Goal: Task Accomplishment & Management: Manage account settings

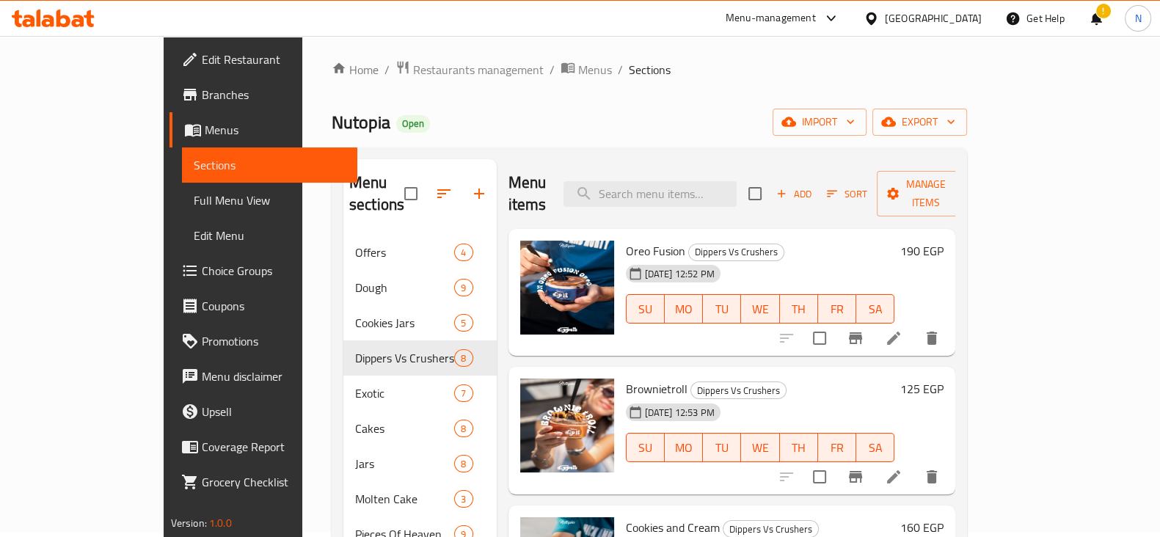
scroll to position [4, 0]
click at [435, 186] on icon "button" at bounding box center [444, 195] width 18 height 18
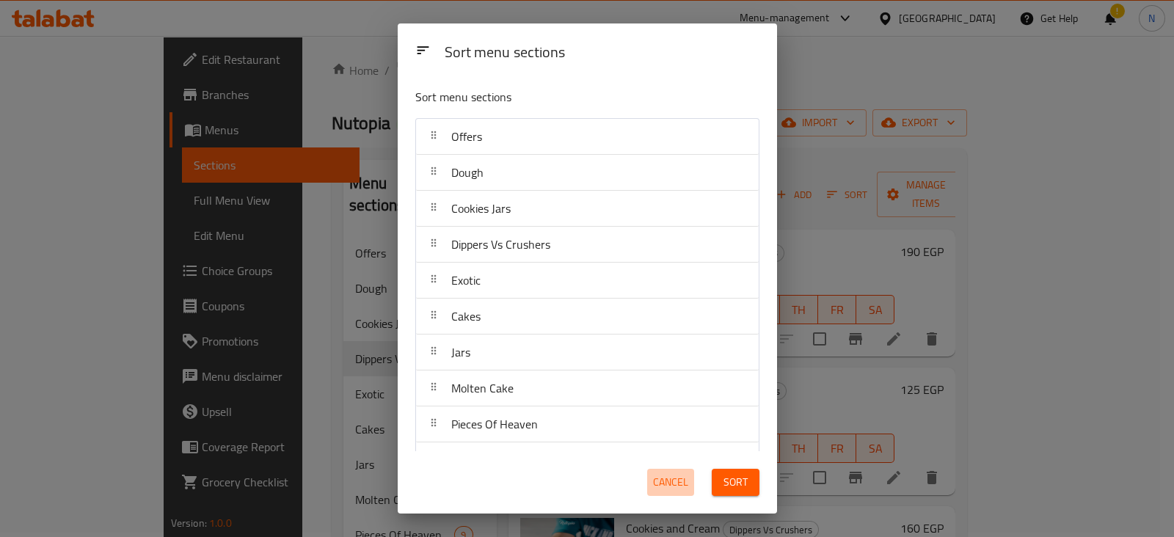
click at [679, 476] on span "Cancel" at bounding box center [670, 482] width 35 height 18
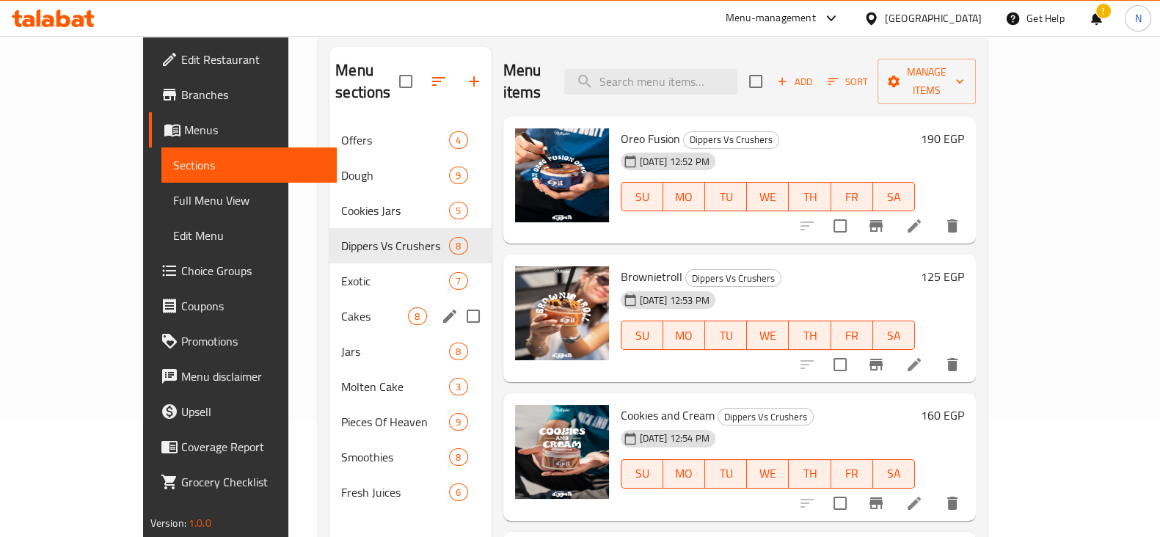
scroll to position [118, 0]
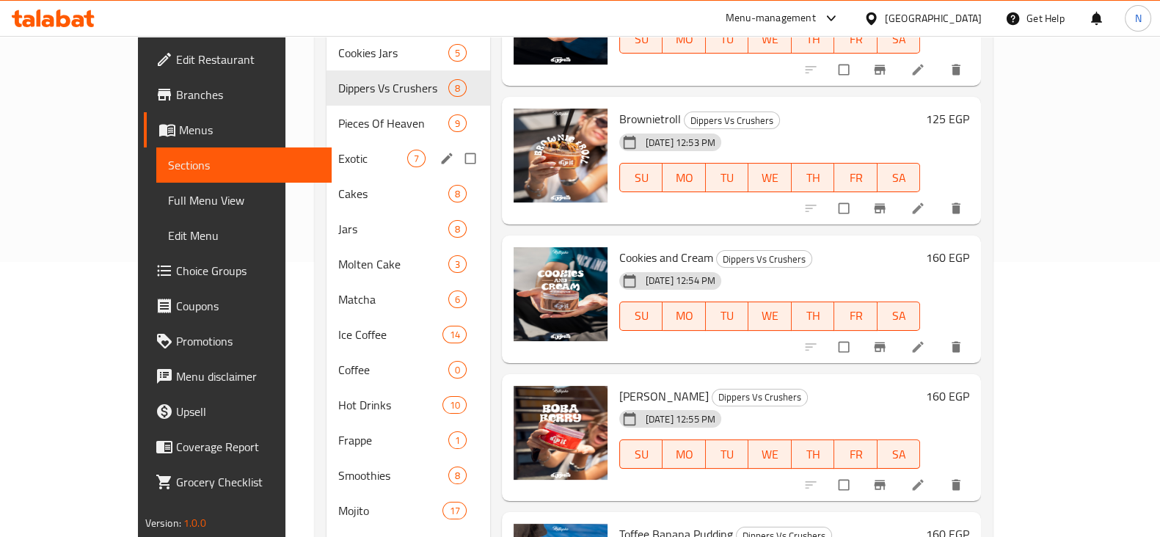
scroll to position [288, 0]
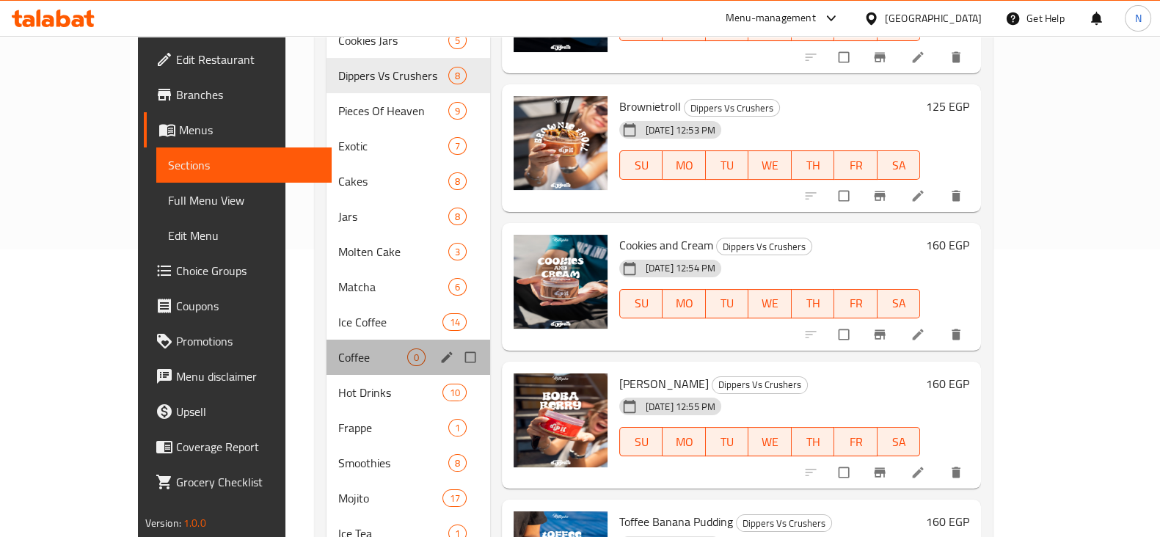
click at [327, 344] on div "Coffee 0" at bounding box center [409, 357] width 164 height 35
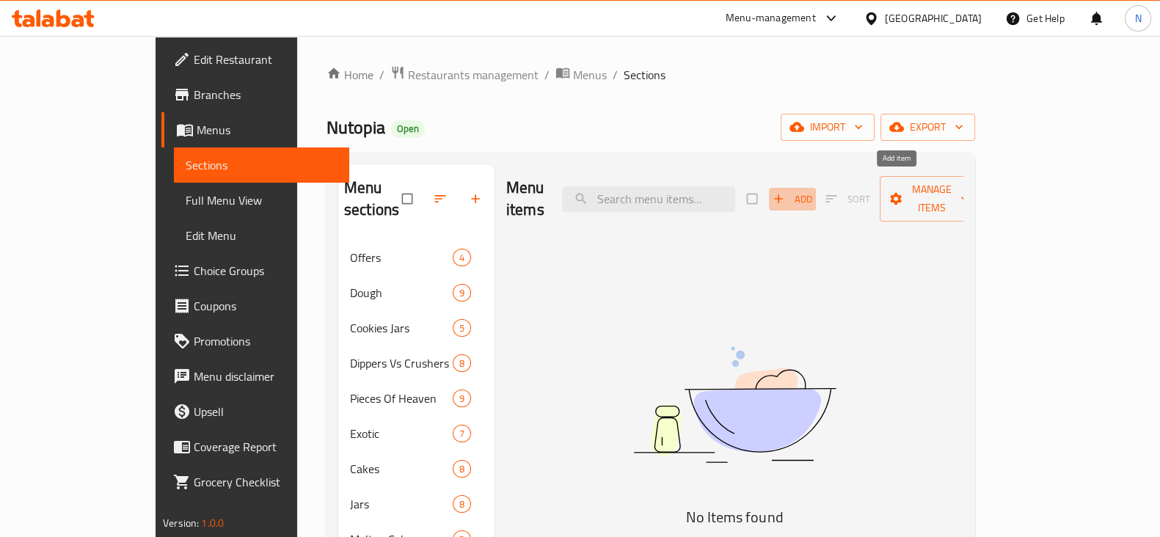
click at [812, 196] on span "Add" at bounding box center [793, 199] width 40 height 17
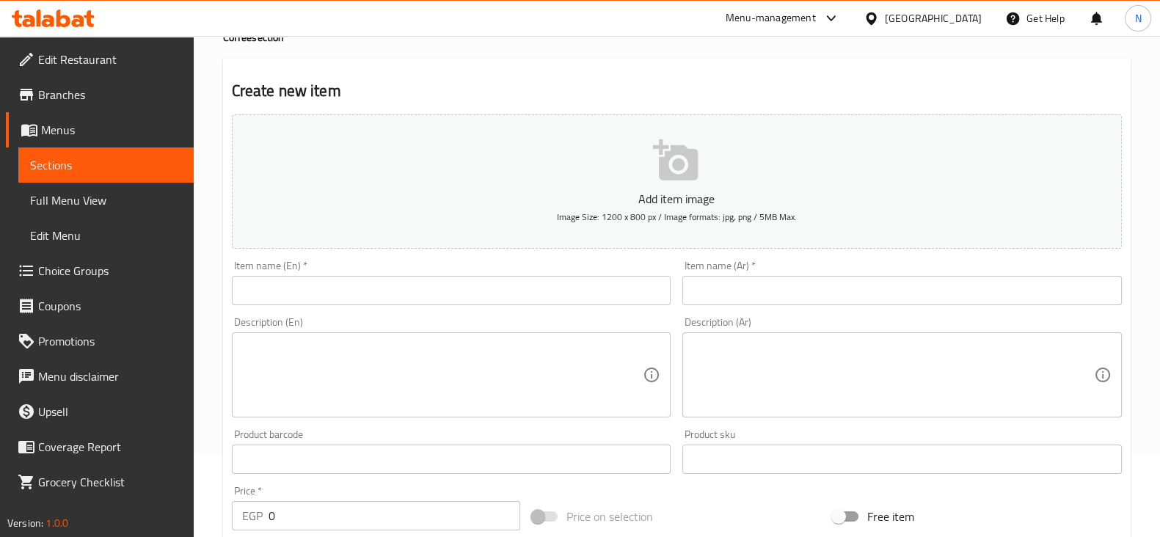
scroll to position [84, 0]
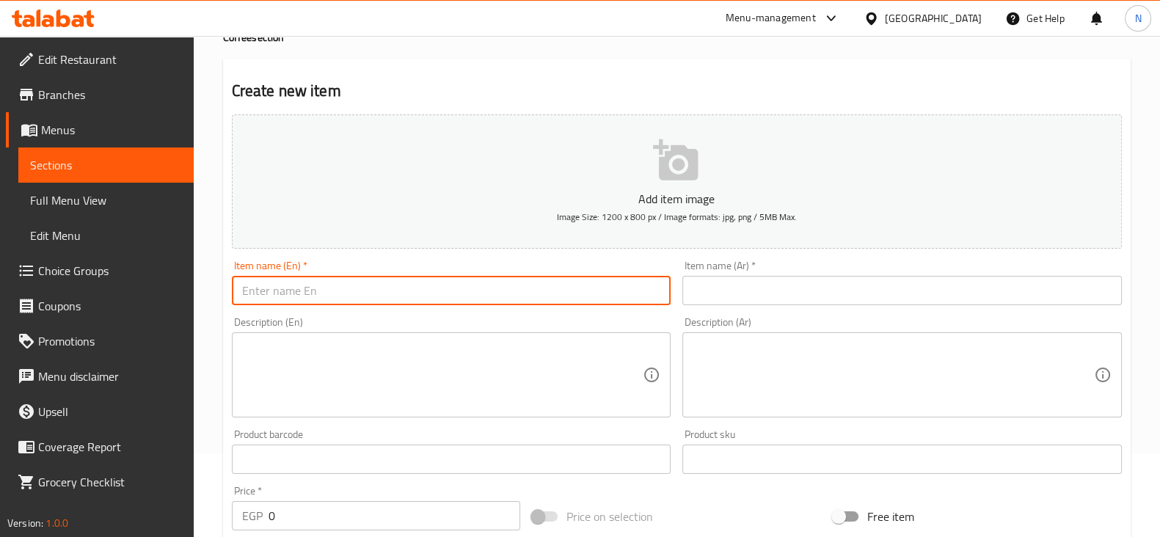
paste input "Espresso"
click at [484, 288] on input "Espresso" at bounding box center [452, 290] width 440 height 29
click at [261, 290] on input "Espresso" at bounding box center [452, 290] width 440 height 29
type input "Espresso"
paste input "اسبريسو"
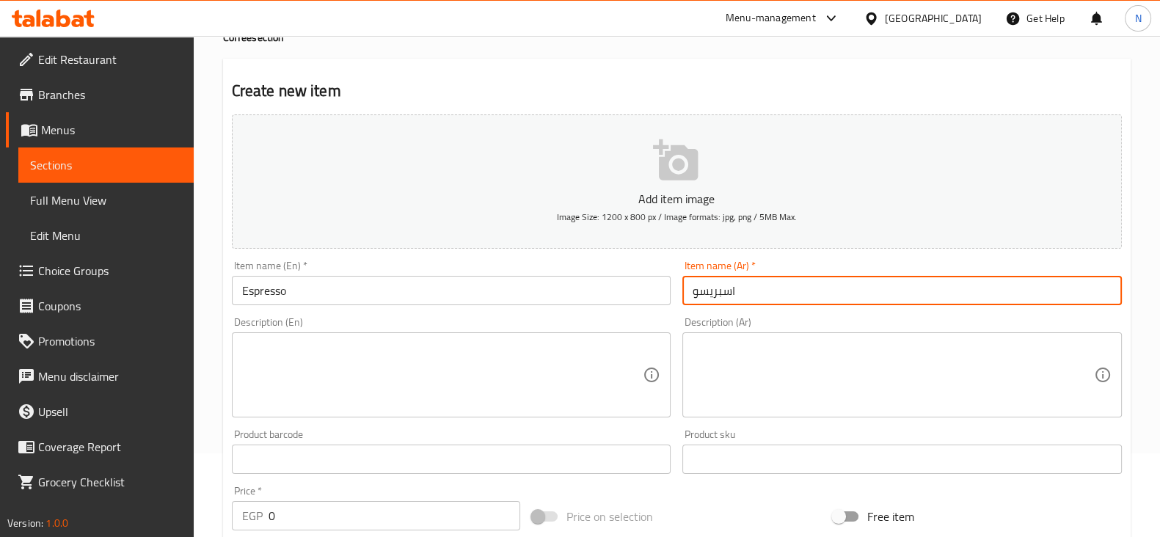
click at [745, 281] on input "اسبريسو" at bounding box center [903, 290] width 440 height 29
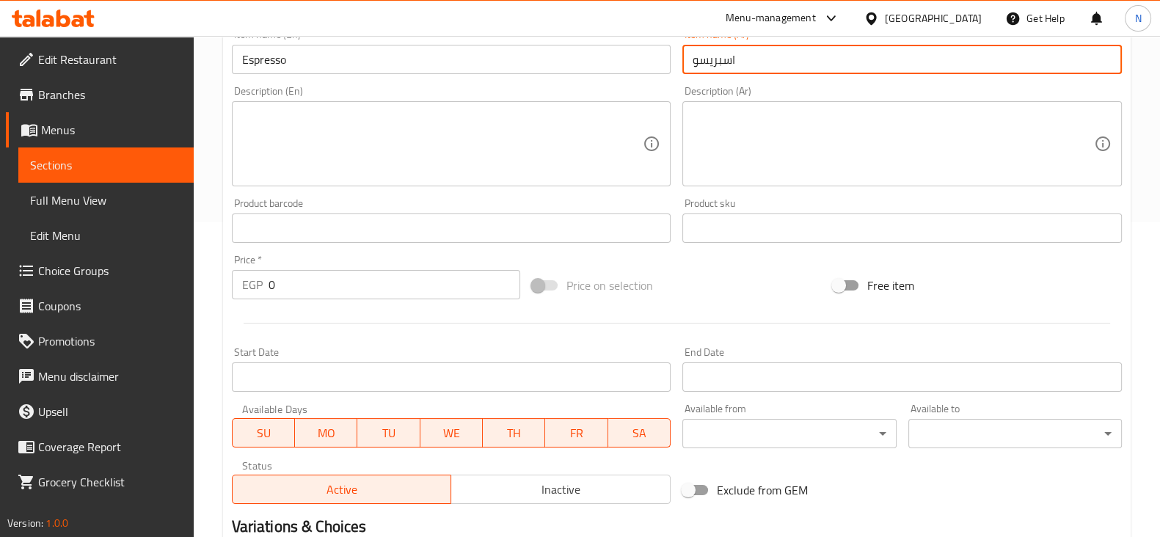
scroll to position [499, 0]
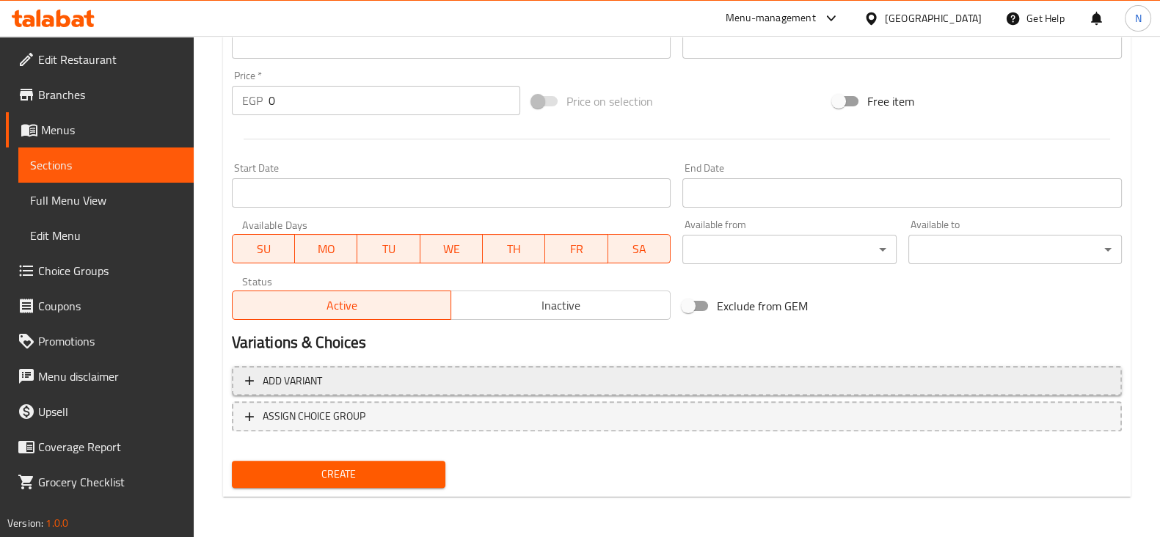
type input "اسبريسو"
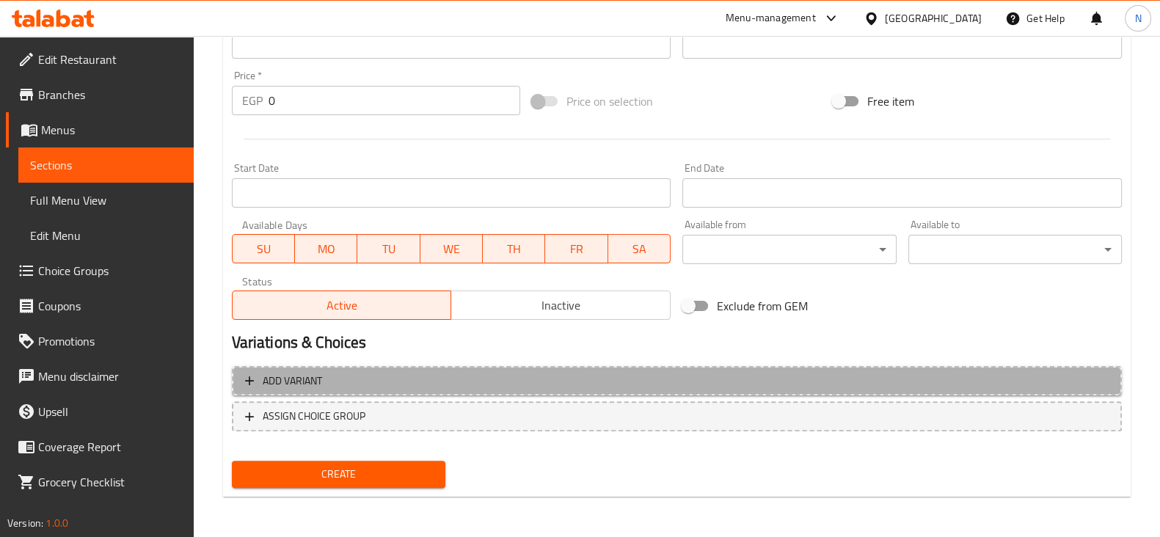
click at [393, 372] on span "Add variant" at bounding box center [677, 381] width 864 height 18
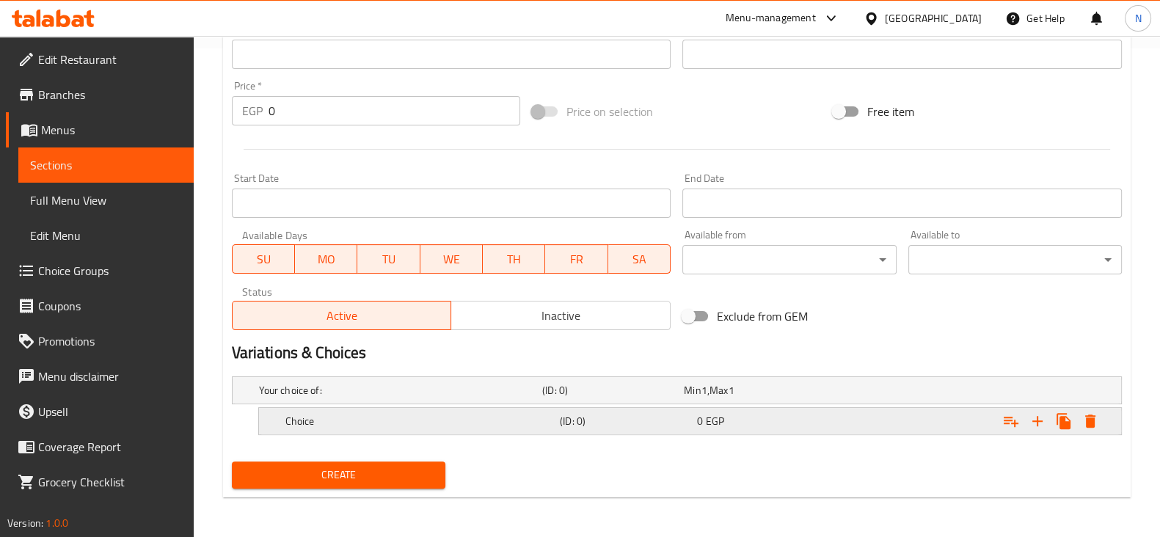
click at [385, 419] on h5 "Choice" at bounding box center [419, 421] width 269 height 15
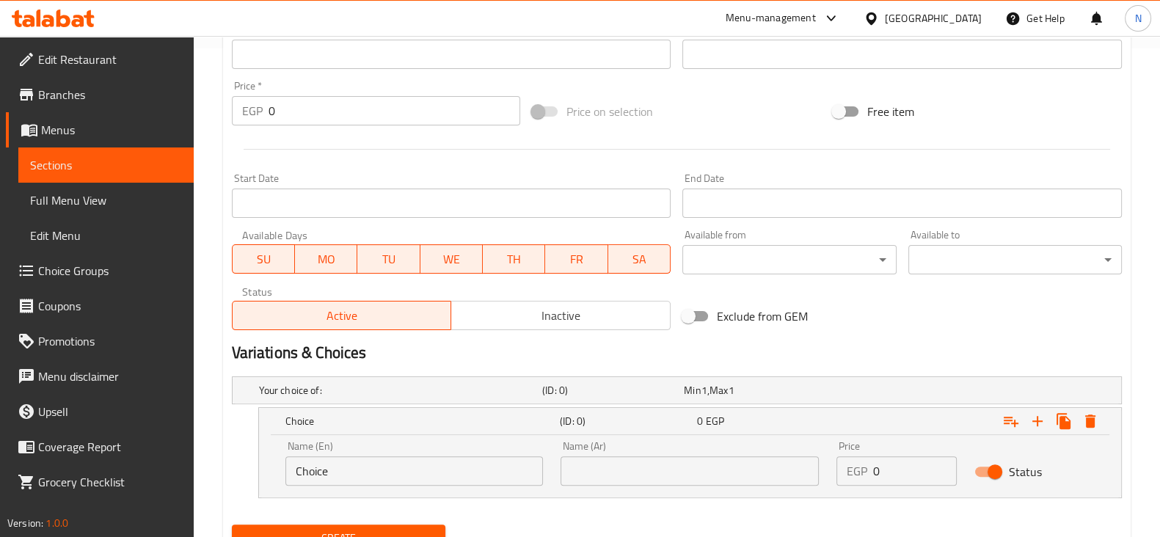
click at [386, 469] on input "Choice" at bounding box center [414, 470] width 258 height 29
type input "single"
click at [627, 468] on input "text" at bounding box center [690, 470] width 258 height 29
type input "سينجل"
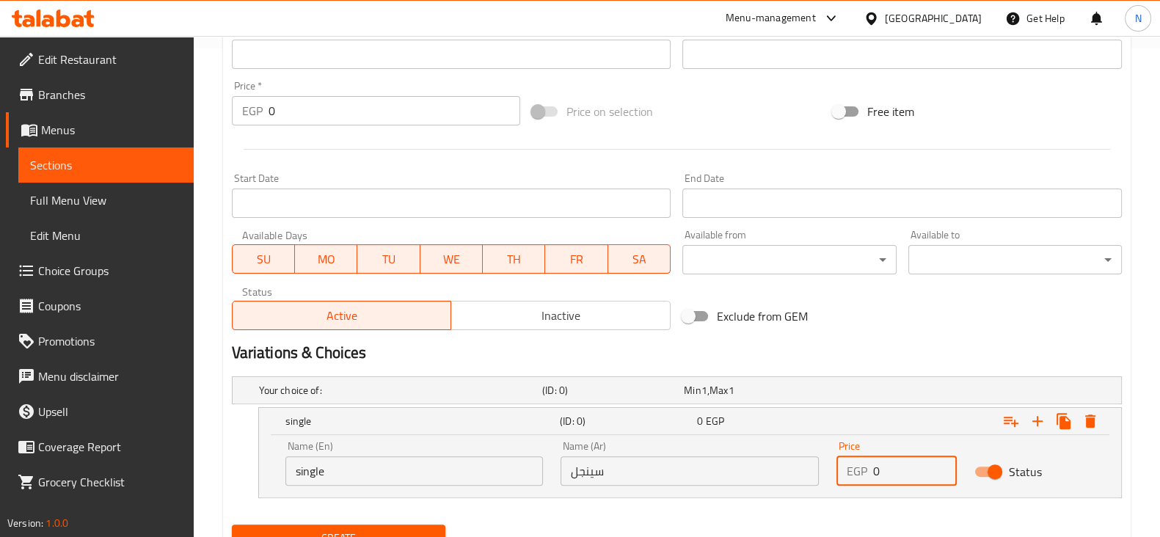
click at [908, 479] on input "0" at bounding box center [915, 470] width 84 height 29
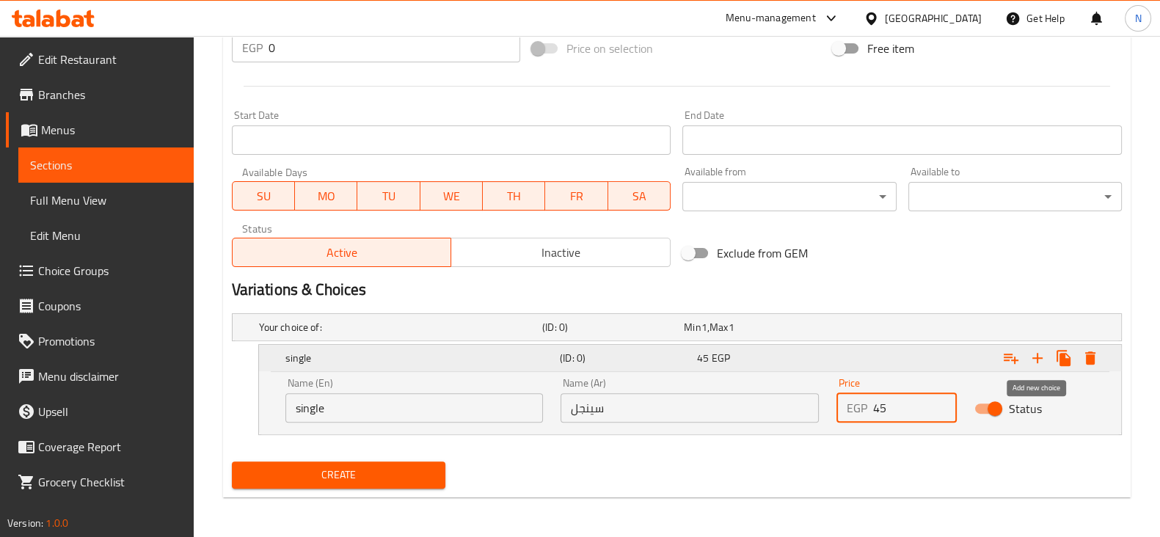
type input "45"
click at [1040, 352] on icon "Expand" at bounding box center [1038, 358] width 18 height 18
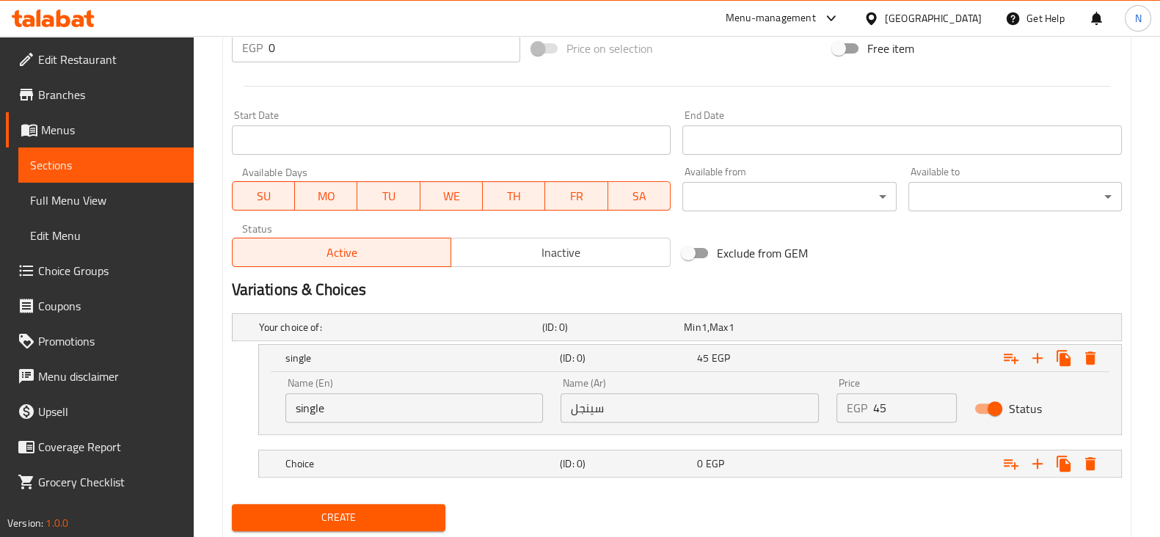
scroll to position [594, 0]
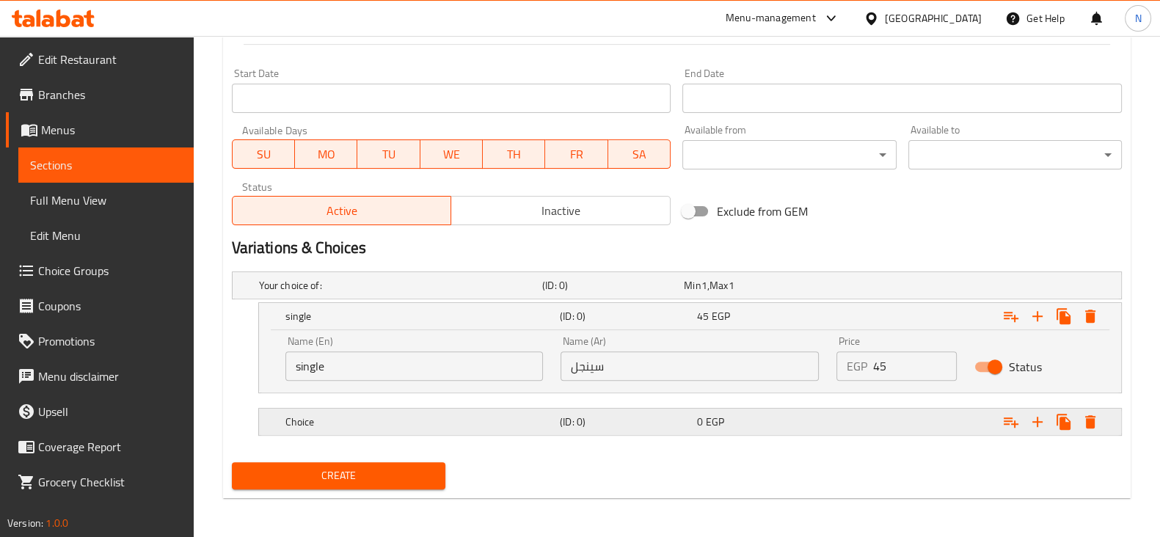
click at [572, 425] on h5 "(ID: 0)" at bounding box center [625, 422] width 131 height 15
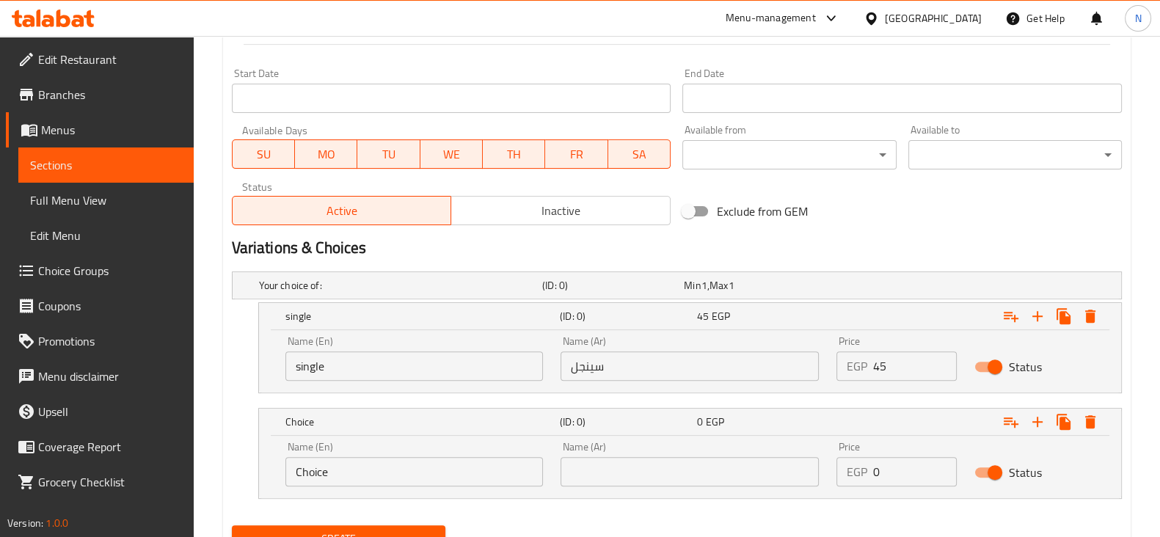
click at [455, 457] on input "Choice" at bounding box center [414, 471] width 258 height 29
type input "double"
click at [604, 470] on input "text" at bounding box center [690, 471] width 258 height 29
type input "دابل"
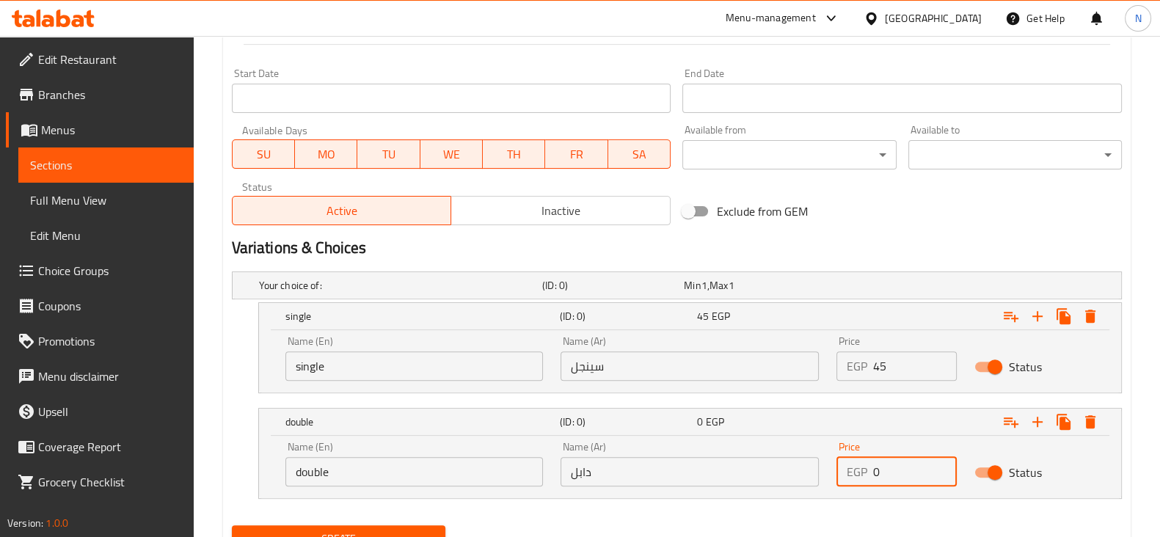
click at [912, 459] on input "0" at bounding box center [915, 471] width 84 height 29
type input "60"
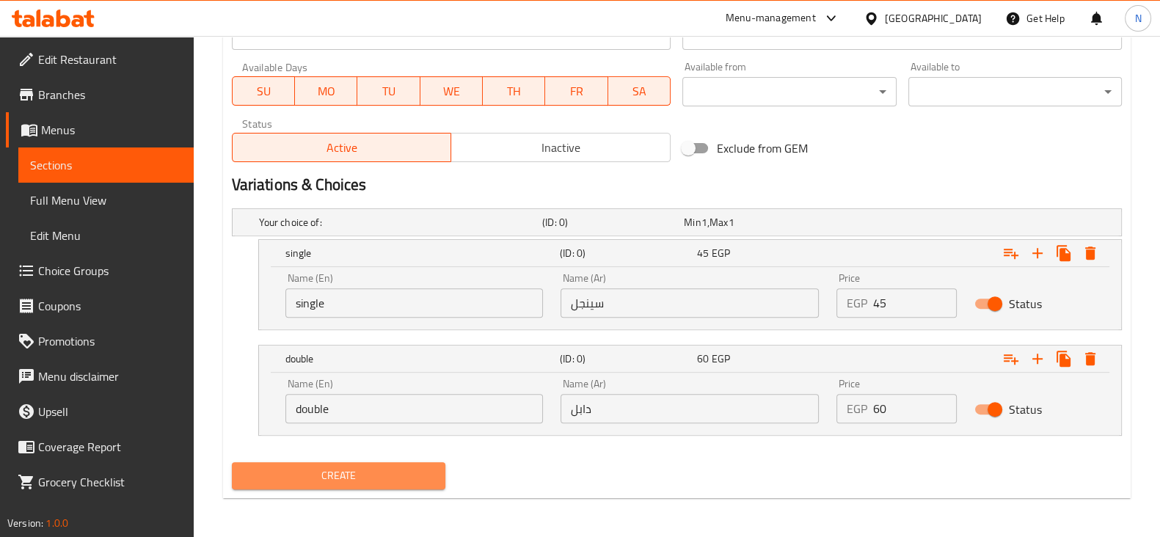
click at [426, 468] on span "Create" at bounding box center [339, 476] width 190 height 18
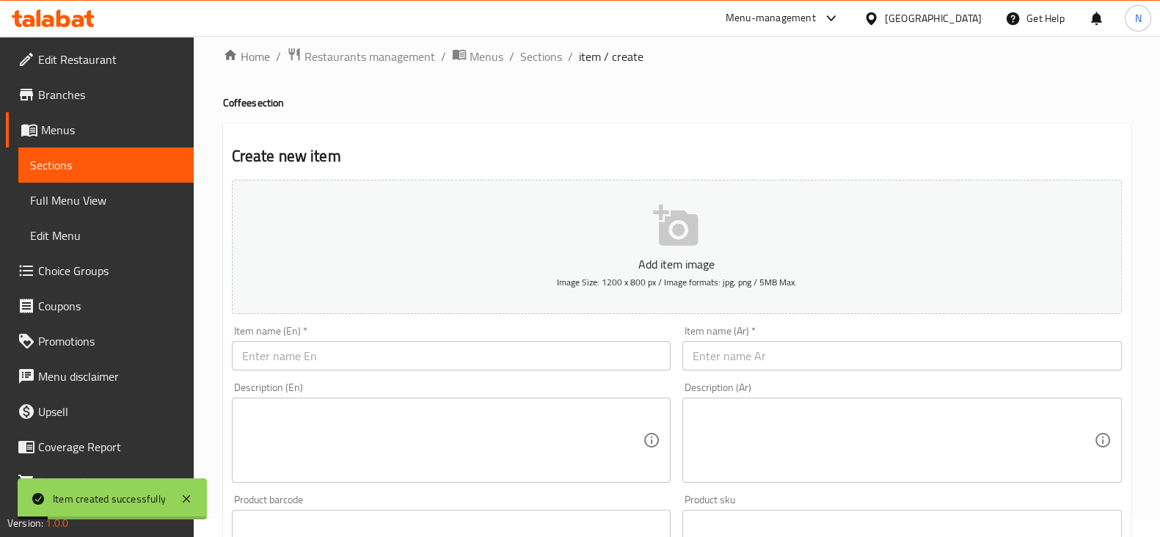
scroll to position [0, 0]
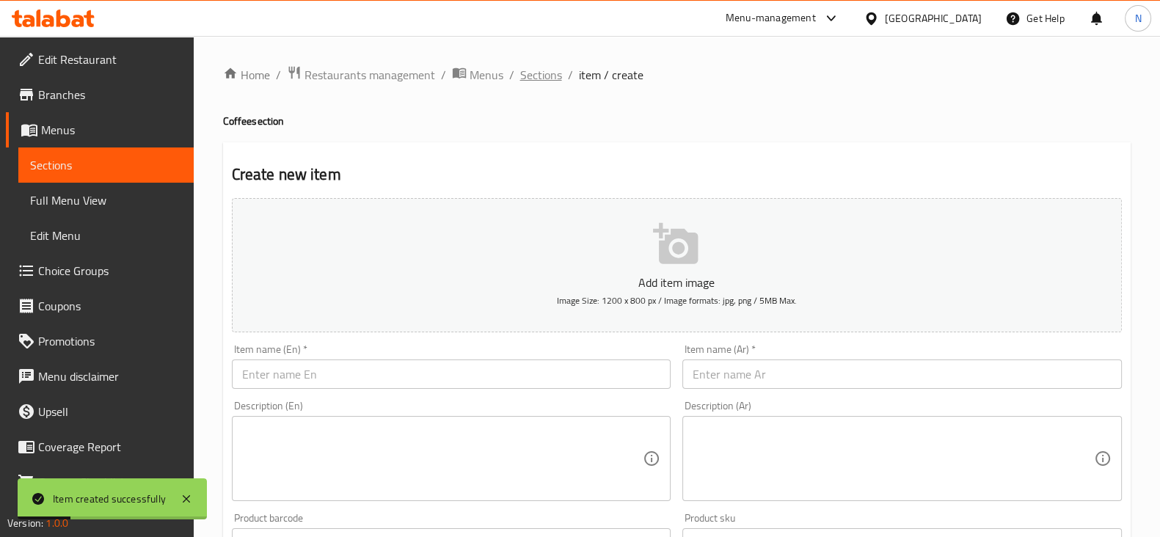
click at [542, 68] on span "Sections" at bounding box center [541, 75] width 42 height 18
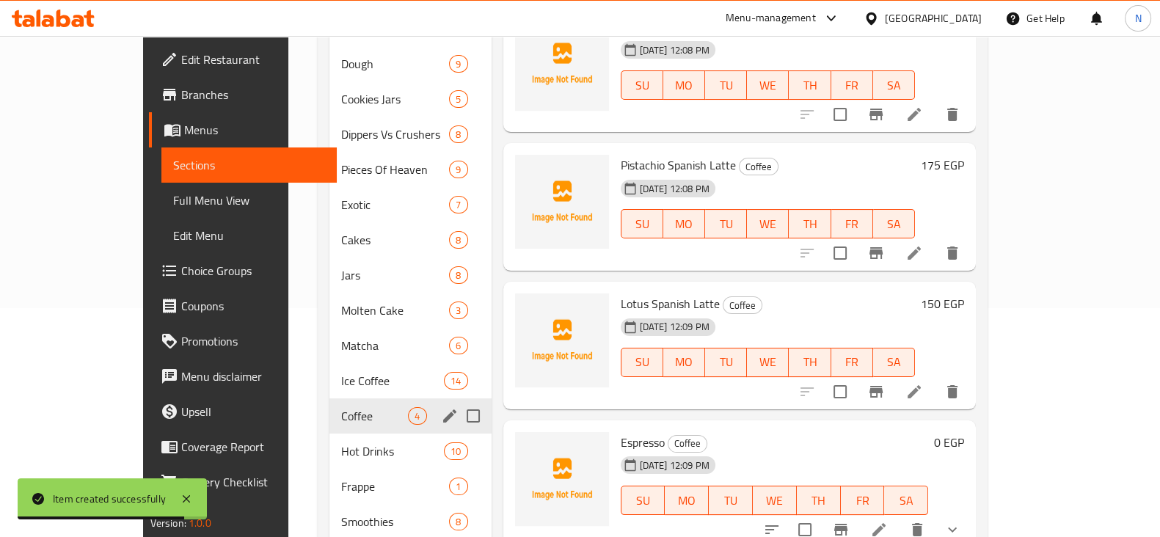
scroll to position [236, 0]
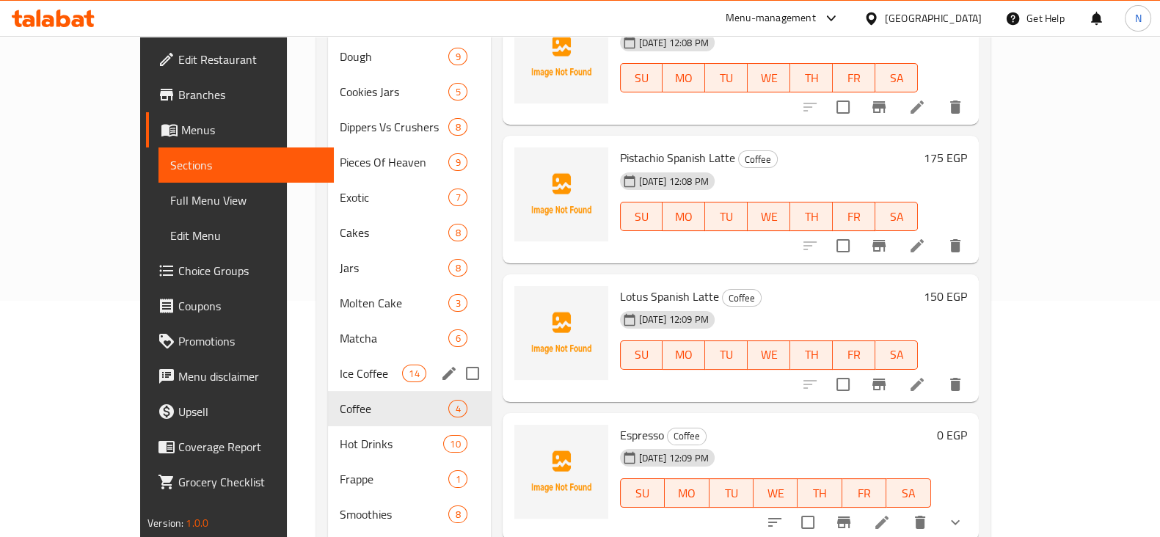
click at [328, 361] on div "Ice Coffee 14" at bounding box center [409, 373] width 163 height 35
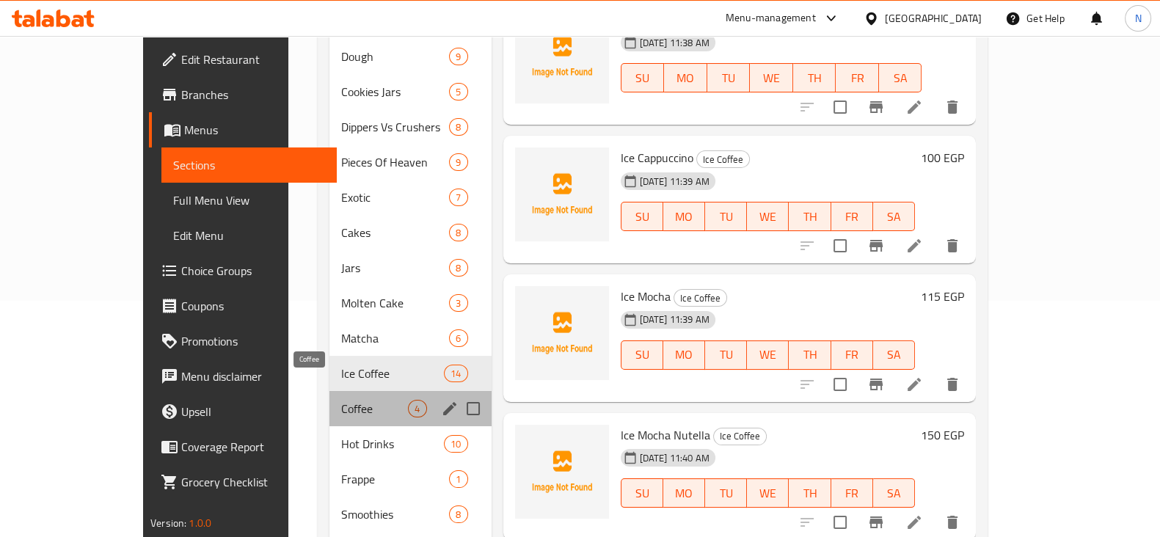
click at [341, 400] on span "Coffee" at bounding box center [374, 409] width 67 height 18
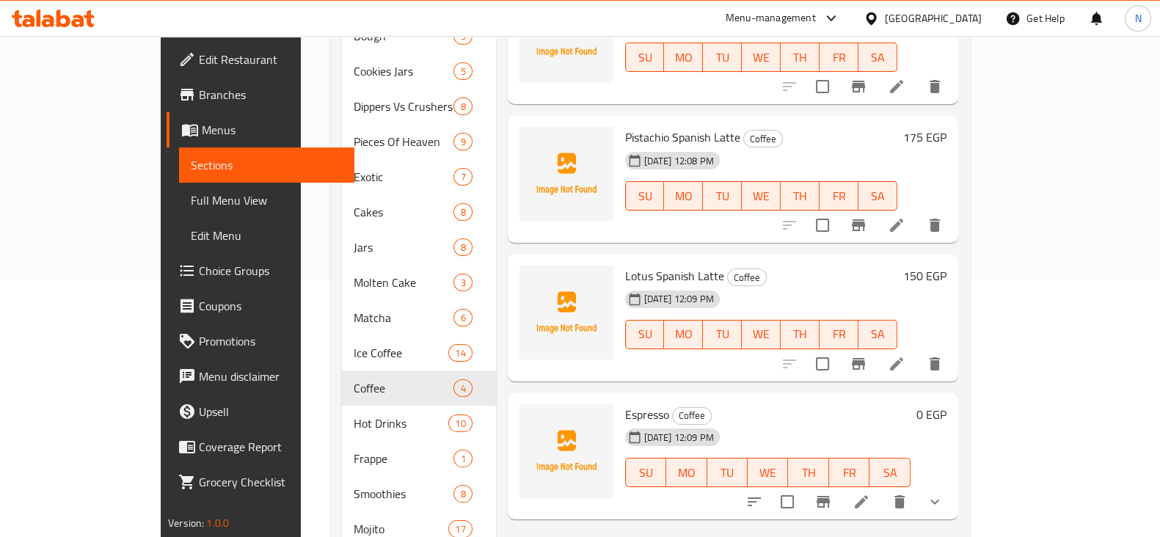
scroll to position [18, 0]
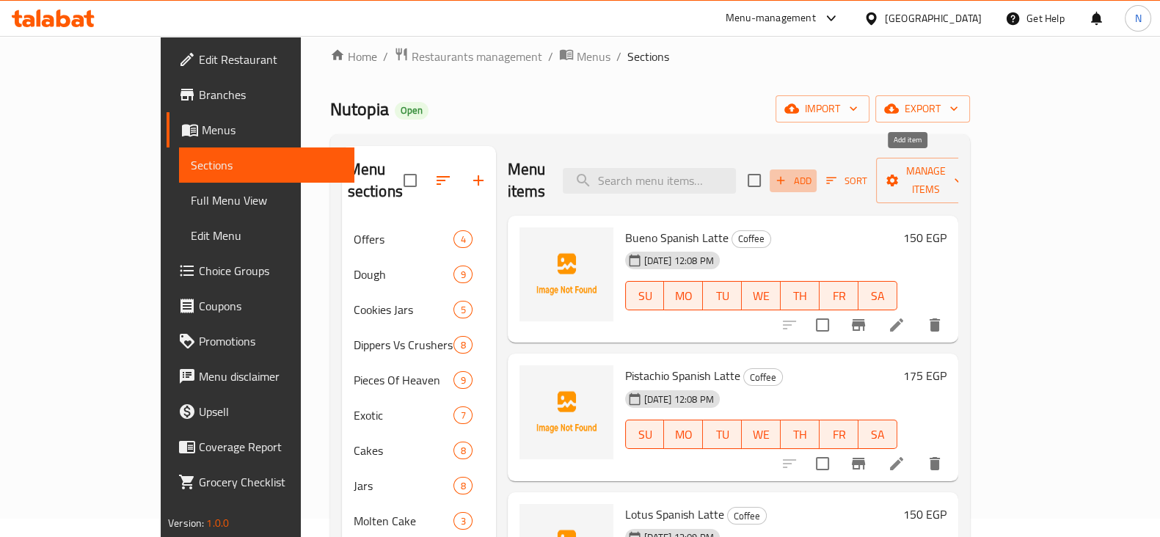
click at [813, 177] on span "Add" at bounding box center [794, 180] width 40 height 17
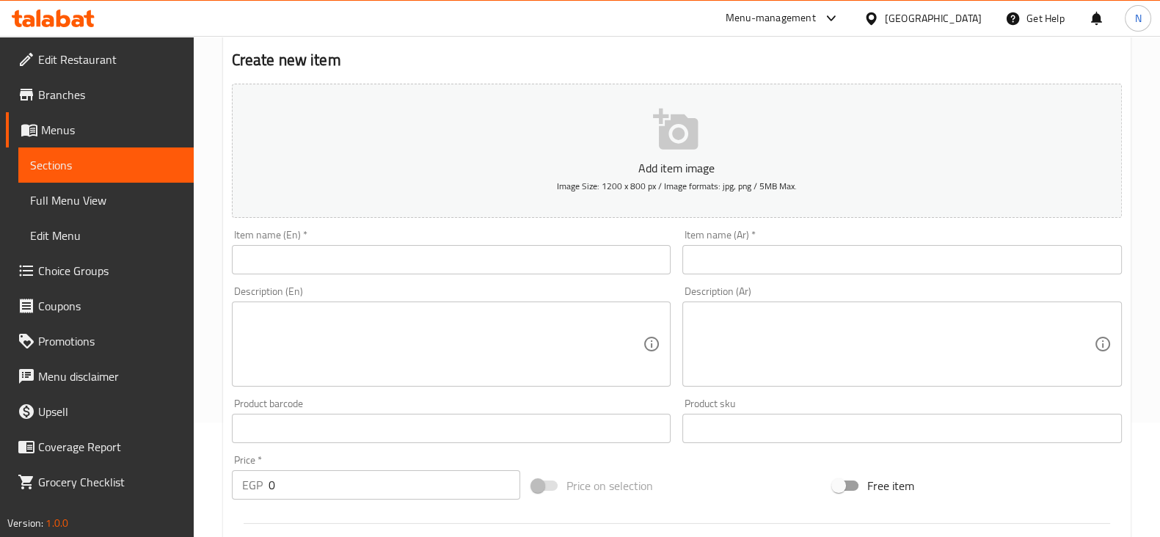
scroll to position [116, 0]
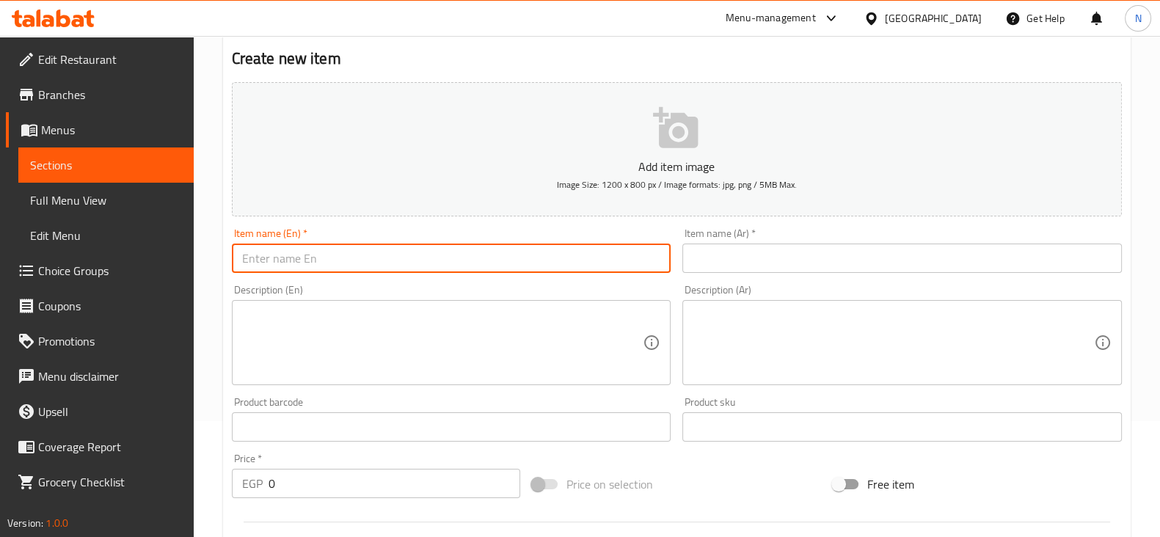
paste input "Machiatto"
click at [493, 264] on input "text" at bounding box center [452, 258] width 440 height 29
type input "Machiatto"
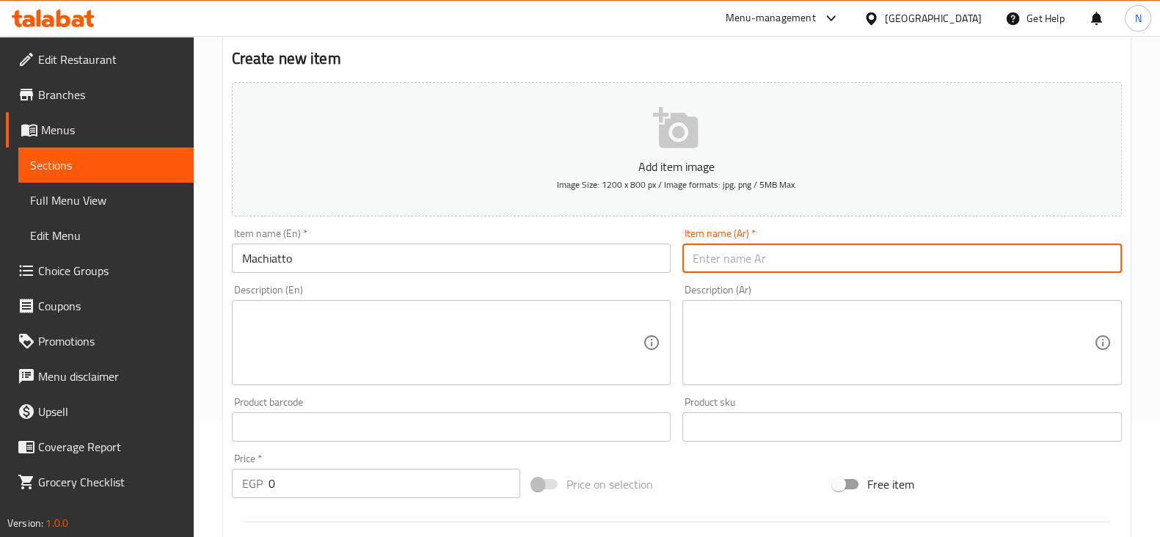
paste input "ماكياتو"
click at [758, 257] on input "ماكياتو" at bounding box center [903, 258] width 440 height 29
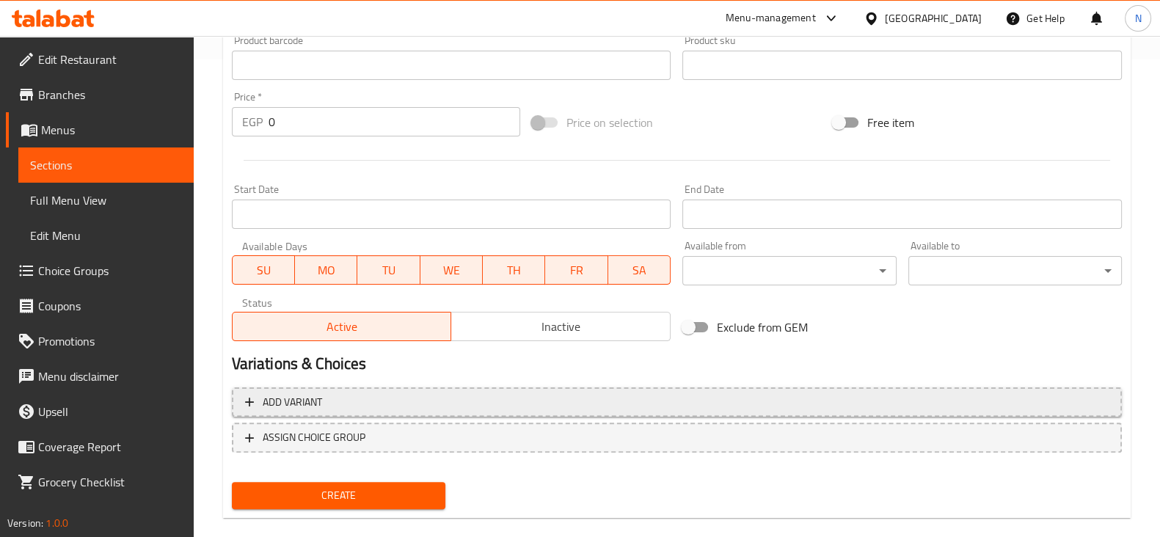
scroll to position [480, 0]
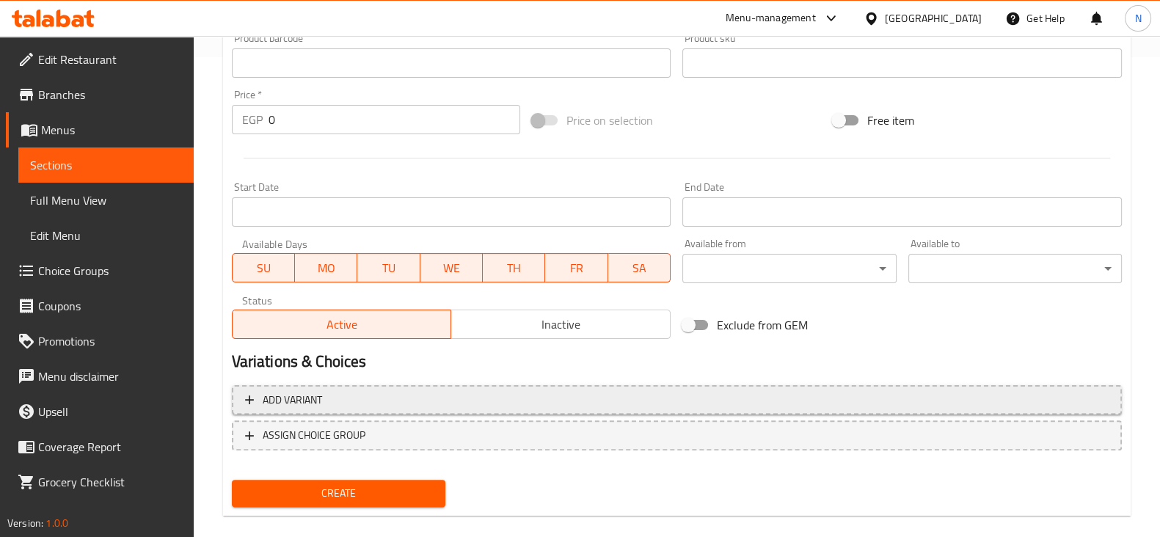
type input "ماكياتو"
click at [433, 401] on span "Add variant" at bounding box center [677, 400] width 864 height 18
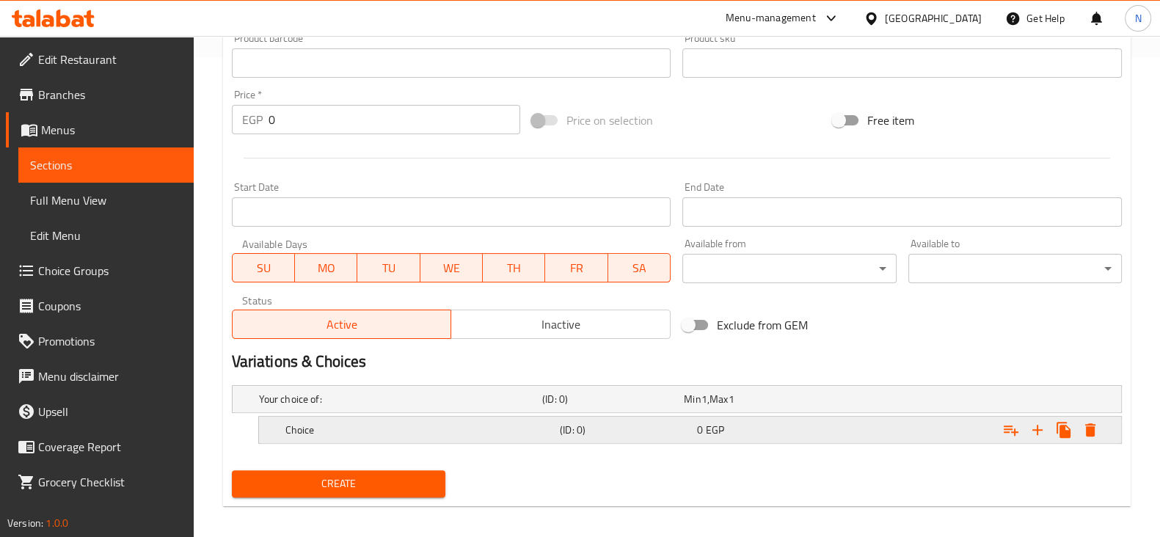
click at [426, 420] on div "Choice" at bounding box center [420, 430] width 274 height 21
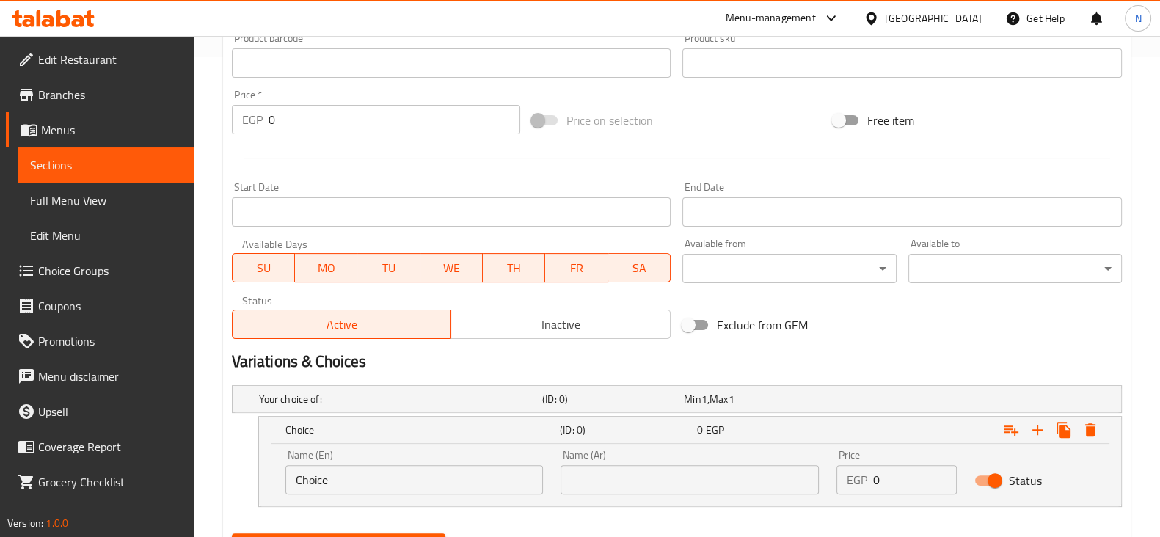
click at [417, 461] on div "Name (En) Choice Name (En)" at bounding box center [414, 472] width 258 height 45
click at [415, 467] on div "Name (En) Choice Name (En)" at bounding box center [414, 472] width 258 height 45
click at [415, 467] on input "Choice" at bounding box center [414, 479] width 258 height 29
type input "single"
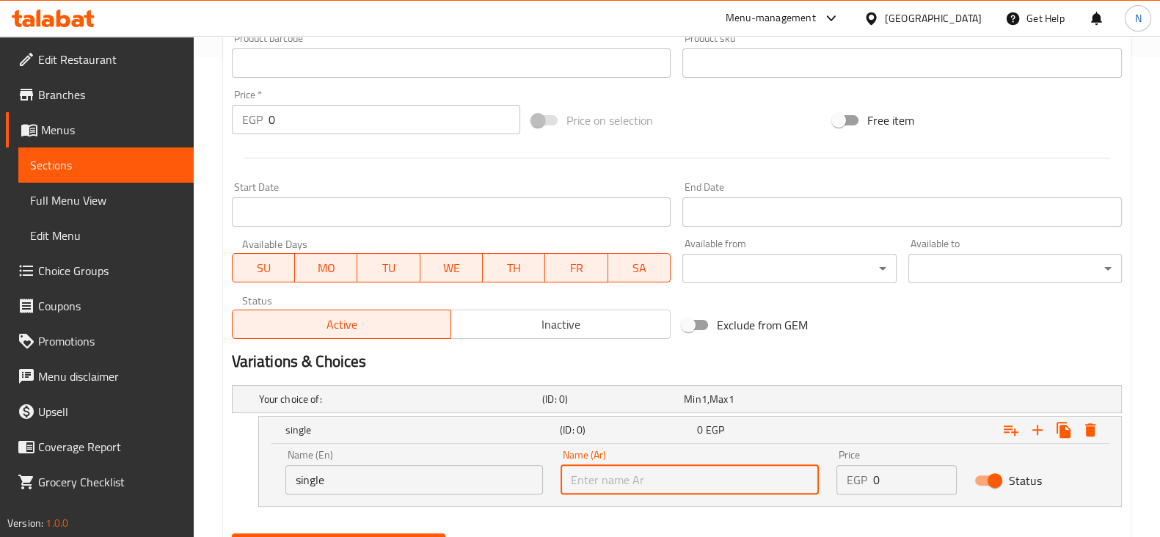
click at [573, 470] on input "text" at bounding box center [690, 479] width 258 height 29
type input "سينجل"
click at [888, 475] on input "0" at bounding box center [915, 479] width 84 height 29
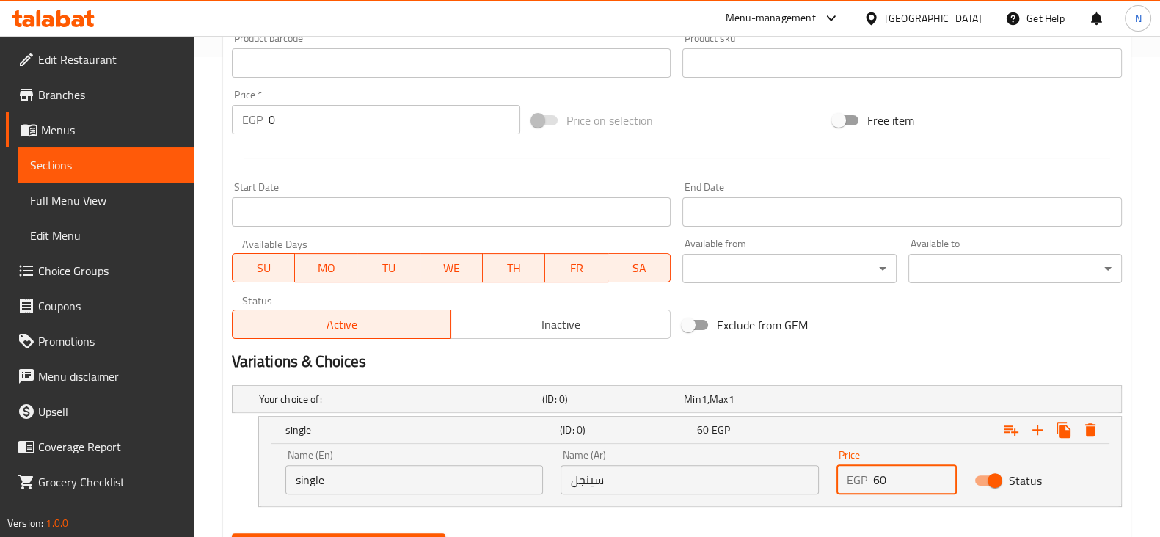
scroll to position [552, 0]
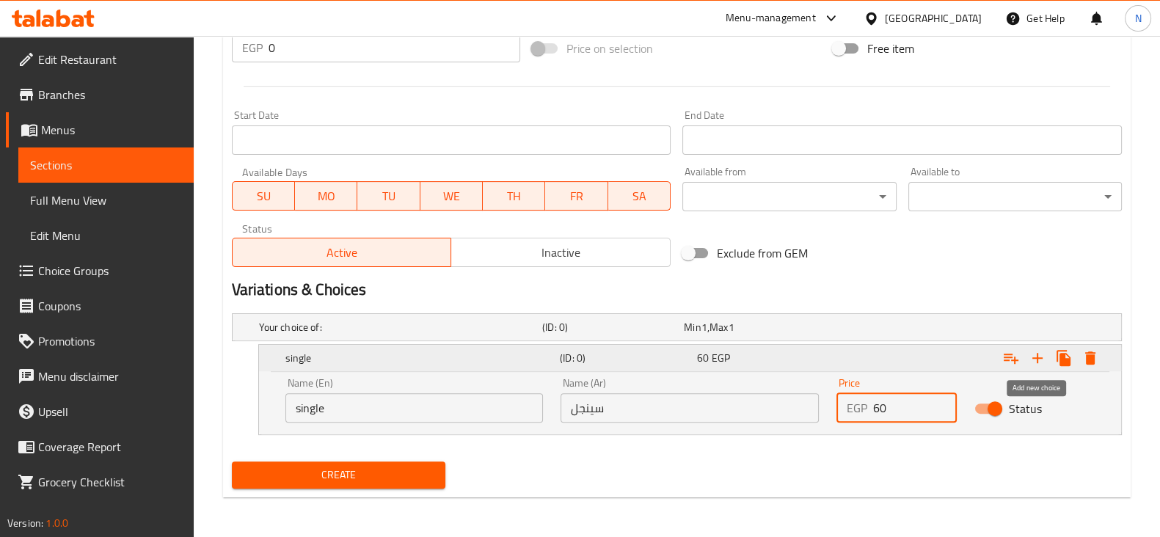
type input "60"
click at [1036, 352] on icon "Expand" at bounding box center [1038, 358] width 18 height 18
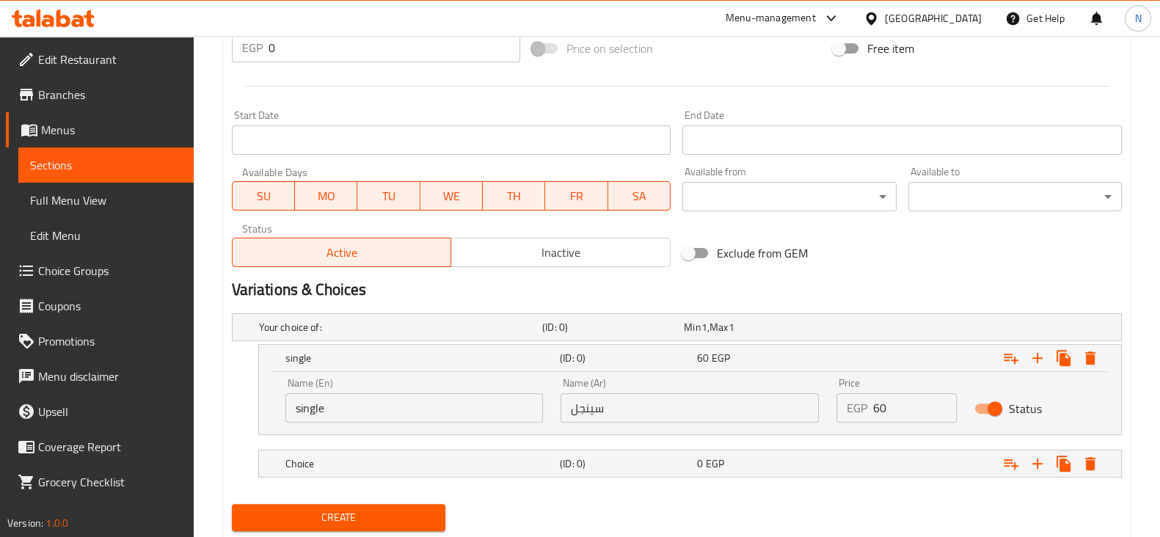
scroll to position [594, 0]
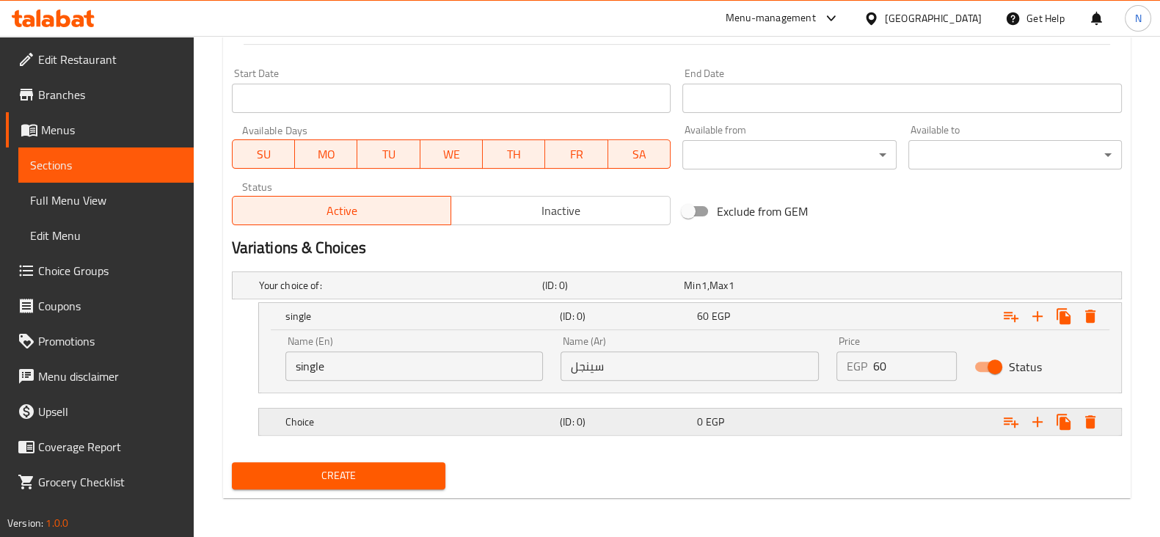
click at [536, 420] on h5 "Choice" at bounding box center [419, 422] width 269 height 15
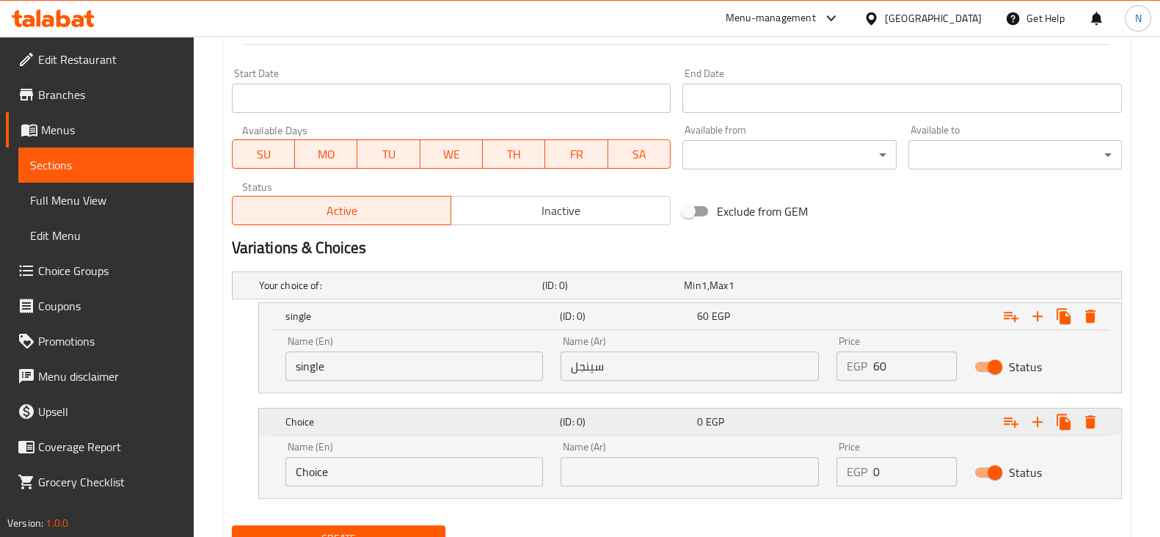
scroll to position [657, 0]
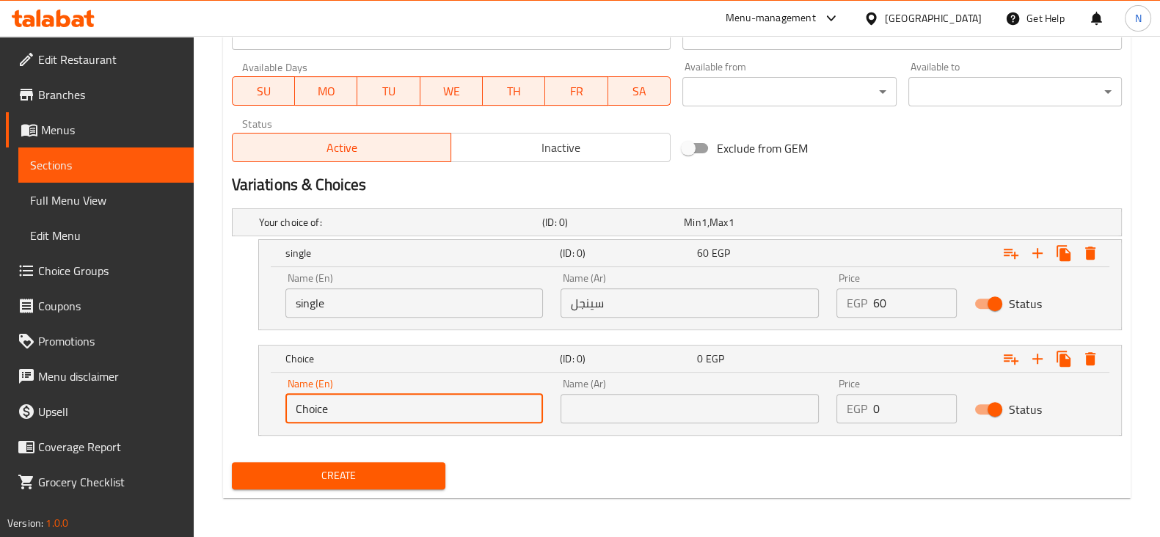
click at [510, 413] on input "Choice" at bounding box center [414, 408] width 258 height 29
click at [457, 398] on input "text" at bounding box center [414, 408] width 258 height 29
type input "double"
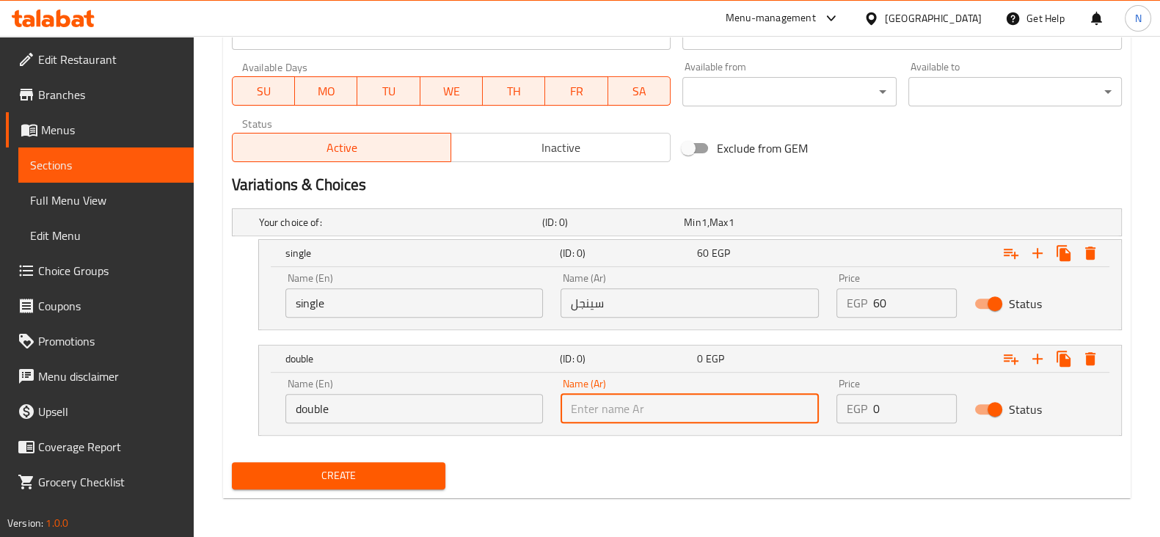
click at [600, 420] on input "text" at bounding box center [690, 408] width 258 height 29
type input "دابل"
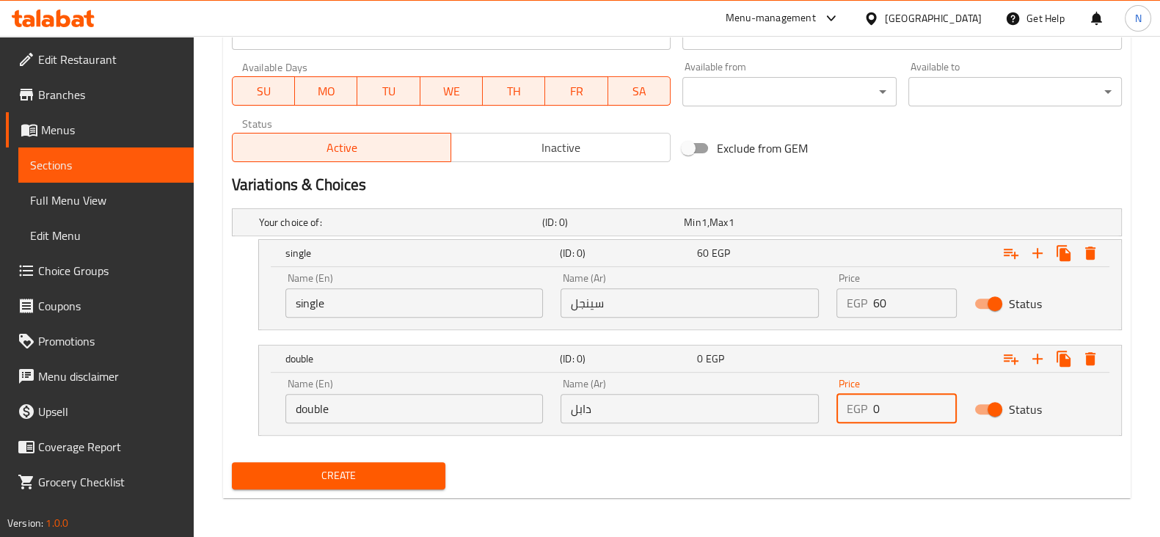
click at [904, 401] on input "0" at bounding box center [915, 408] width 84 height 29
type input "70"
click at [423, 480] on span "Create" at bounding box center [339, 476] width 190 height 18
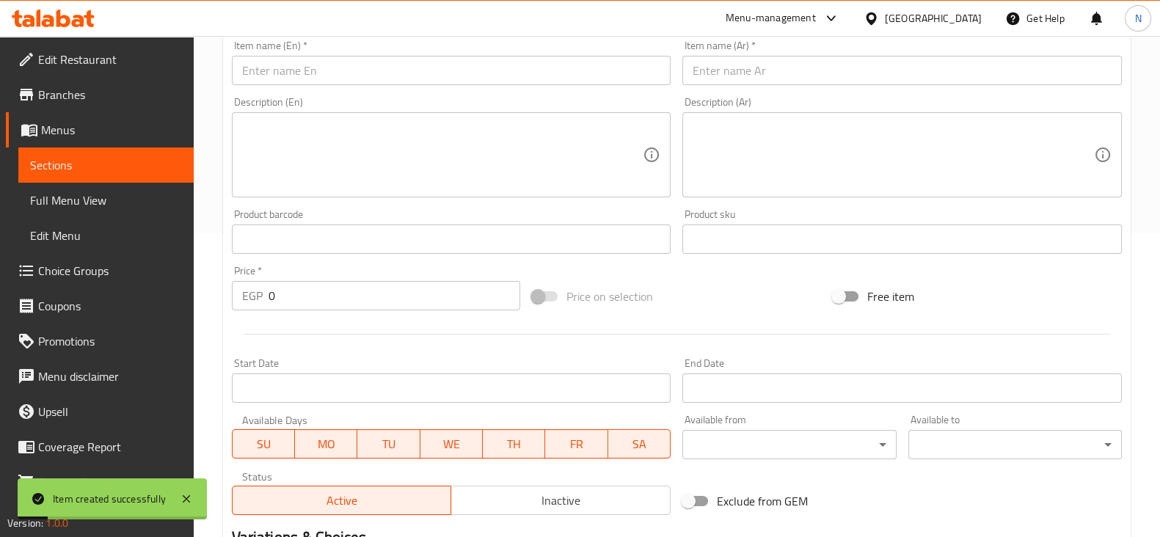
scroll to position [239, 0]
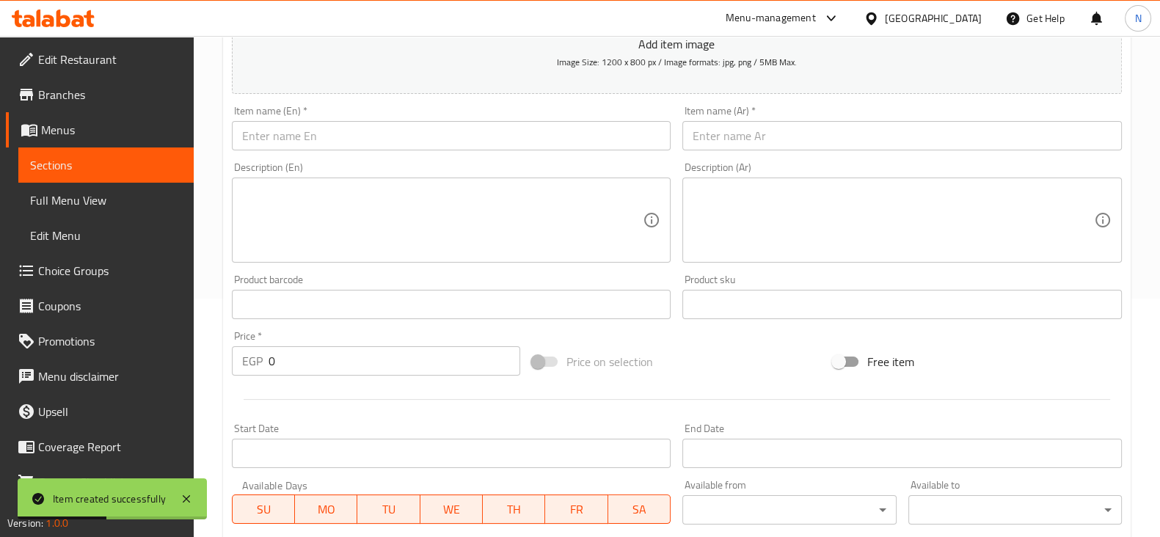
click at [429, 131] on input "text" at bounding box center [452, 135] width 440 height 29
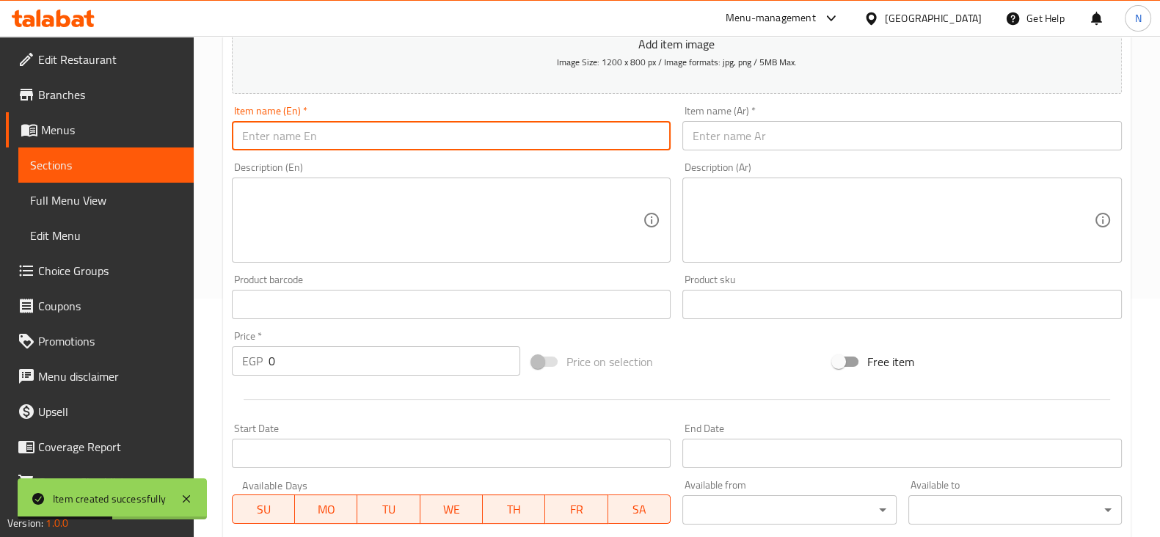
paste input "Cortado"
type input "Cortado"
paste input "كورتادو"
click at [746, 131] on input "text" at bounding box center [903, 135] width 440 height 29
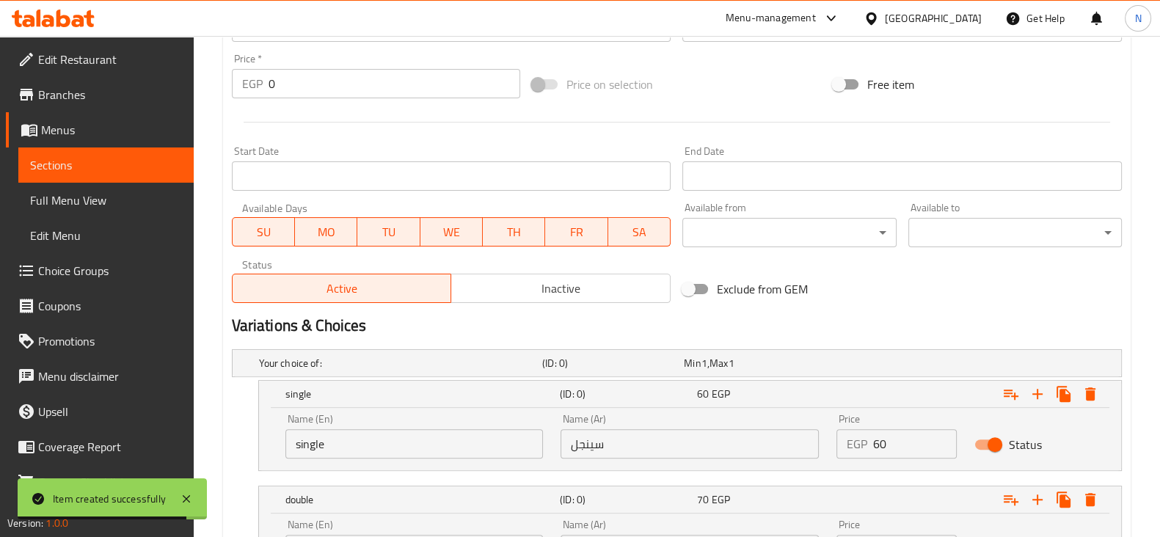
scroll to position [563, 0]
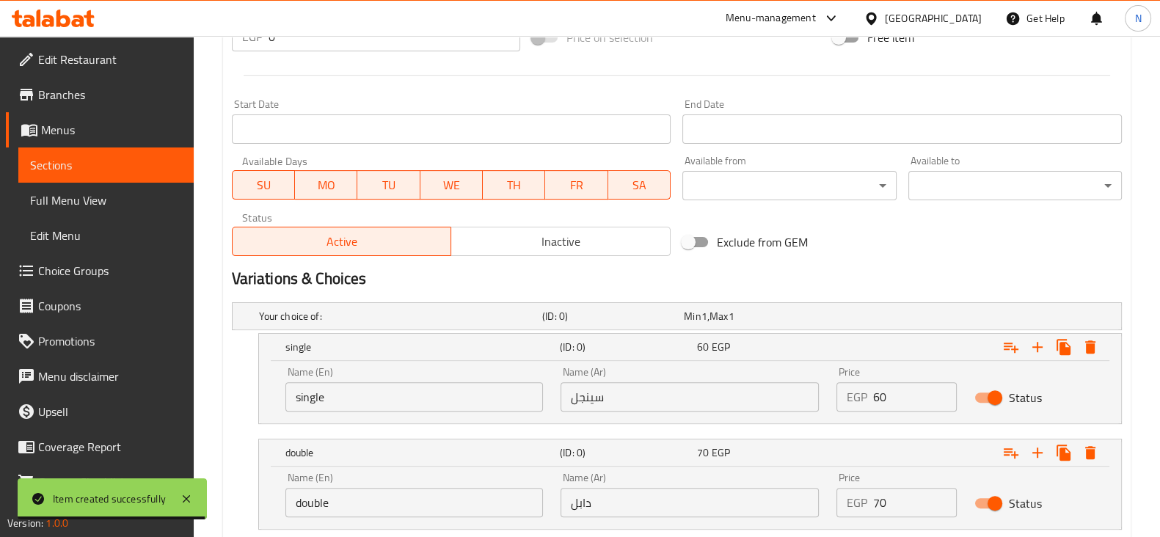
type input "كورتادو"
click at [432, 394] on input "single" at bounding box center [414, 396] width 258 height 29
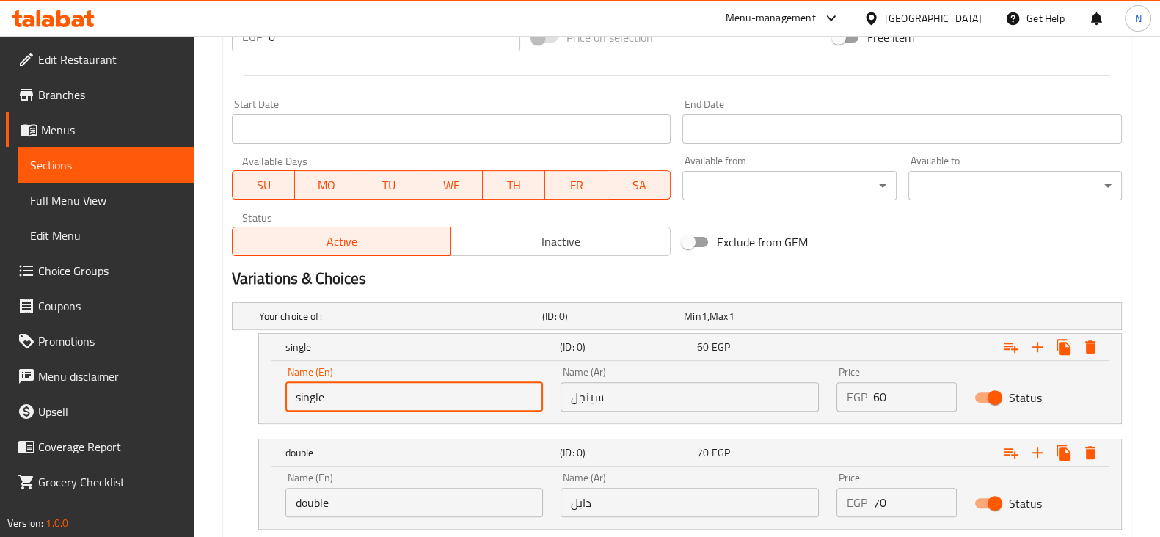
type input "Choice"
click at [432, 394] on input "text" at bounding box center [414, 396] width 258 height 29
type input "single"
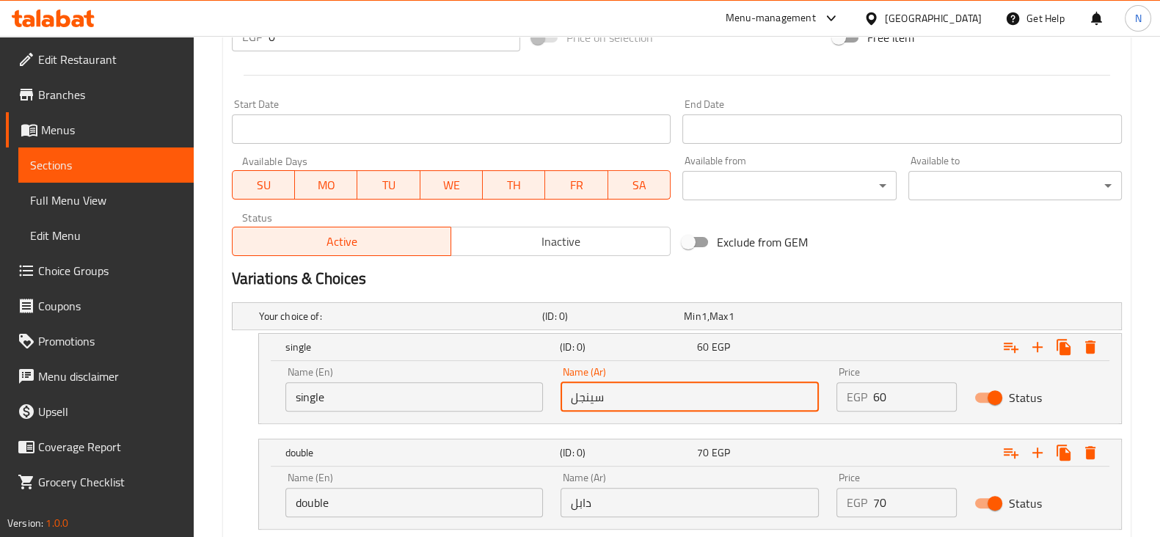
click at [653, 385] on input "سينجل" at bounding box center [690, 396] width 258 height 29
type input "سينجل"
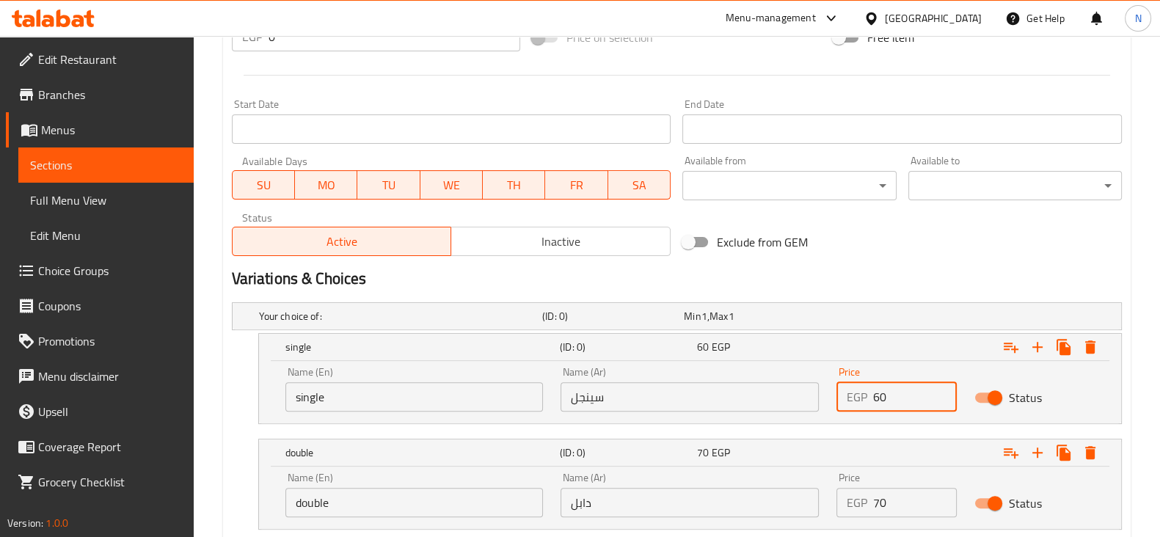
click at [893, 385] on input "60" at bounding box center [915, 396] width 84 height 29
type input "0"
click at [893, 385] on input "0" at bounding box center [915, 396] width 84 height 29
type input "85"
click at [899, 501] on input "70" at bounding box center [915, 502] width 84 height 29
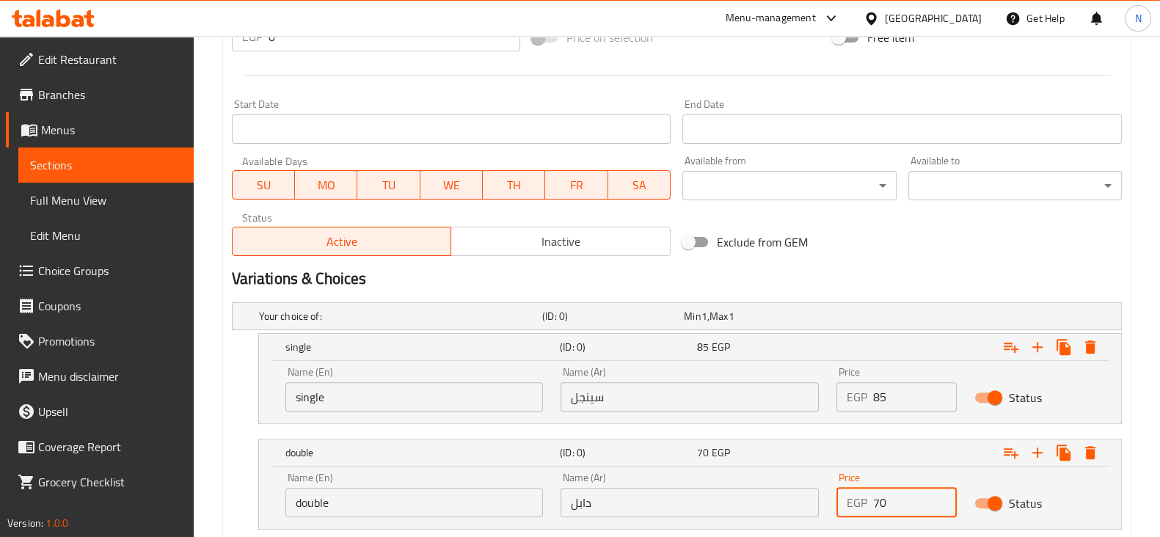
type input "0"
type input "115"
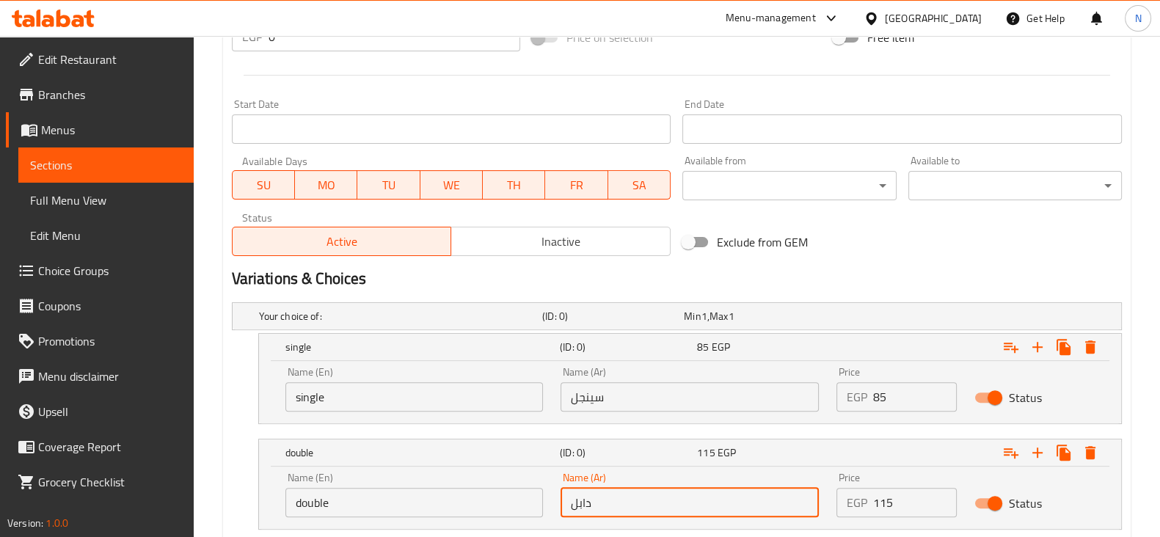
click at [662, 495] on input "دابل" at bounding box center [690, 502] width 258 height 29
type input "دابل"
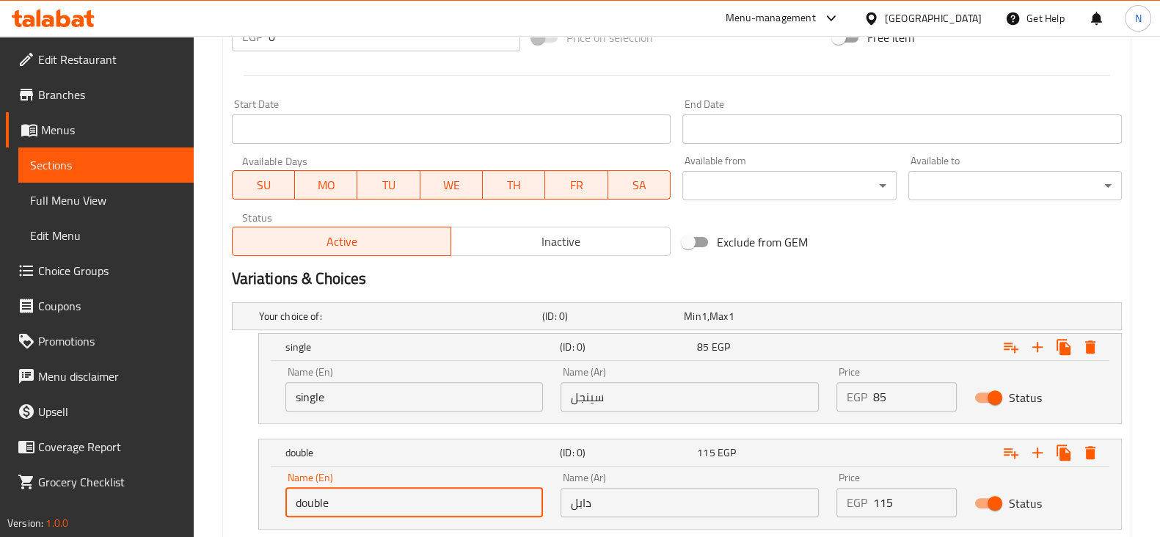
click at [343, 490] on input "double" at bounding box center [414, 502] width 258 height 29
type input "Choice"
click at [343, 490] on input "text" at bounding box center [414, 502] width 258 height 29
type input "double"
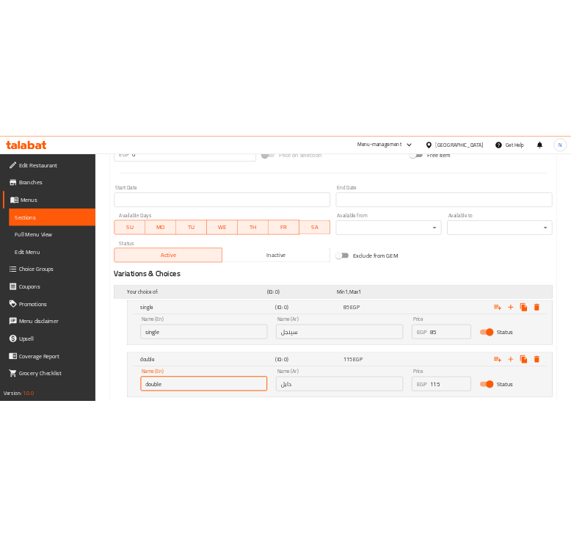
scroll to position [657, 0]
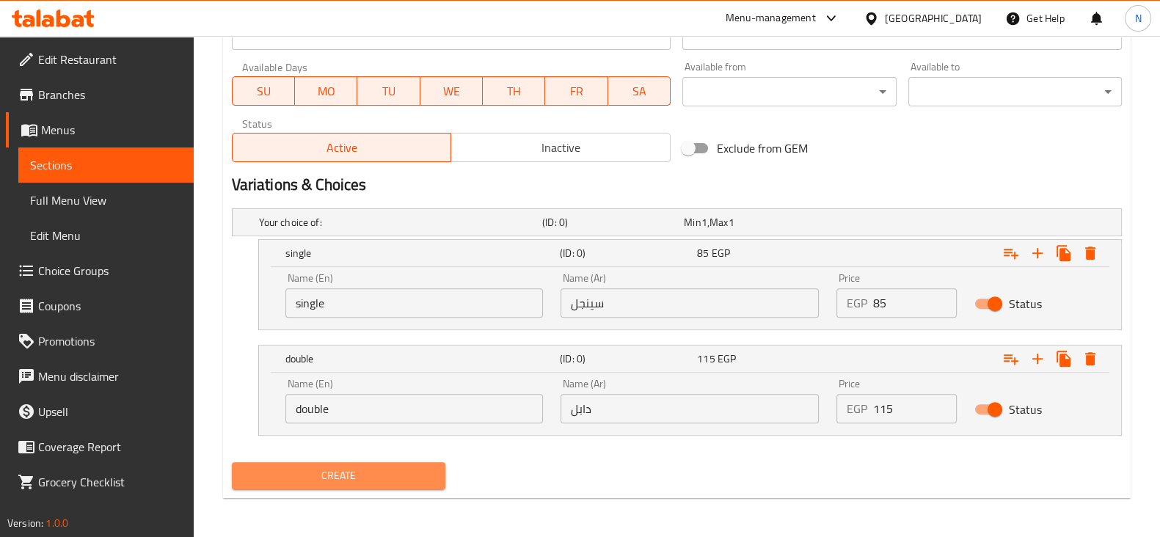
click at [391, 470] on span "Create" at bounding box center [339, 476] width 190 height 18
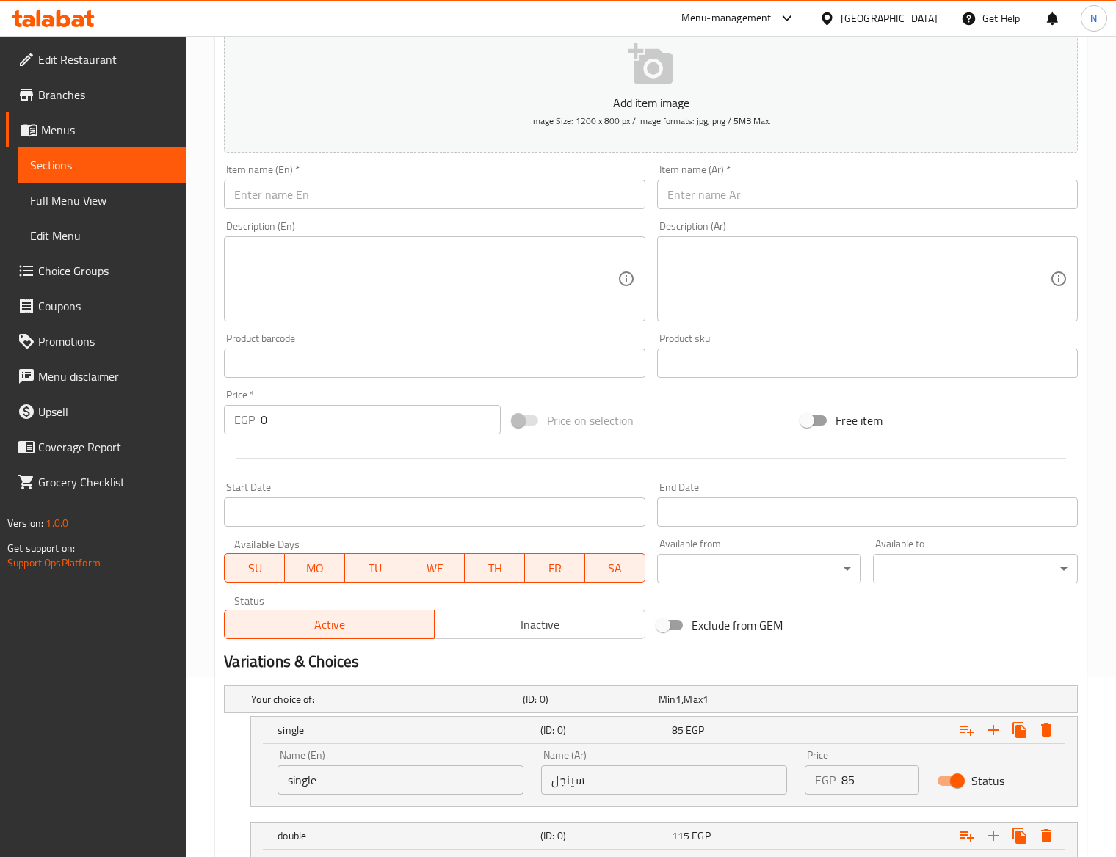
scroll to position [0, 0]
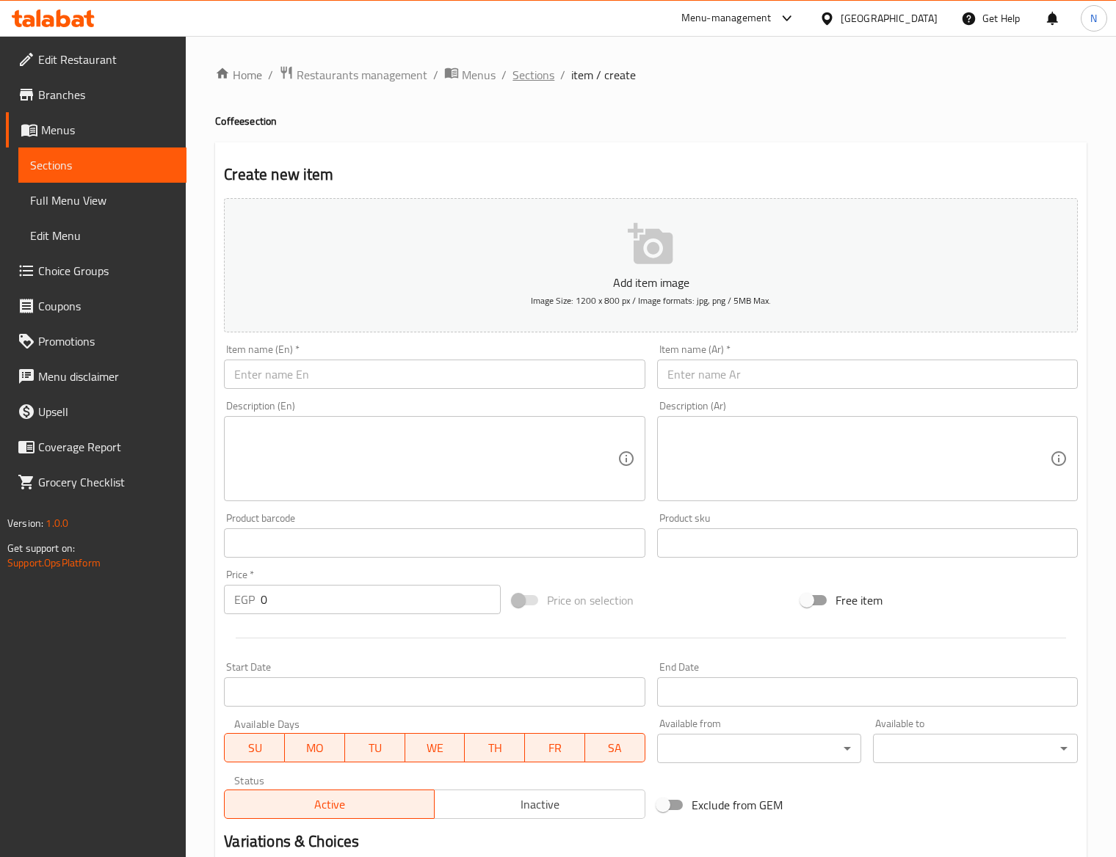
click at [532, 73] on span "Sections" at bounding box center [533, 75] width 42 height 18
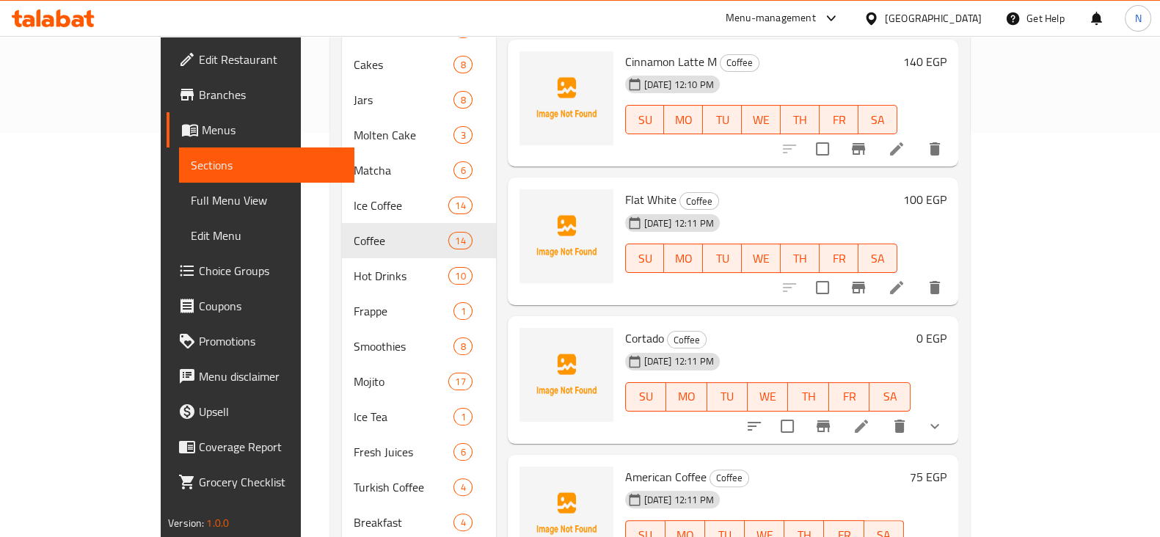
scroll to position [467, 0]
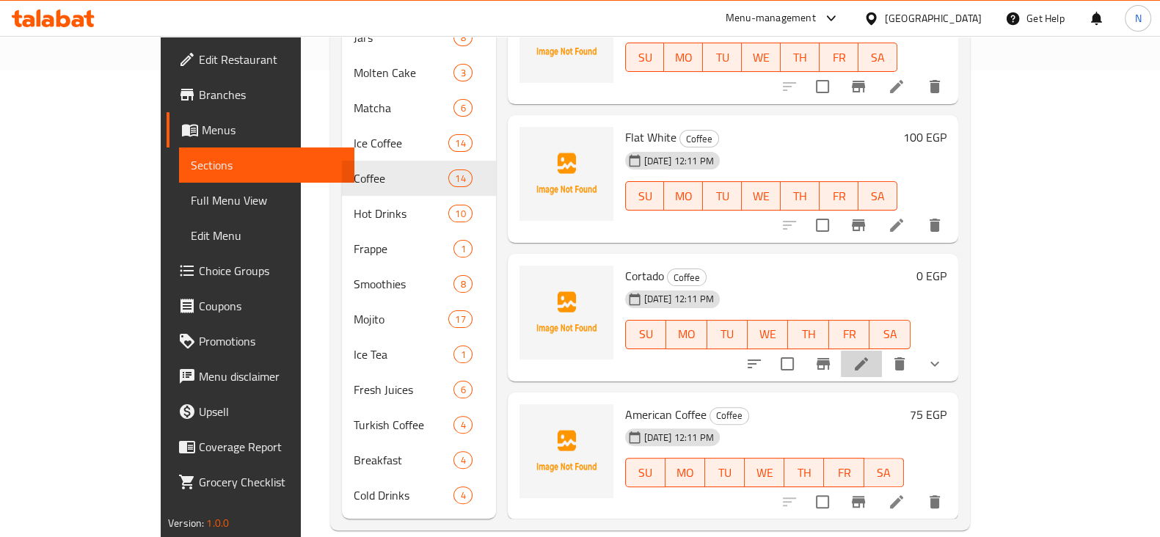
click at [882, 351] on li at bounding box center [861, 364] width 41 height 26
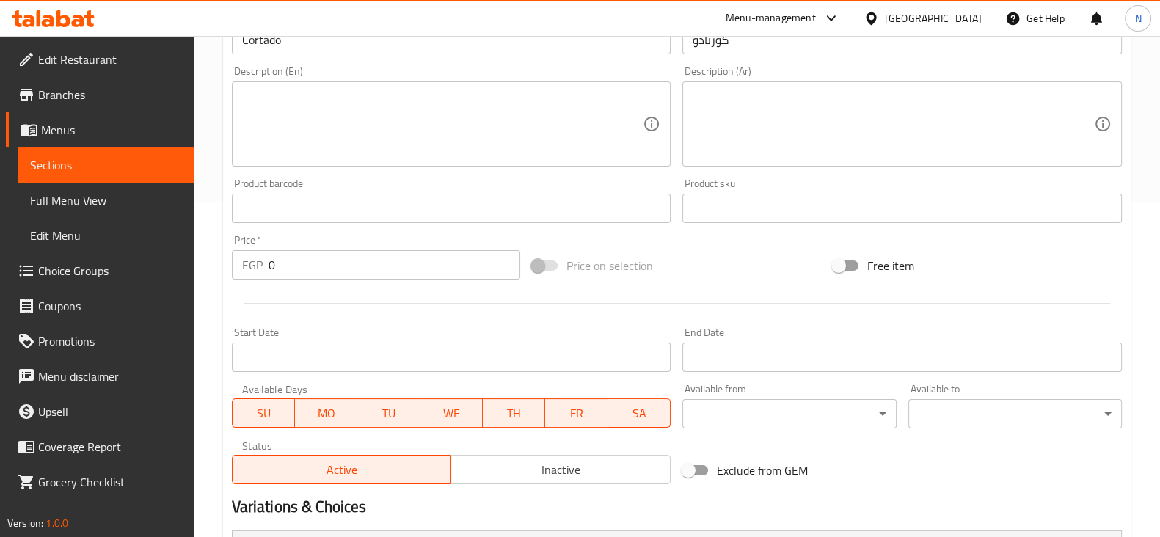
scroll to position [531, 0]
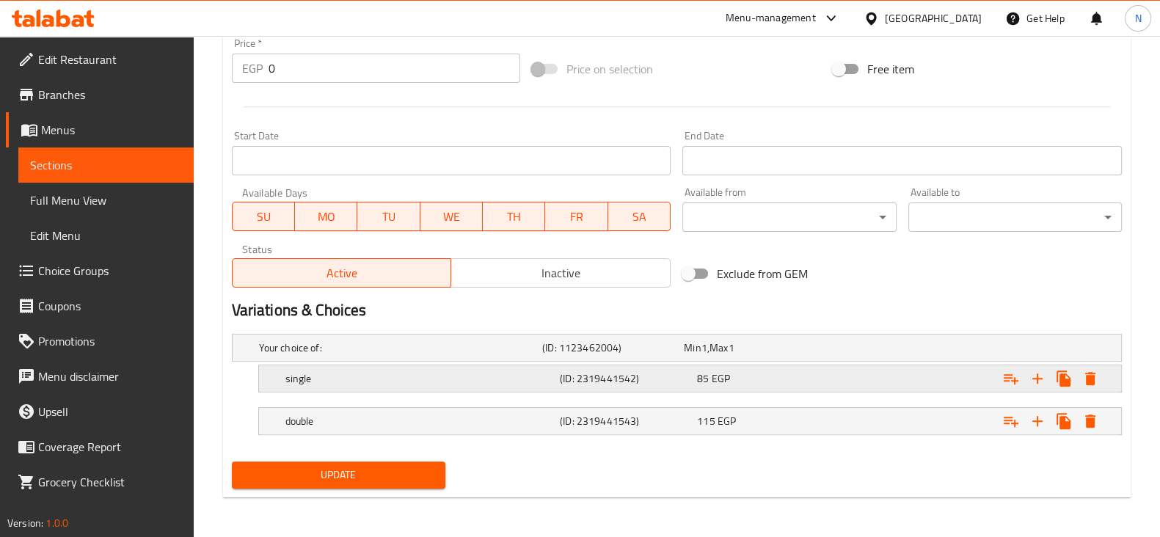
click at [367, 388] on div "single (ID: 2319441542) 85 EGP" at bounding box center [695, 379] width 824 height 32
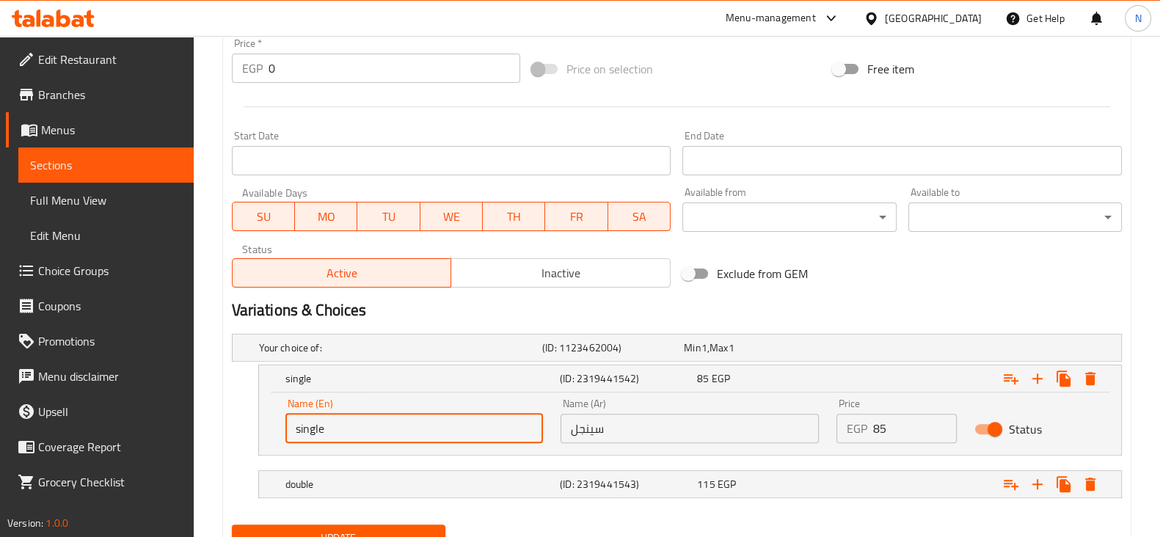
click at [367, 419] on input "single" at bounding box center [414, 428] width 258 height 29
type input "s"
paste input "Classic"
type input "Classic"
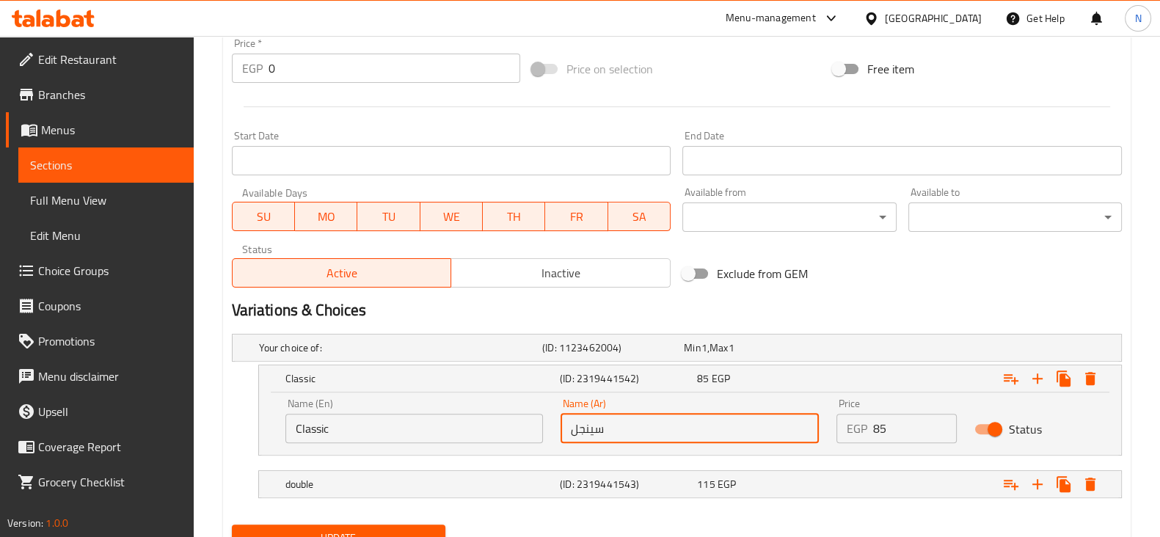
click at [609, 423] on input "سينجل" at bounding box center [690, 428] width 258 height 29
type input "سينج"
drag, startPoint x: 609, startPoint y: 423, endPoint x: 569, endPoint y: 427, distance: 40.5
click at [569, 427] on input "سينج" at bounding box center [690, 428] width 258 height 29
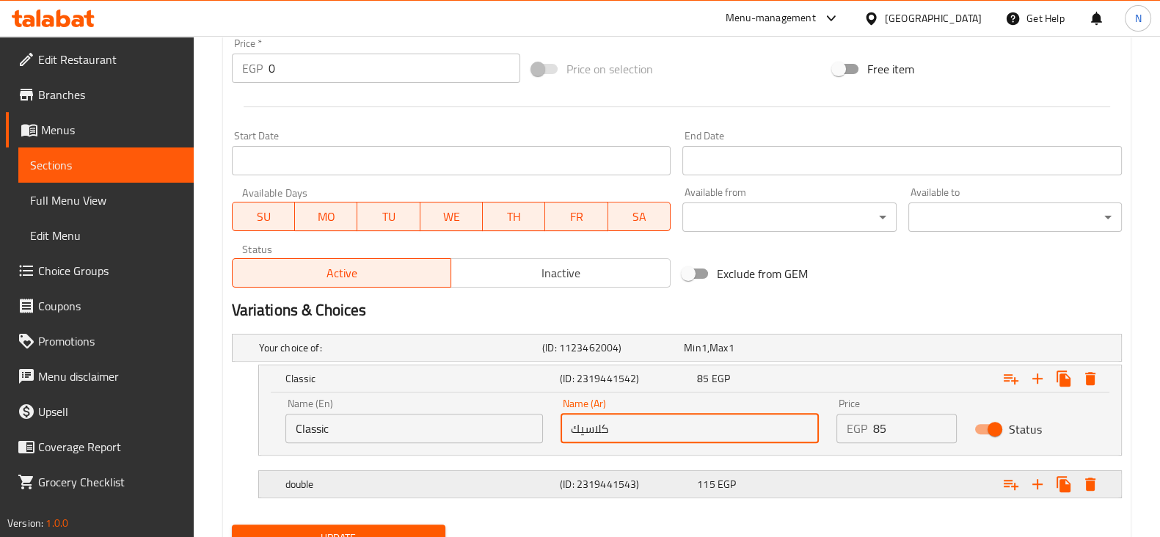
type input "كلاسيك"
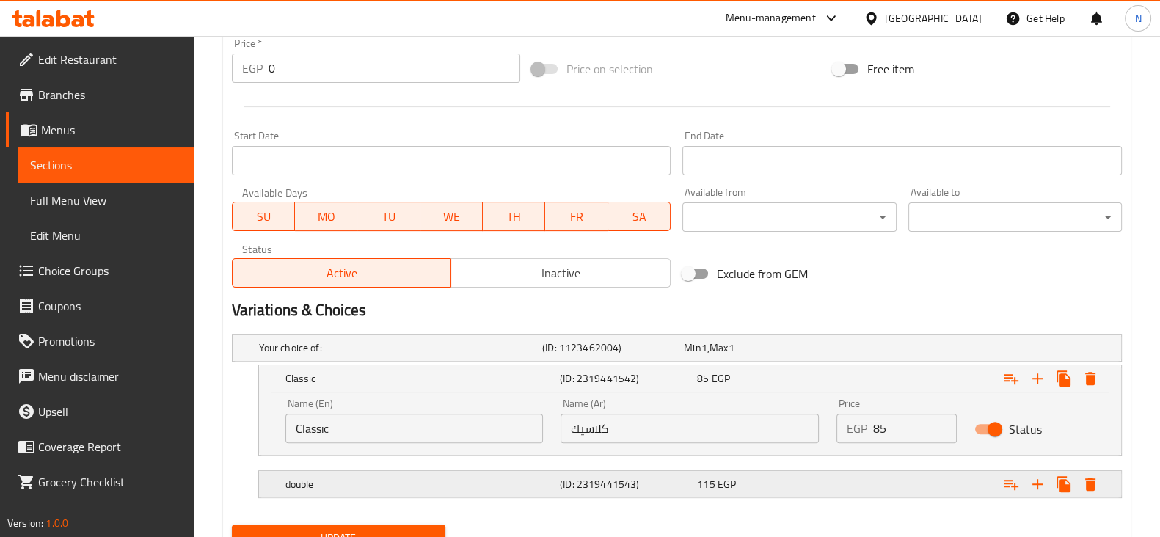
click at [574, 471] on div "double (ID: 2319441543) 115 EGP" at bounding box center [695, 484] width 824 height 32
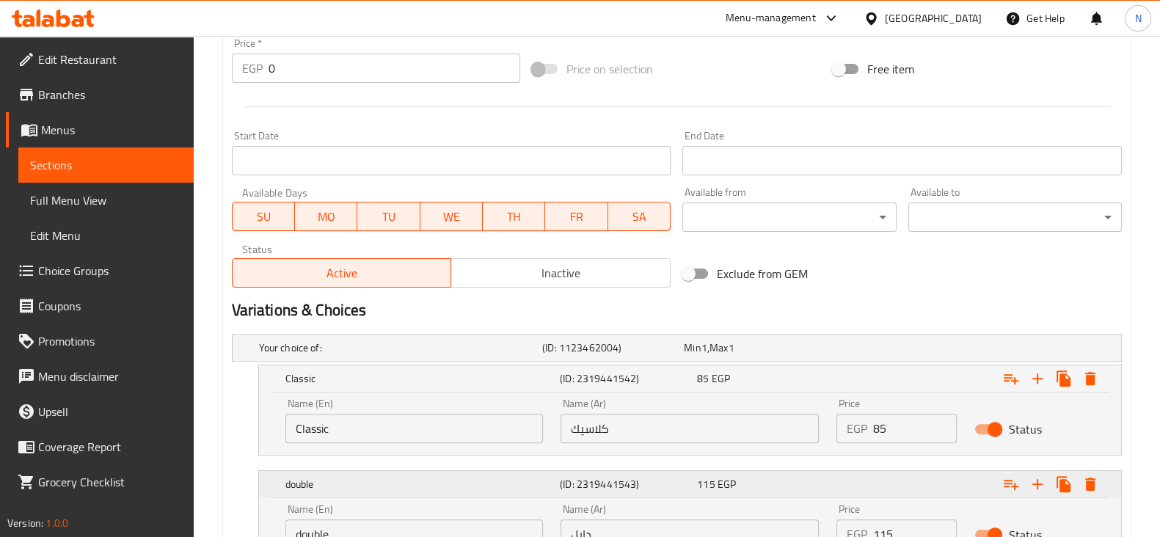
scroll to position [657, 0]
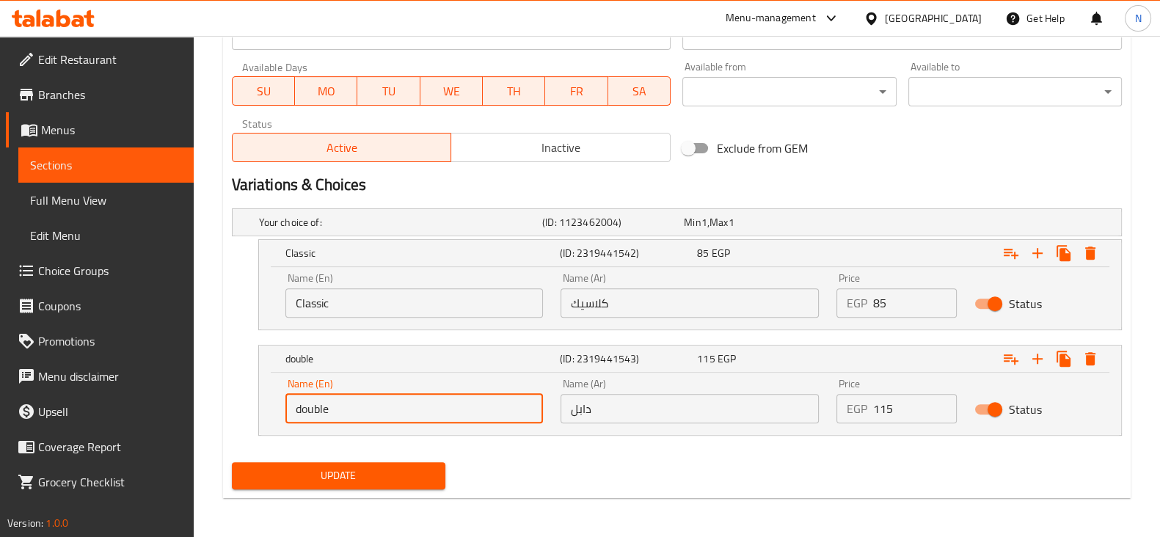
drag, startPoint x: 342, startPoint y: 405, endPoint x: 279, endPoint y: 413, distance: 63.6
click at [279, 413] on div "Name (En) double Name (En)" at bounding box center [415, 401] width 276 height 62
paste input "Caramel"
type input "Caramel"
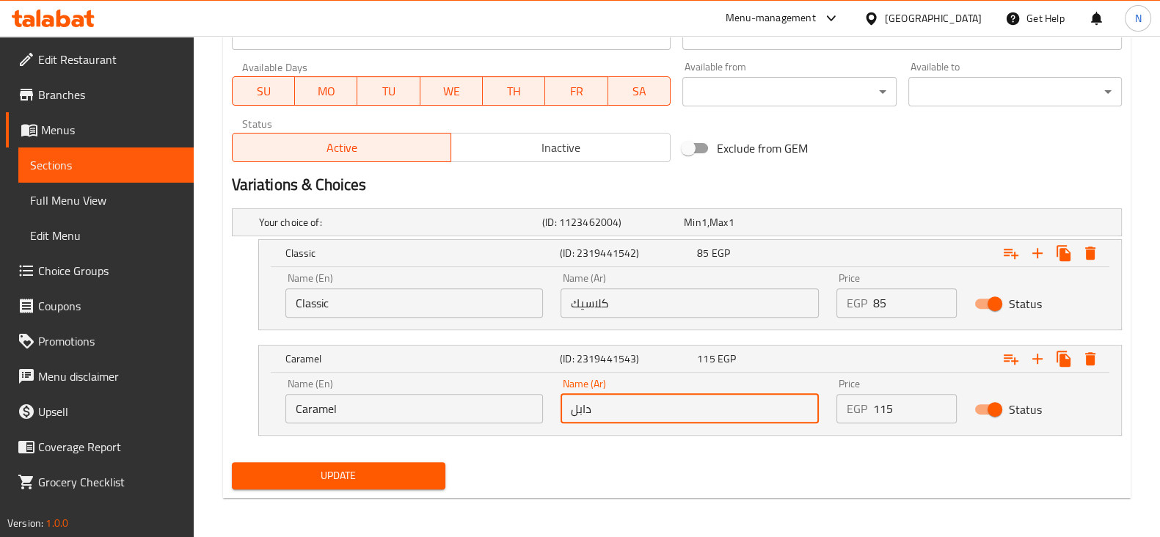
click at [612, 407] on input "دابل" at bounding box center [690, 408] width 258 height 29
paste input "كراميل"
type input "كراميل"
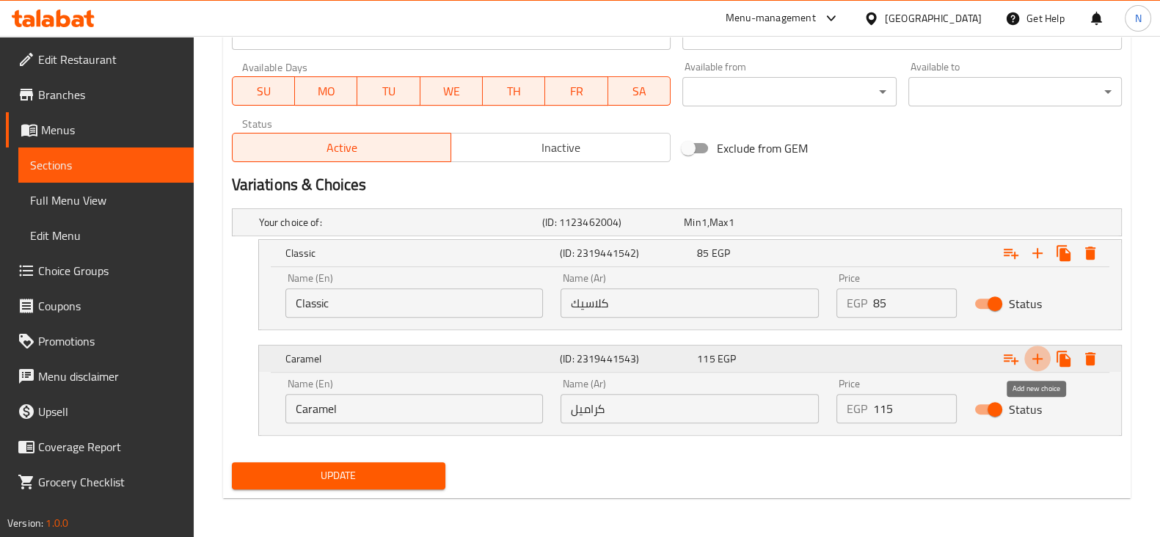
click at [1031, 350] on icon "Expand" at bounding box center [1038, 359] width 18 height 18
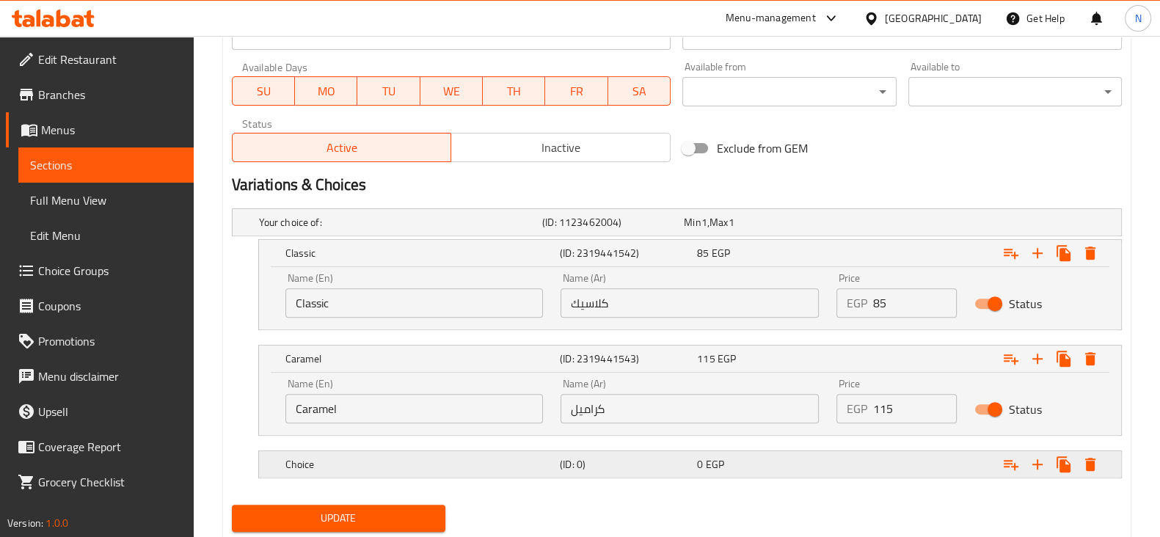
click at [412, 464] on h5 "Choice" at bounding box center [419, 464] width 269 height 15
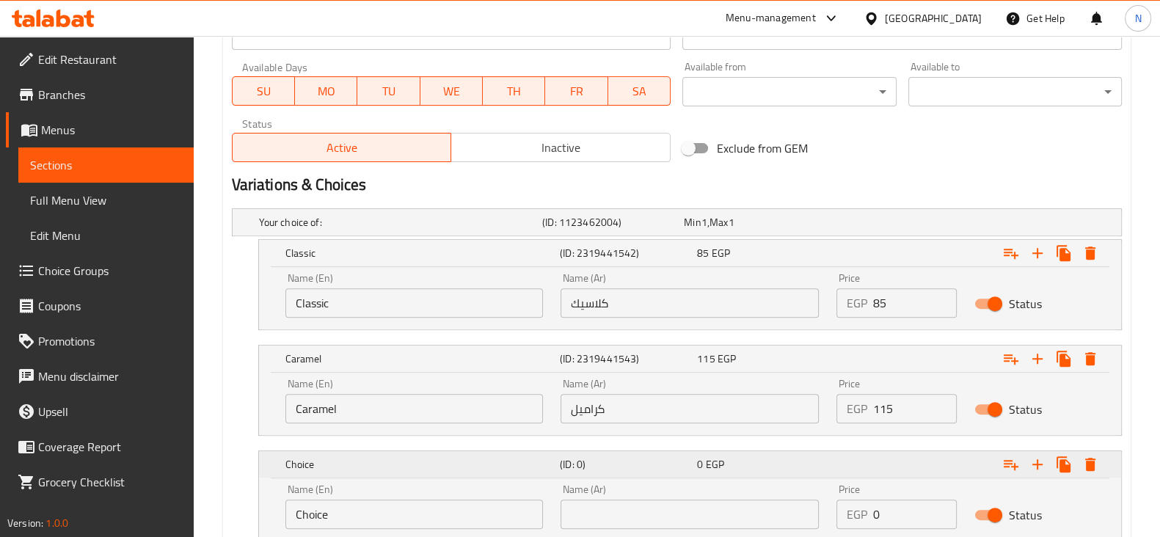
scroll to position [763, 0]
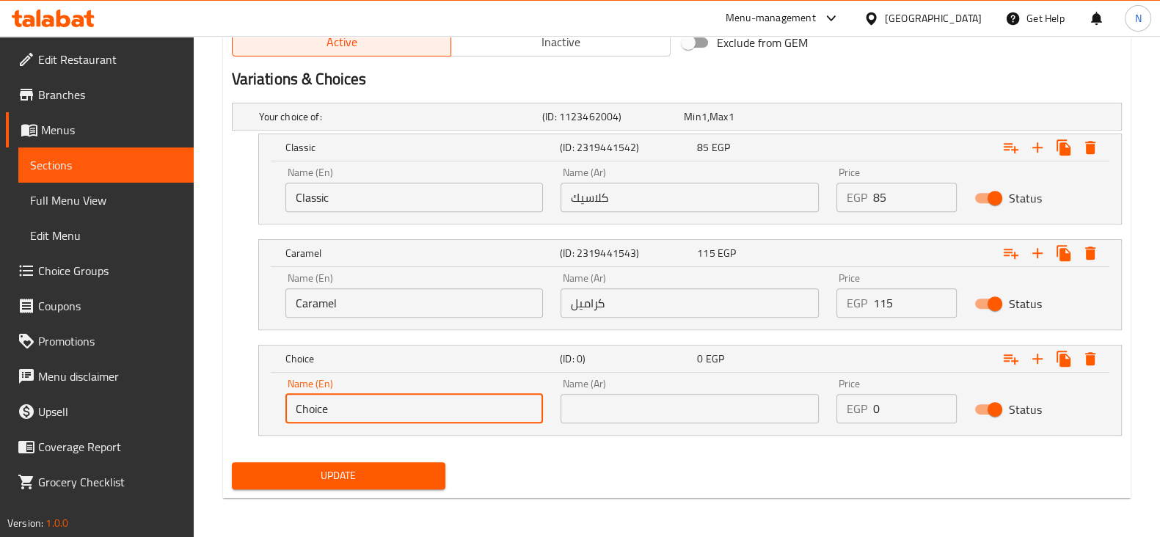
click at [396, 412] on input "Choice" at bounding box center [414, 408] width 258 height 29
paste input "Nutella"
type input "Nutella"
click at [664, 396] on input "text" at bounding box center [690, 408] width 258 height 29
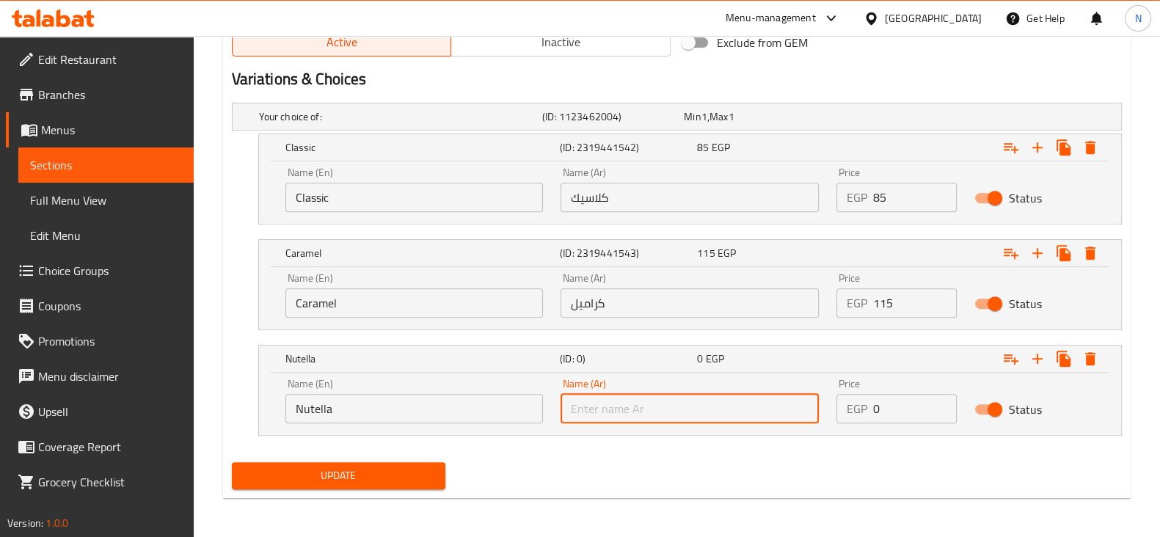
paste input "نوتيلا"
type input "نوتيلا"
click at [898, 397] on input "0" at bounding box center [915, 408] width 84 height 29
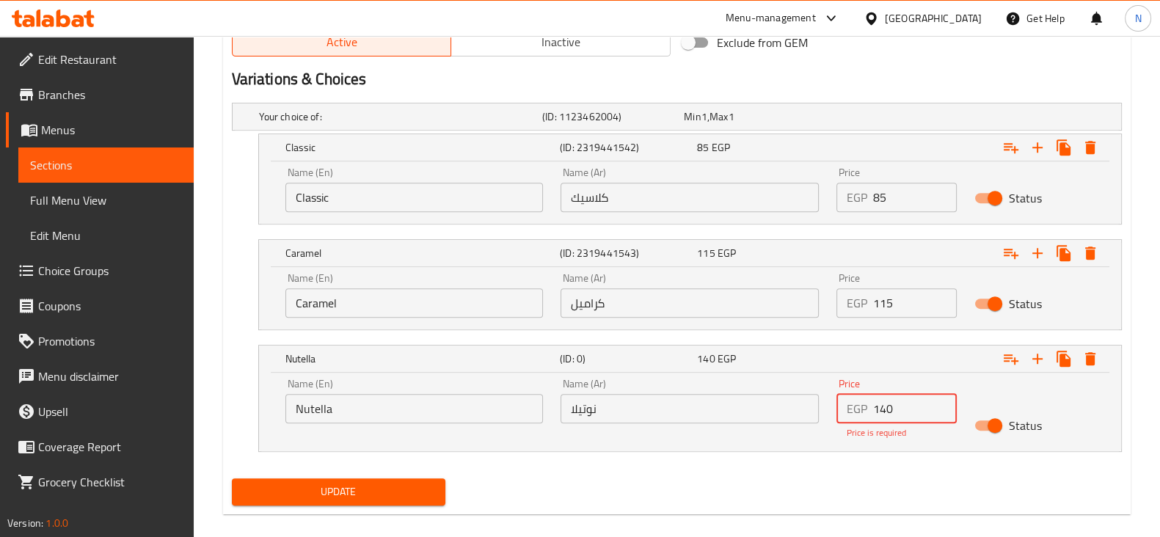
type input "140"
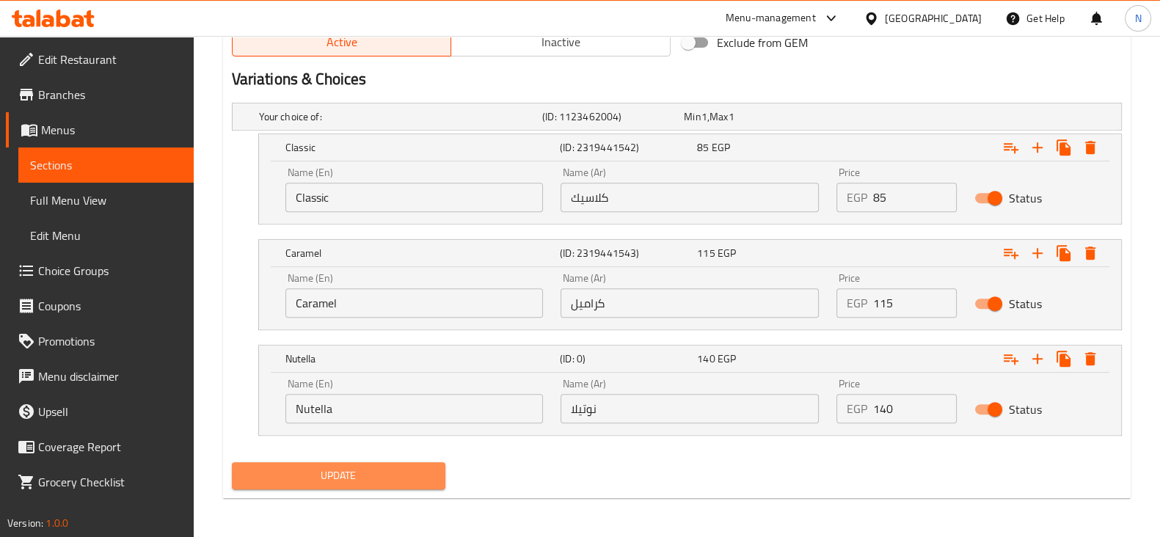
click at [310, 486] on button "Update" at bounding box center [339, 475] width 214 height 27
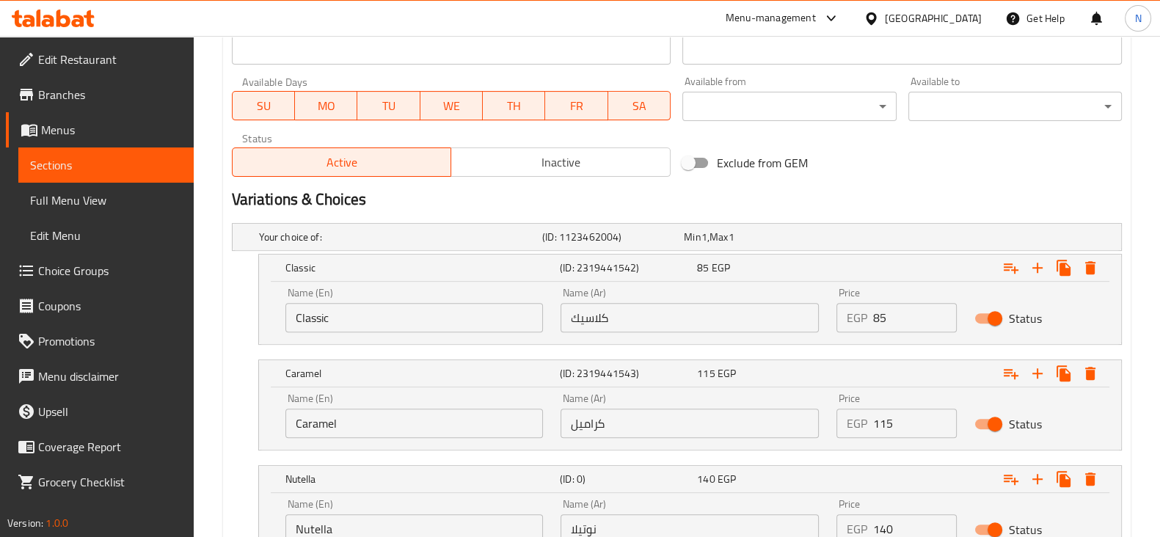
scroll to position [0, 0]
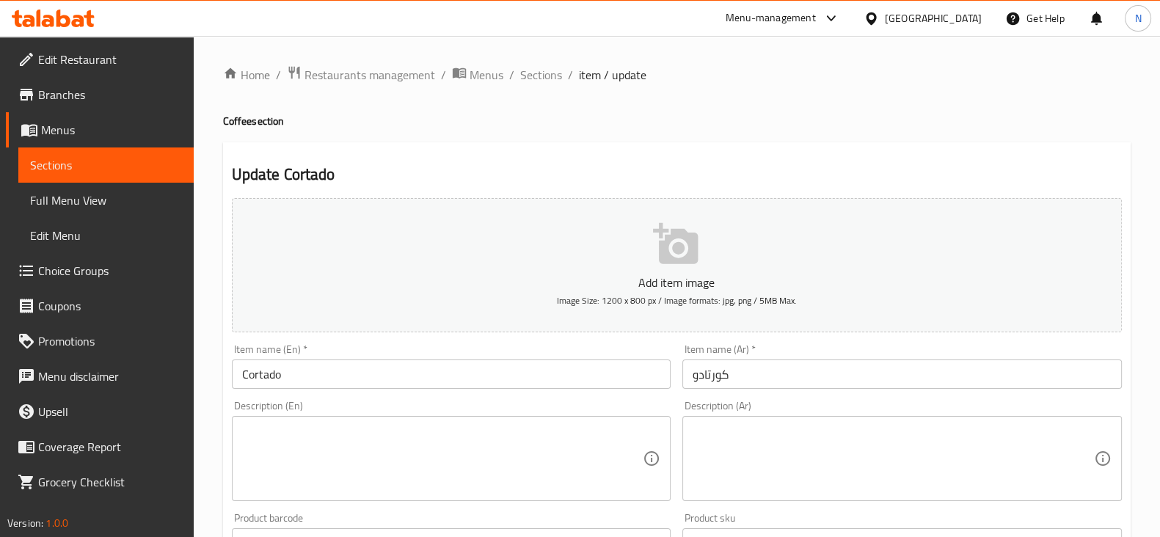
click at [391, 363] on input "Cortado" at bounding box center [452, 374] width 440 height 29
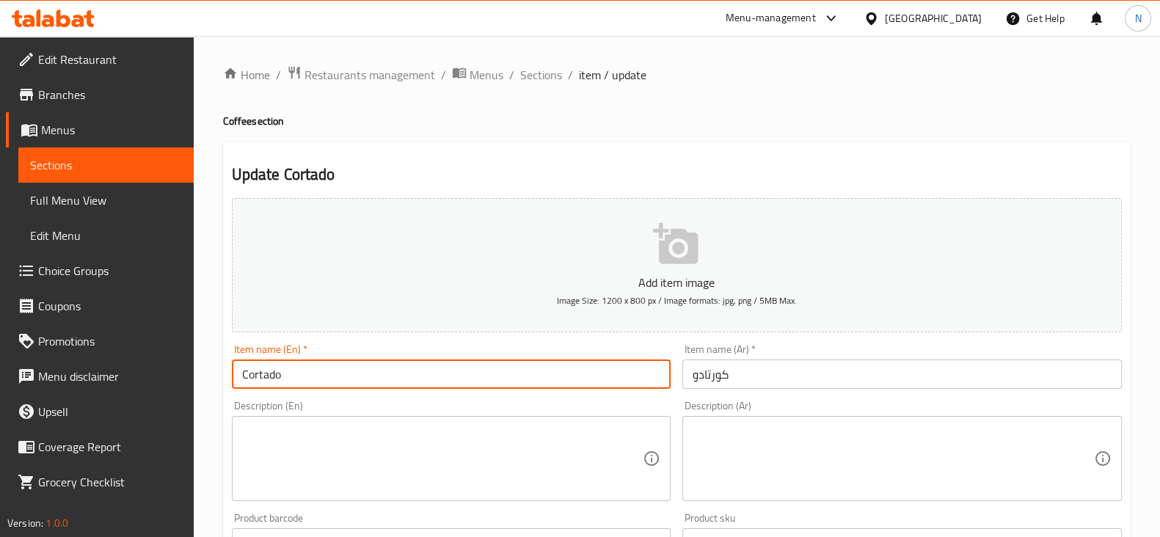
click at [391, 363] on input "Cortado" at bounding box center [452, 374] width 440 height 29
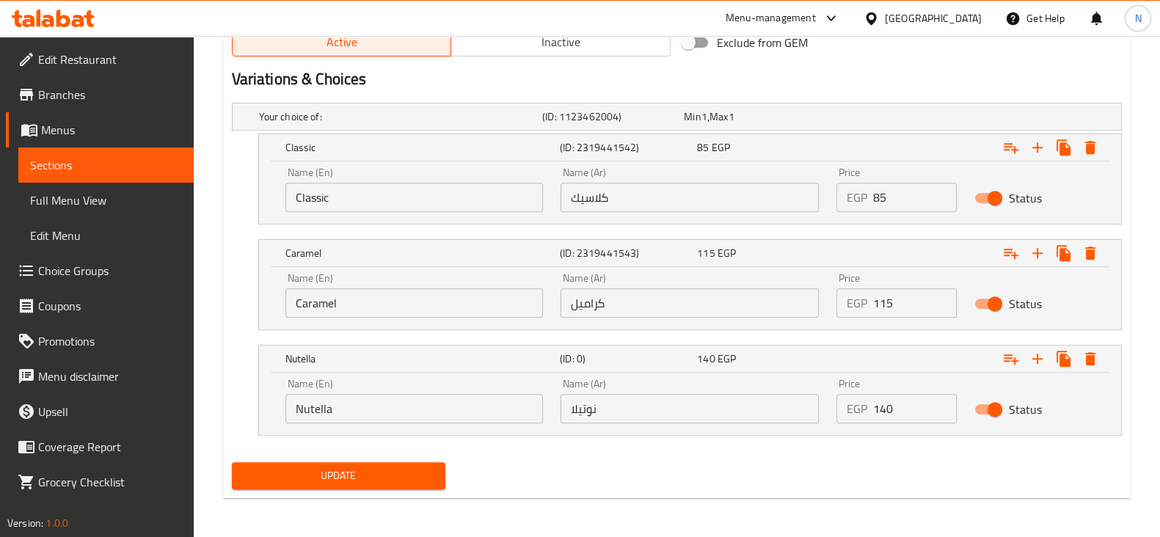
scroll to position [748, 0]
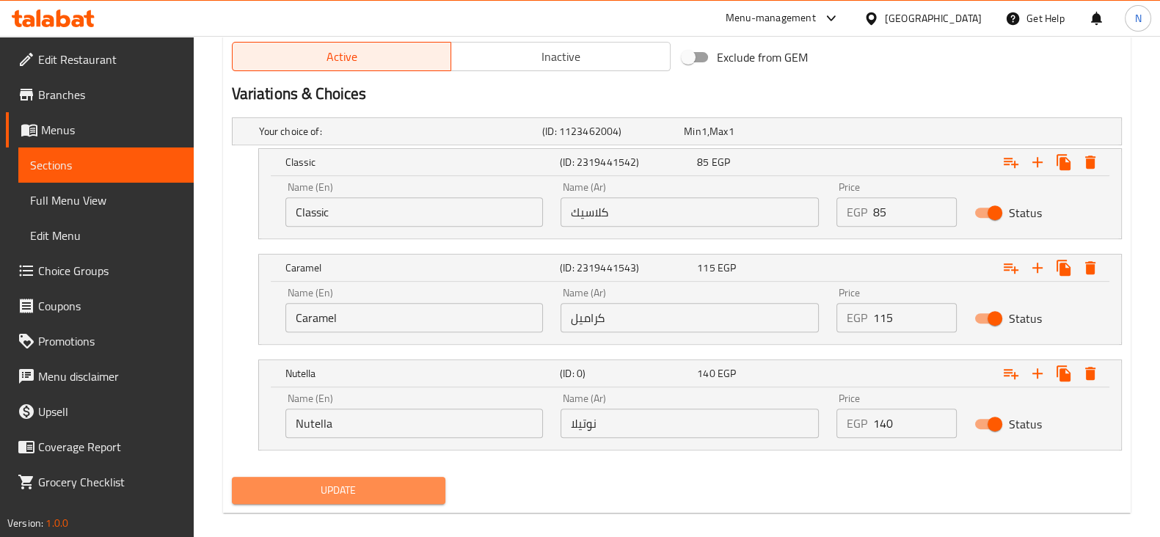
click at [373, 486] on span "Update" at bounding box center [339, 490] width 190 height 18
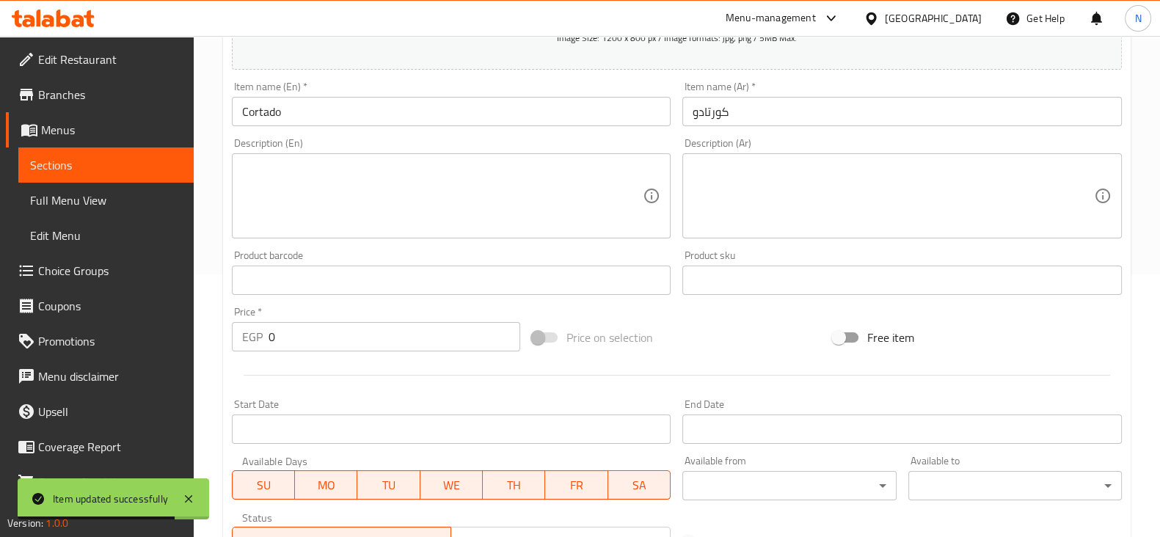
scroll to position [0, 0]
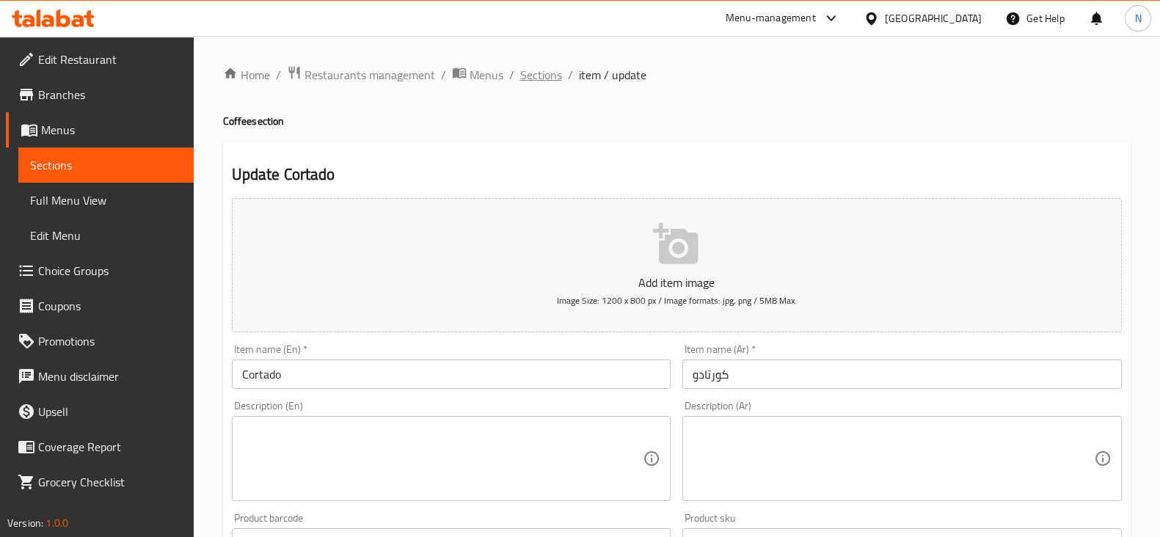
click at [540, 71] on span "Sections" at bounding box center [541, 75] width 42 height 18
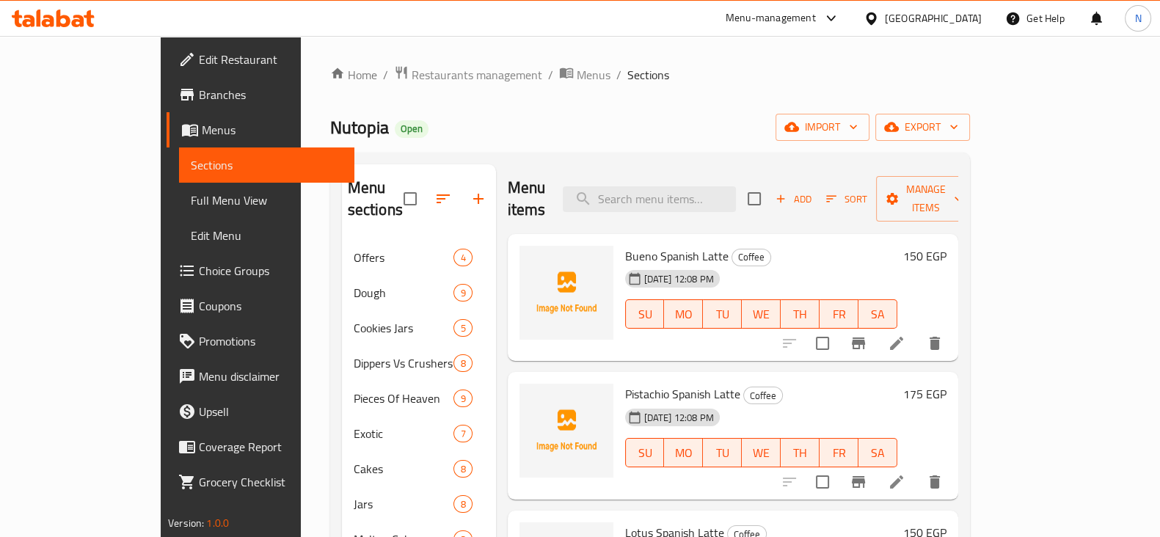
scroll to position [1, 0]
click at [813, 190] on span "Add" at bounding box center [794, 198] width 40 height 17
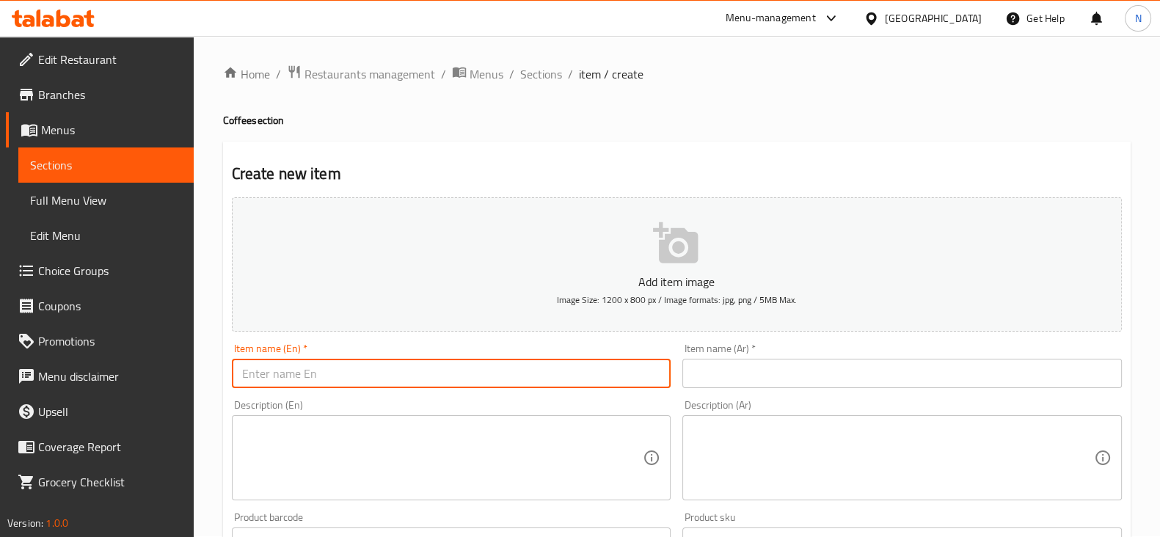
click at [323, 365] on input "text" at bounding box center [452, 373] width 440 height 29
paste input "Cappucino"
type input "Cappucino"
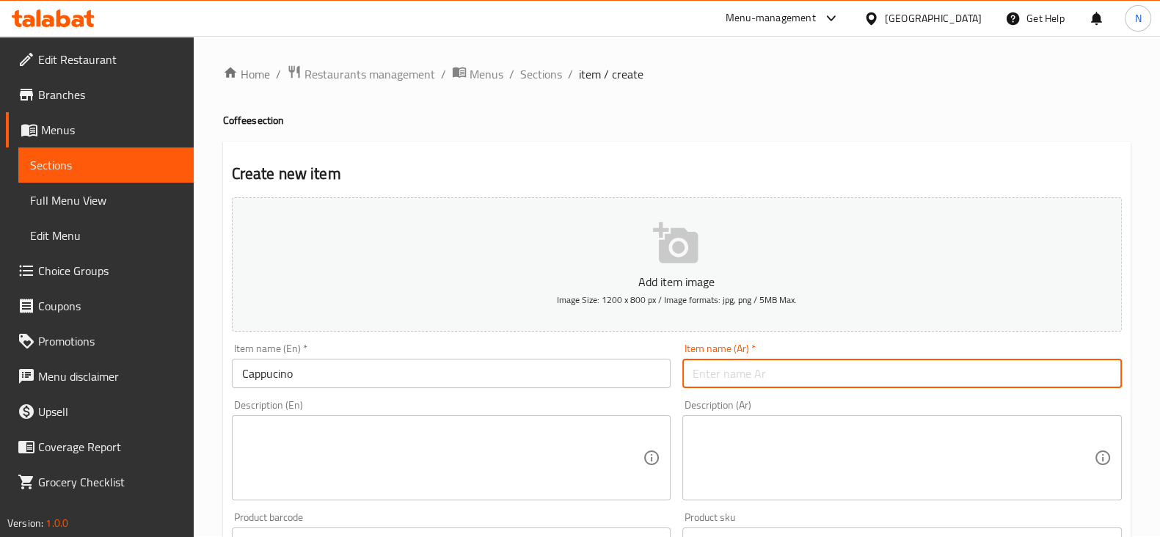
paste input "كابتشينو"
click at [757, 380] on input "كابتشينو" at bounding box center [903, 373] width 440 height 29
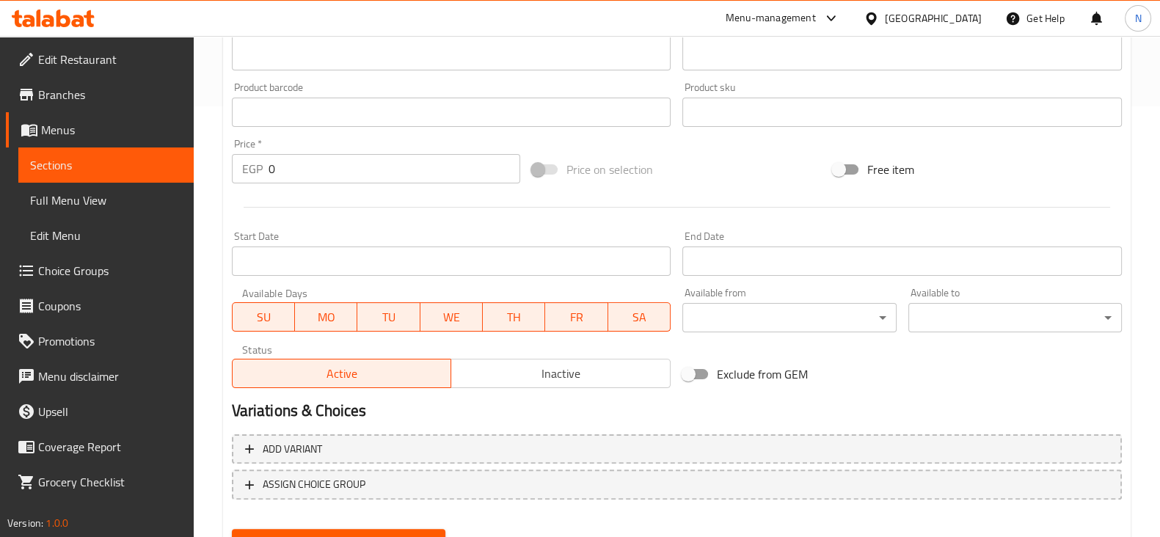
scroll to position [499, 0]
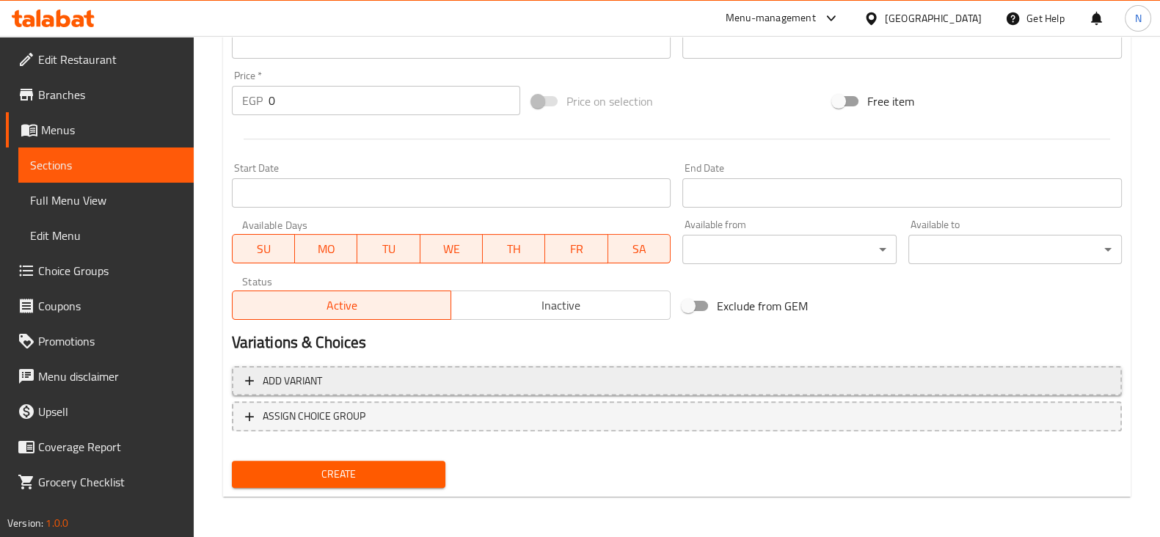
type input "كابتشينو"
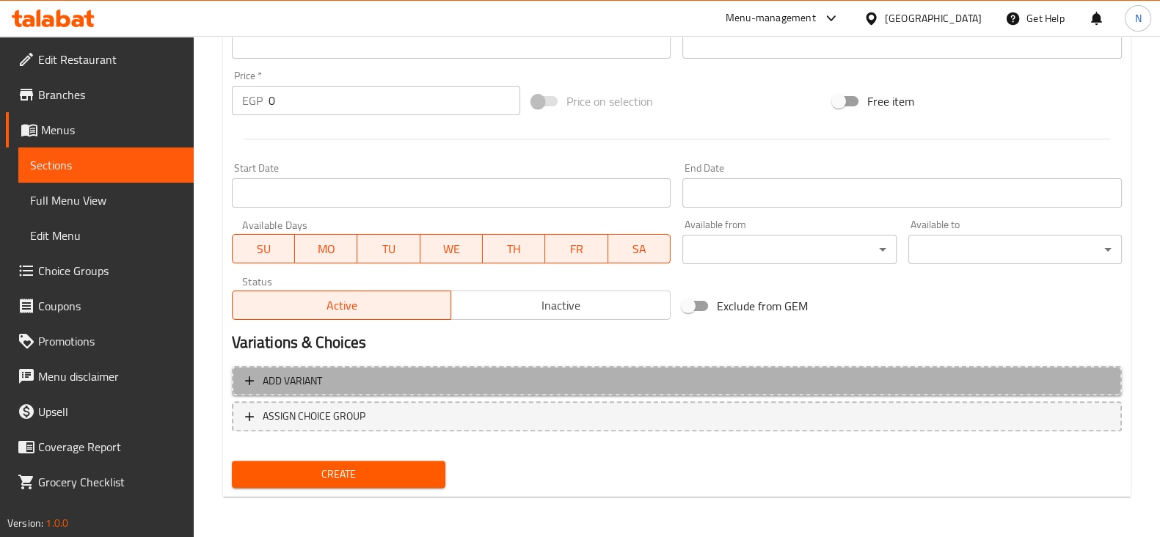
click at [467, 390] on button "Add variant" at bounding box center [677, 381] width 890 height 30
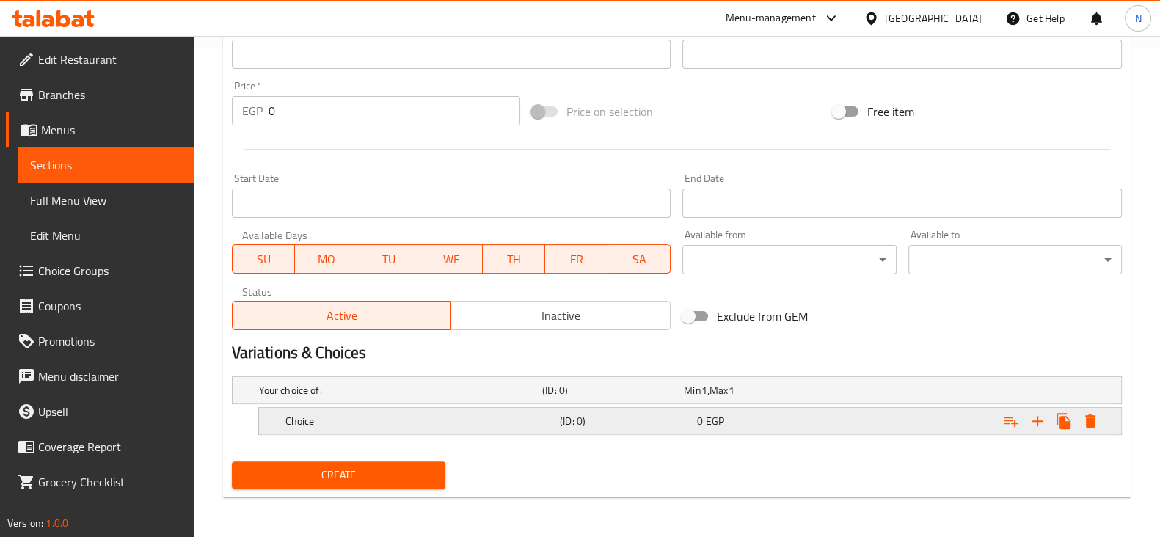
click at [399, 431] on div "Choice (ID: 0) 0 EGP" at bounding box center [695, 421] width 824 height 32
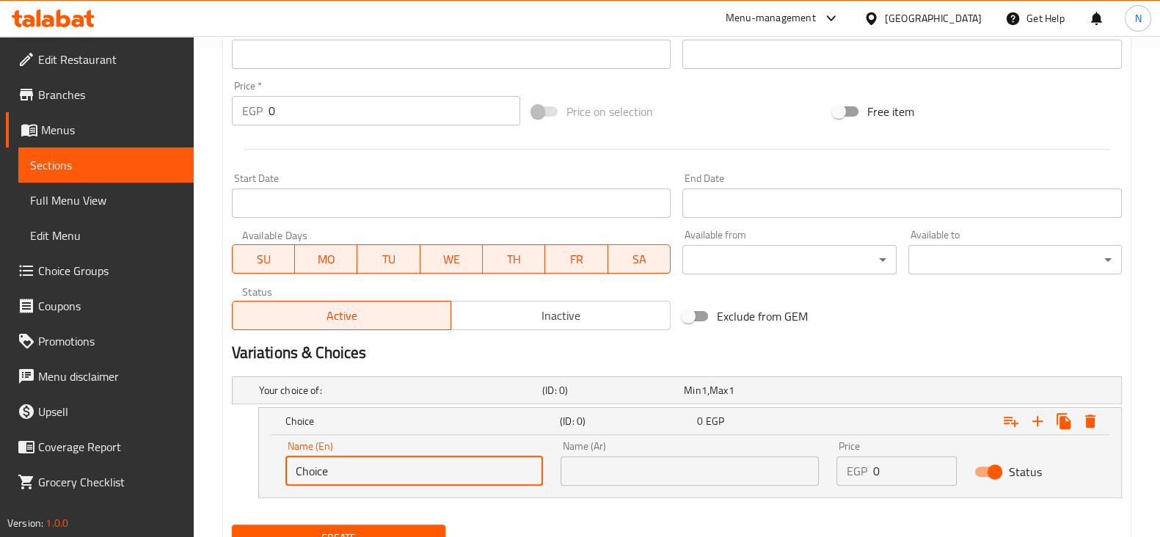
click at [385, 460] on input "Choice" at bounding box center [414, 470] width 258 height 29
type input "ة"
type input "M"
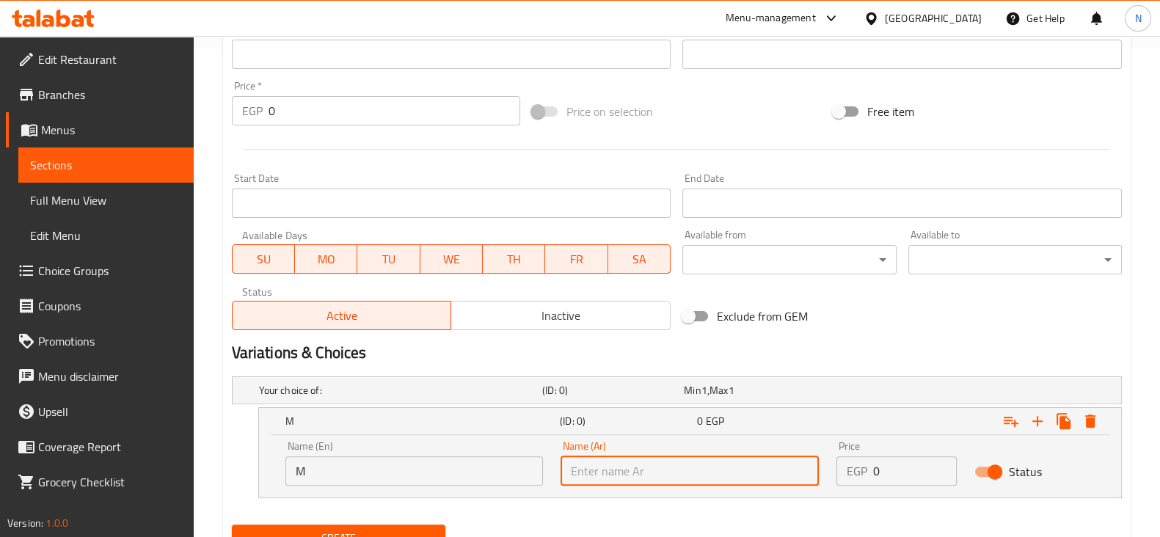
click at [585, 472] on input "text" at bounding box center [690, 470] width 258 height 29
type input "وسط"
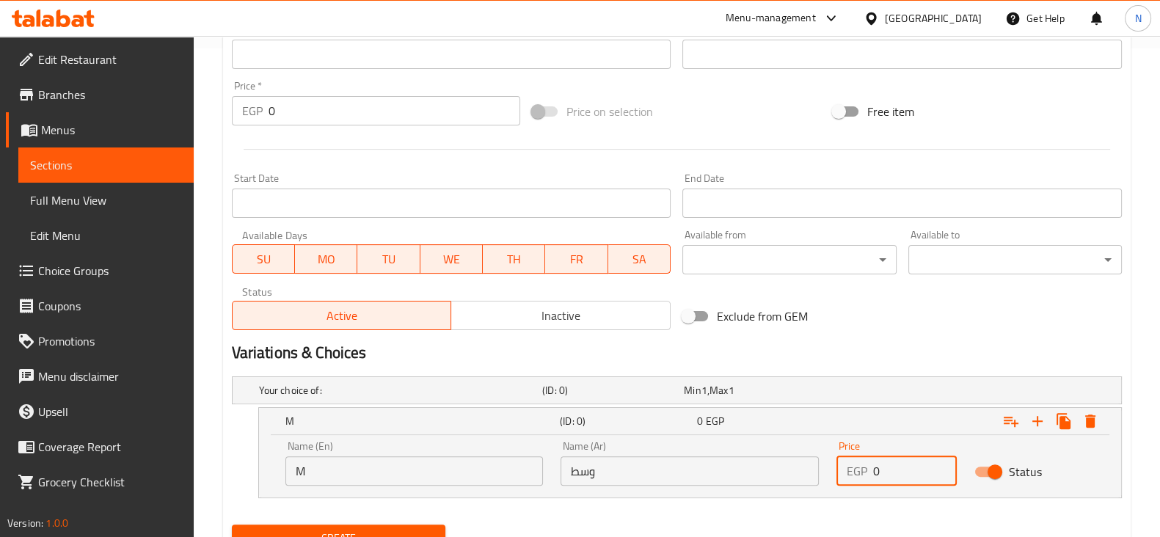
click at [932, 465] on input "0" at bounding box center [915, 470] width 84 height 29
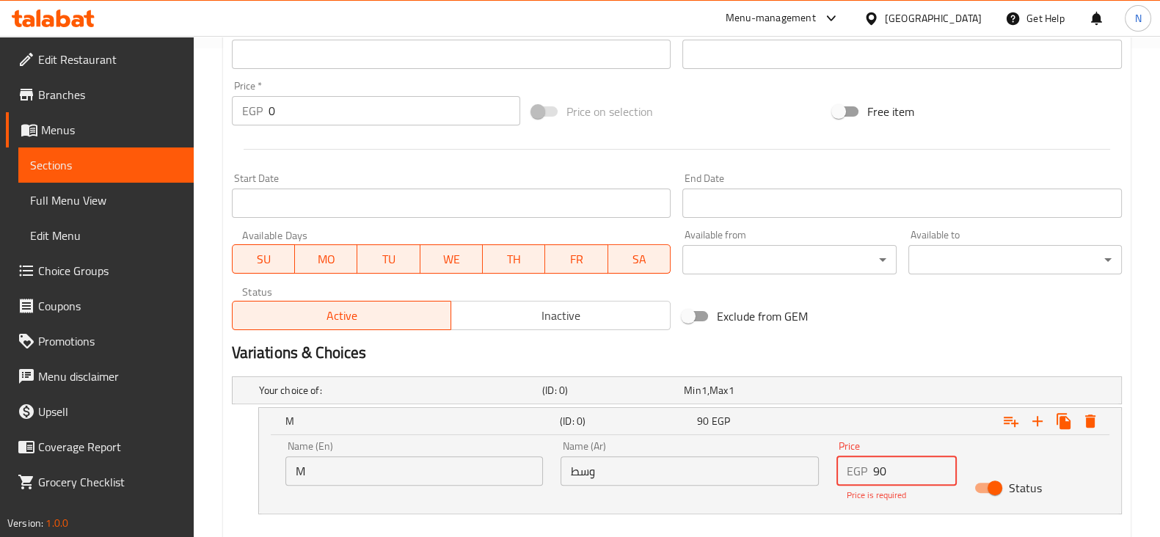
type input "90"
click at [800, 325] on span "Exclude from GEM" at bounding box center [762, 317] width 91 height 18
click at [730, 326] on input "Exclude from GEM" at bounding box center [689, 316] width 84 height 28
checkbox input "true"
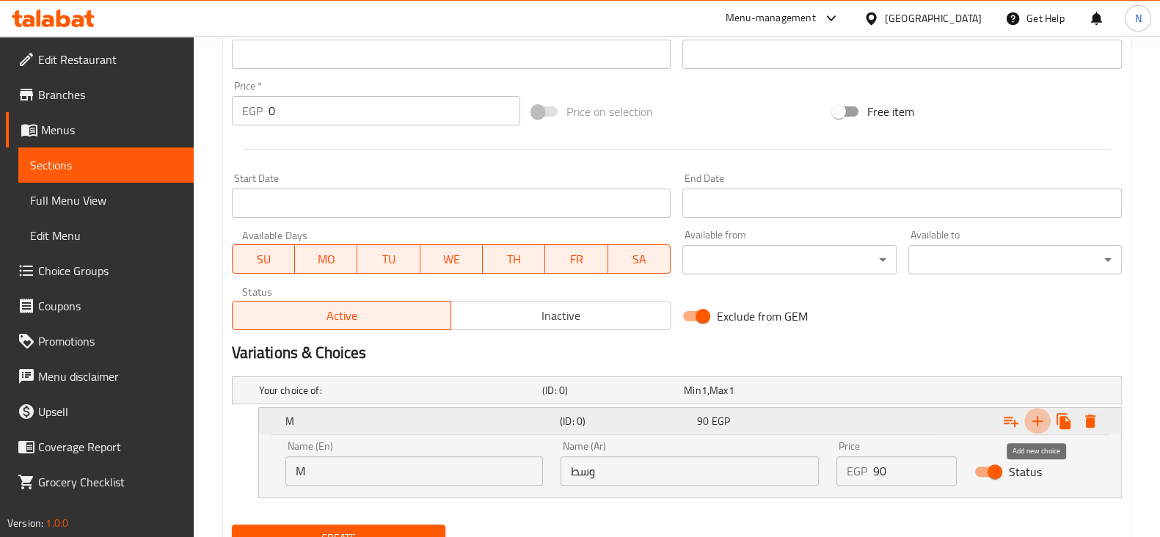
click at [1040, 412] on icon "Expand" at bounding box center [1038, 421] width 18 height 18
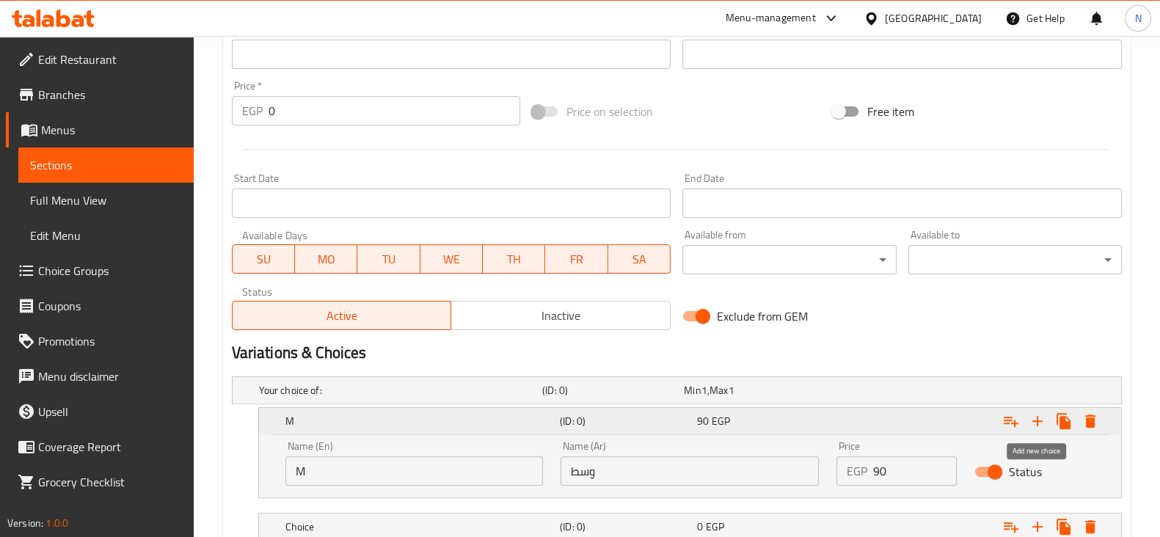
scroll to position [594, 0]
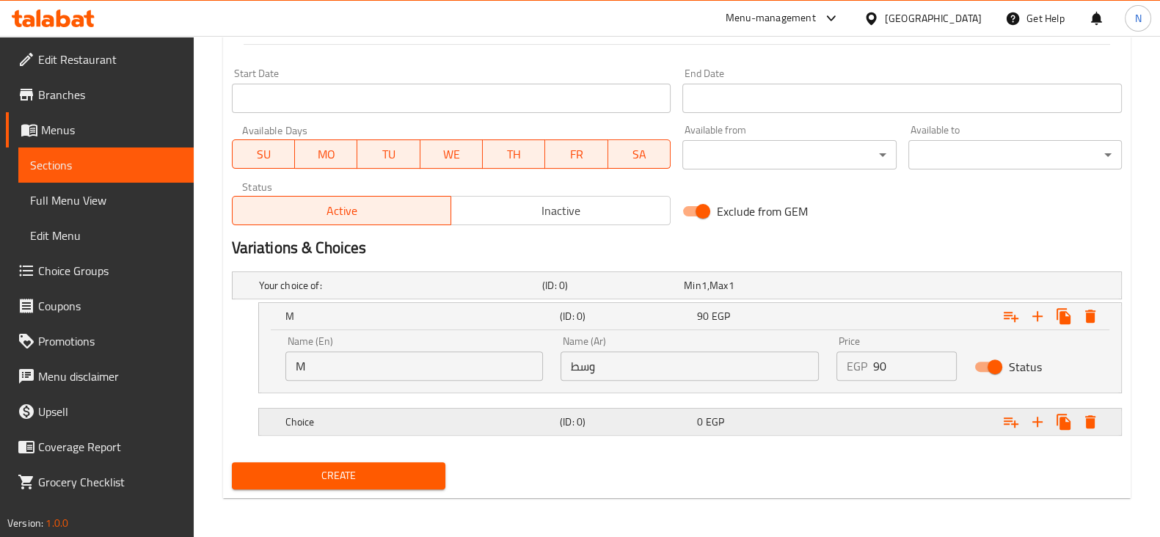
click at [594, 426] on h5 "(ID: 0)" at bounding box center [625, 422] width 131 height 15
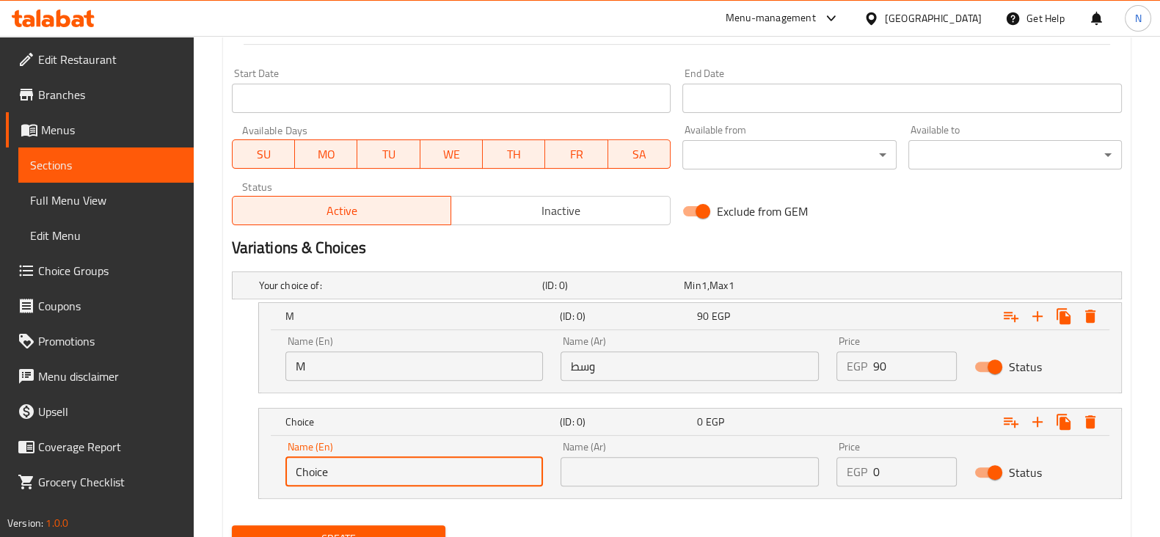
click at [379, 467] on input "Choice" at bounding box center [414, 471] width 258 height 29
type input "م"
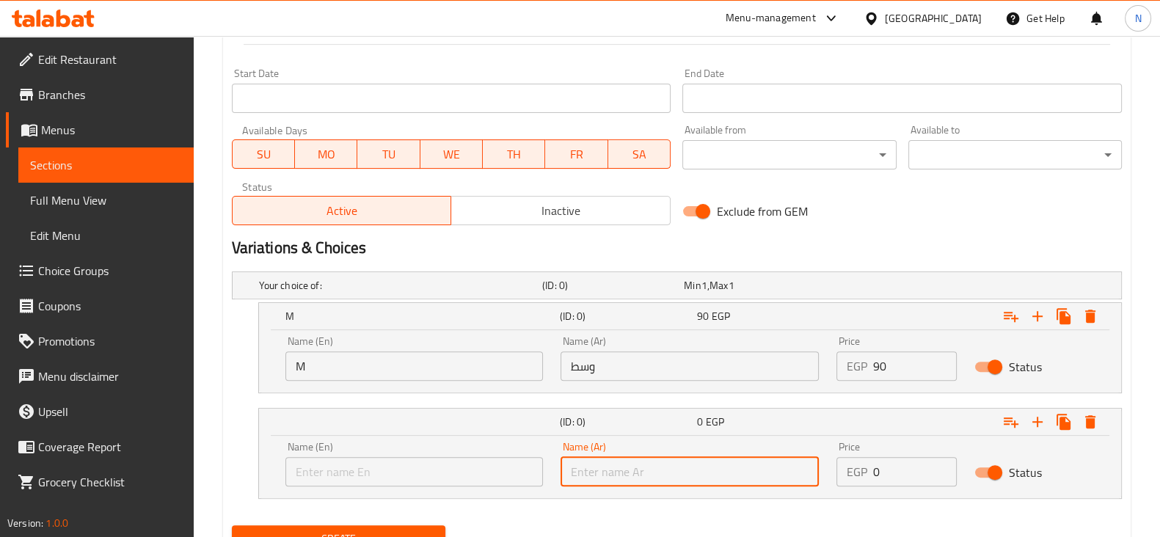
click at [616, 468] on input "text" at bounding box center [690, 471] width 258 height 29
type input "لارج"
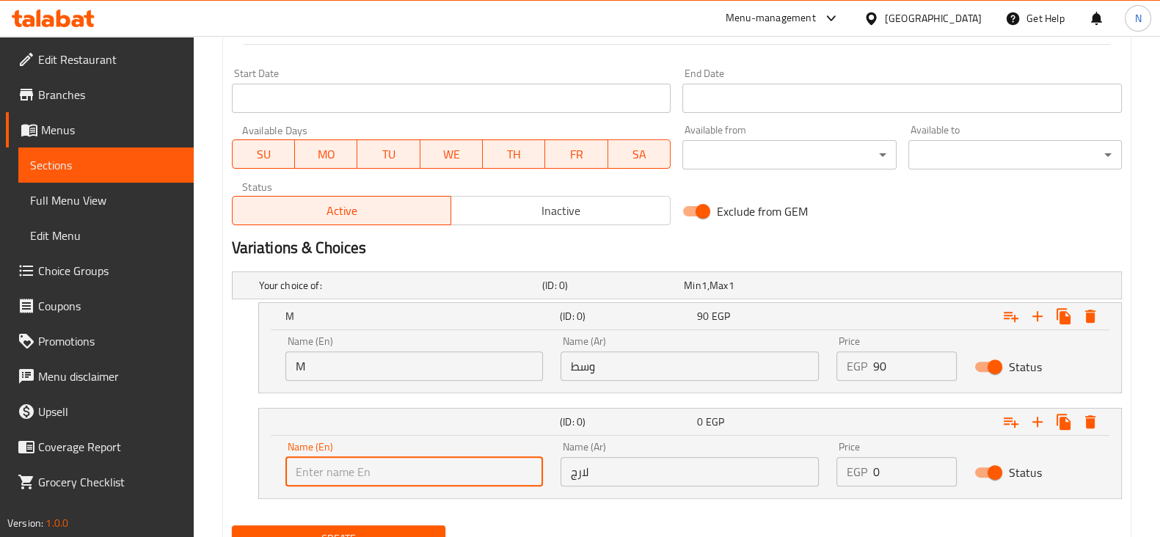
click at [478, 469] on input "text" at bounding box center [414, 471] width 258 height 29
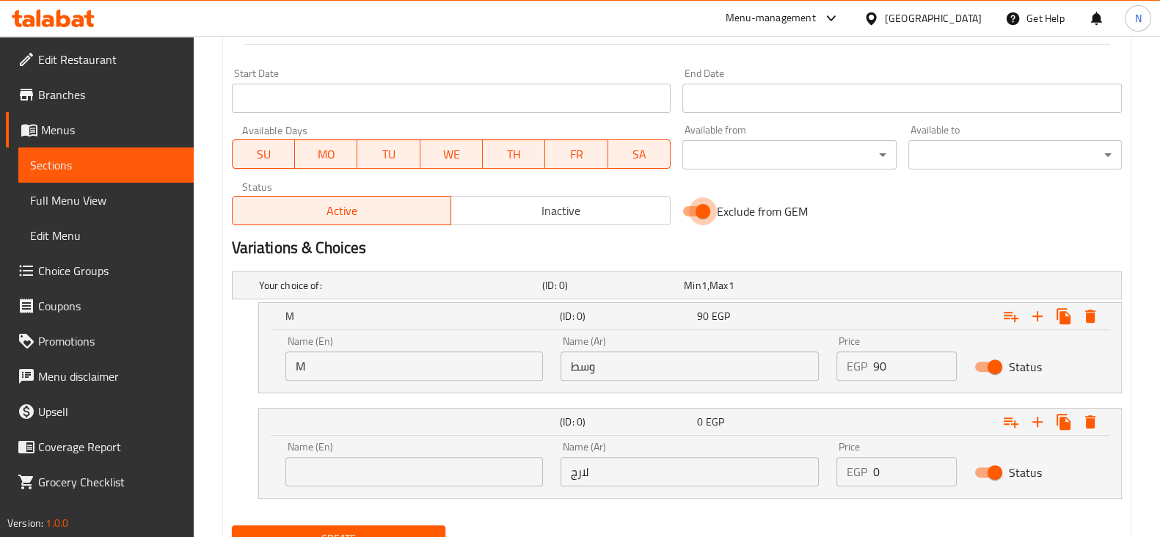
click at [702, 219] on input "Exclude from GEM" at bounding box center [703, 211] width 84 height 28
checkbox input "false"
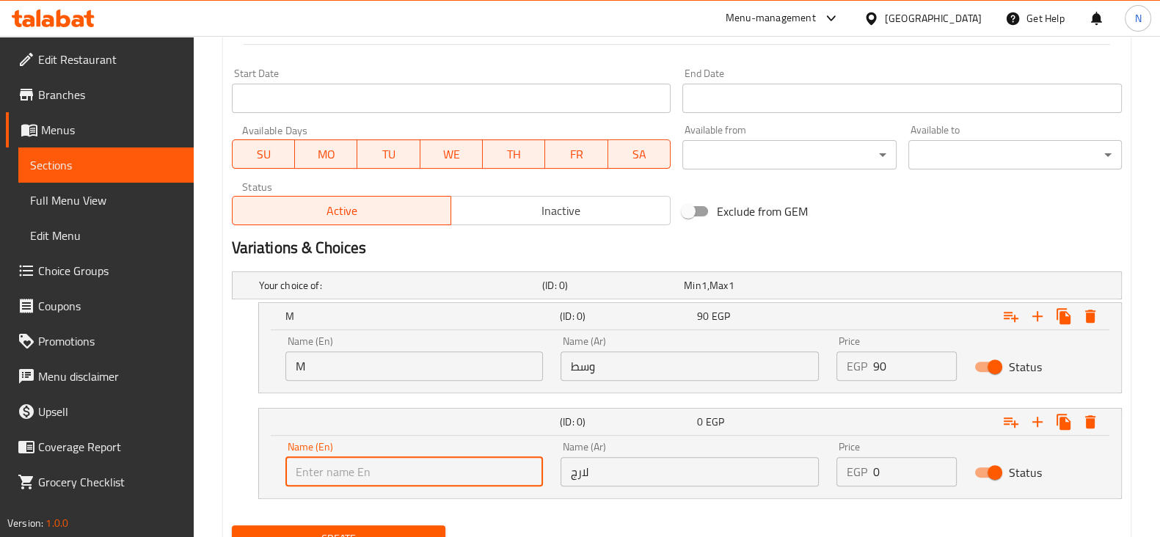
click at [410, 472] on input "text" at bounding box center [414, 471] width 258 height 29
type input "L"
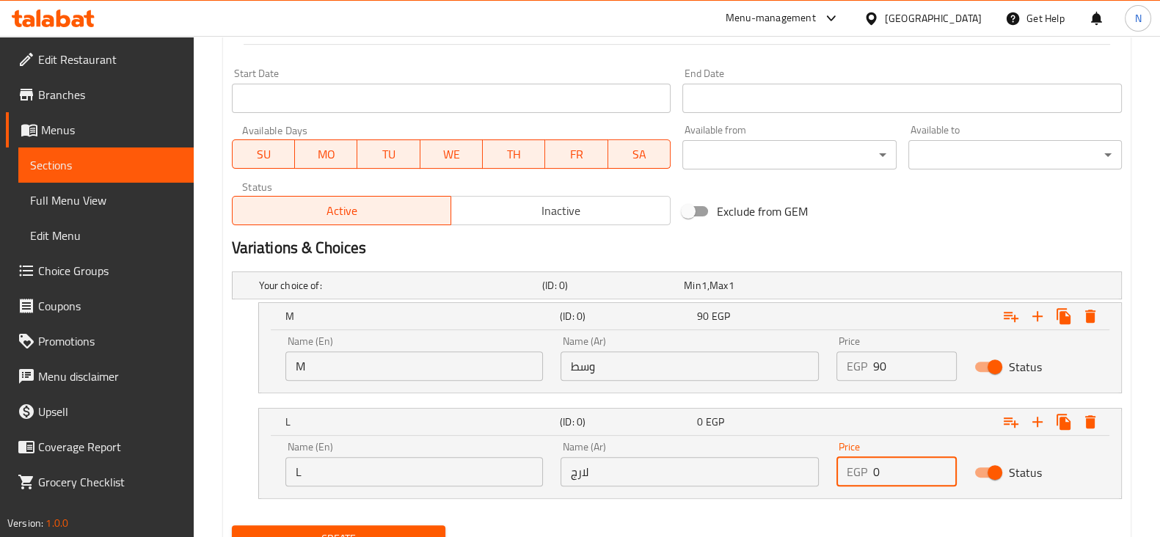
click at [881, 479] on input "0" at bounding box center [915, 471] width 84 height 29
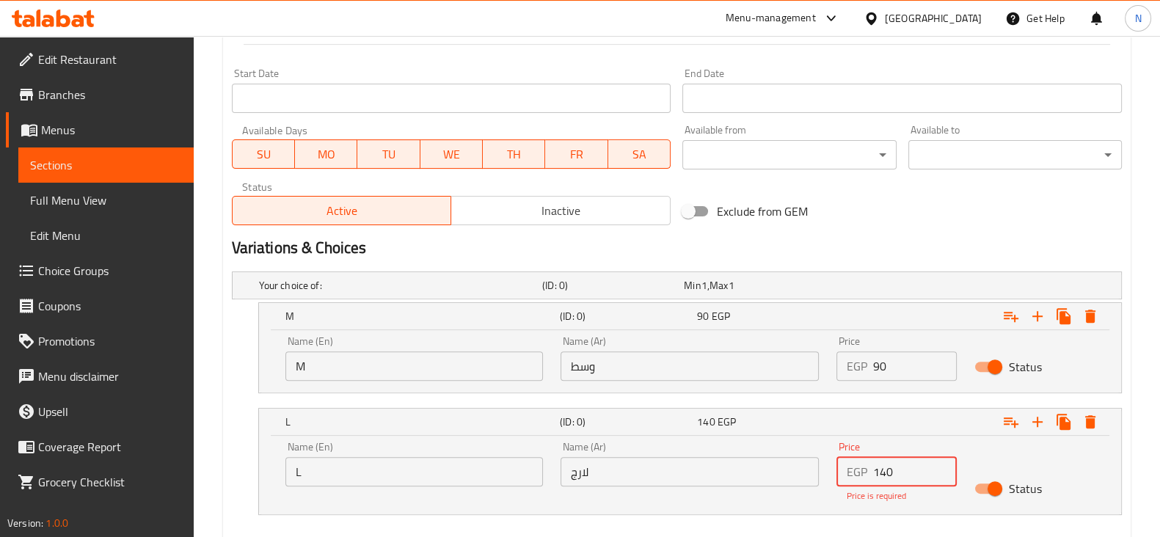
type input "140"
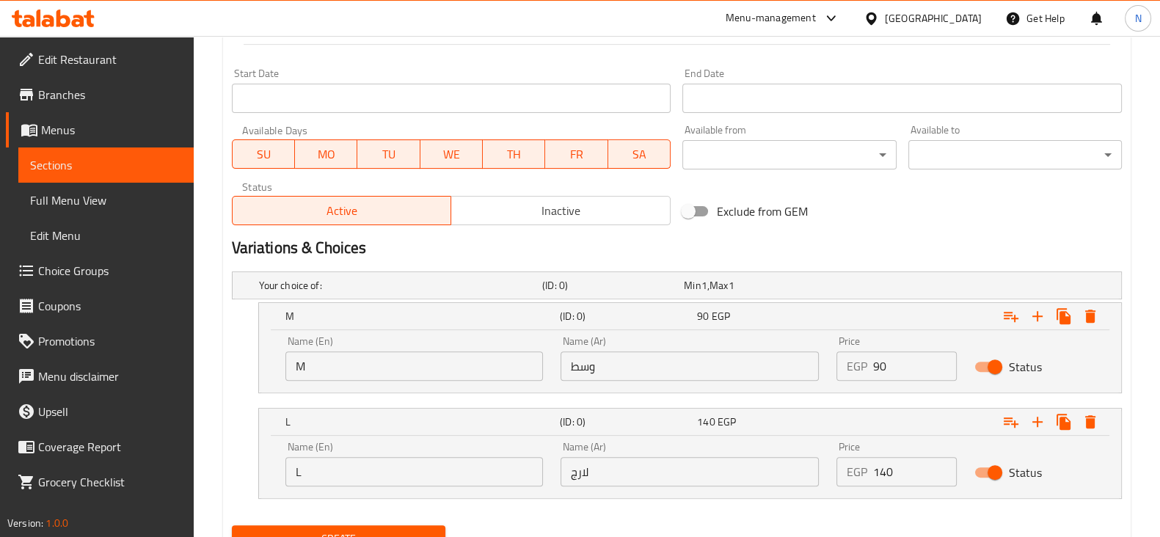
click at [848, 252] on h2 "Variations & Choices" at bounding box center [677, 248] width 890 height 22
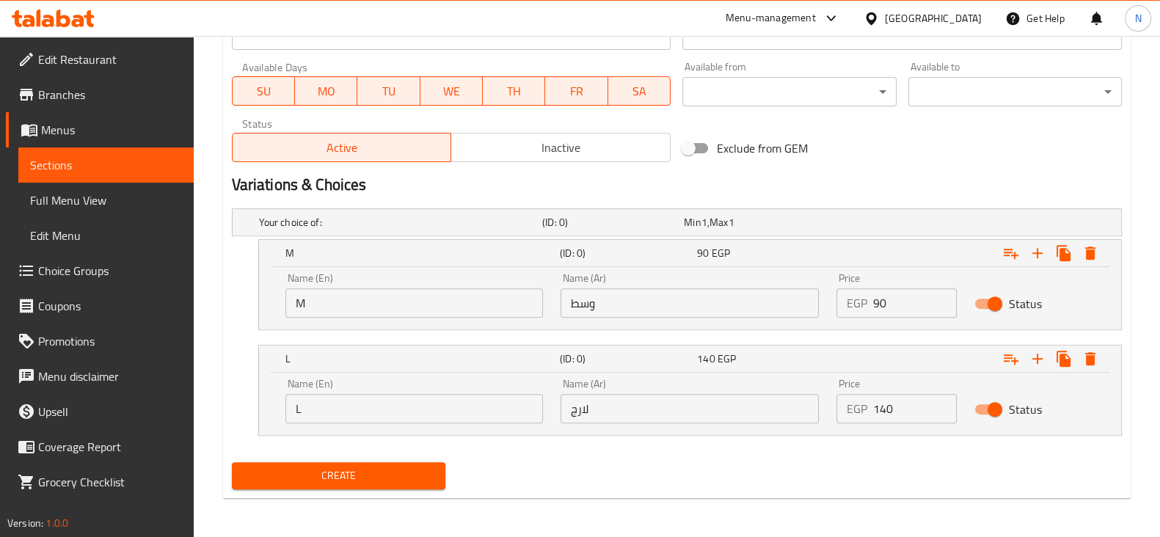
click at [315, 459] on div "Create" at bounding box center [338, 475] width 225 height 39
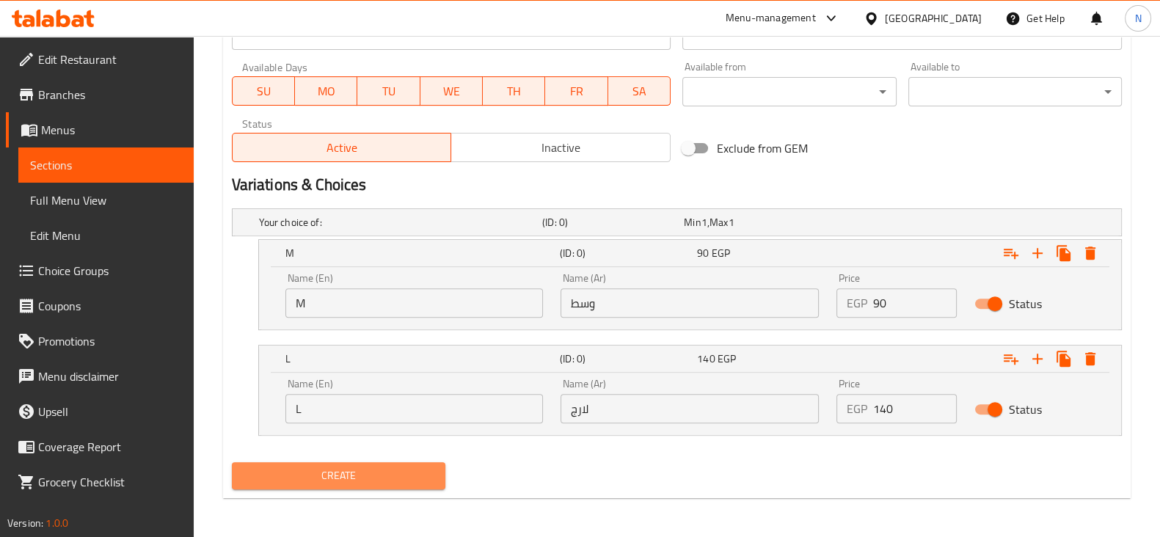
click at [317, 467] on span "Create" at bounding box center [339, 476] width 190 height 18
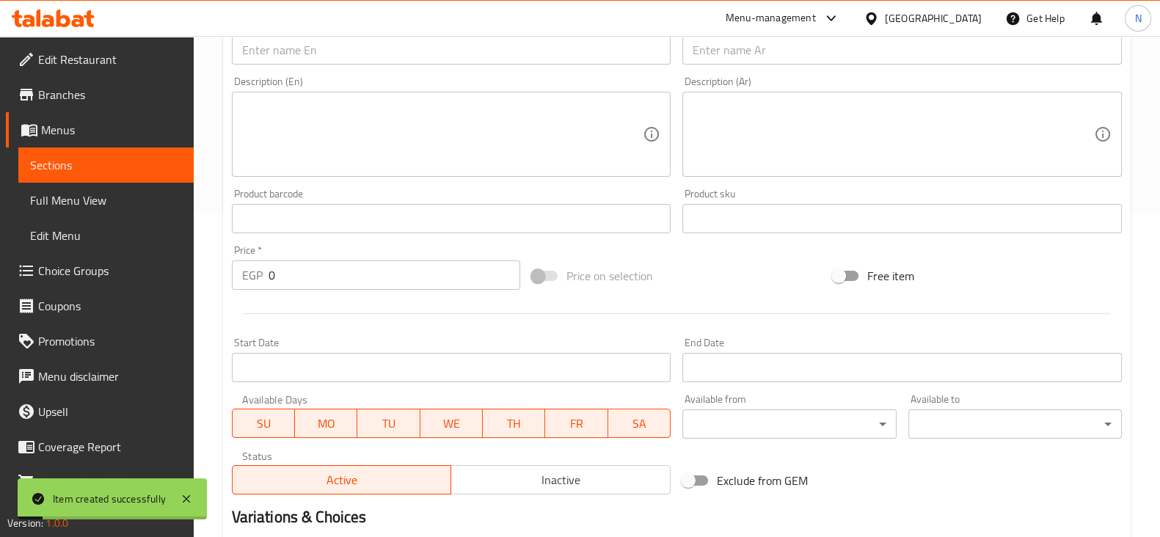
scroll to position [0, 0]
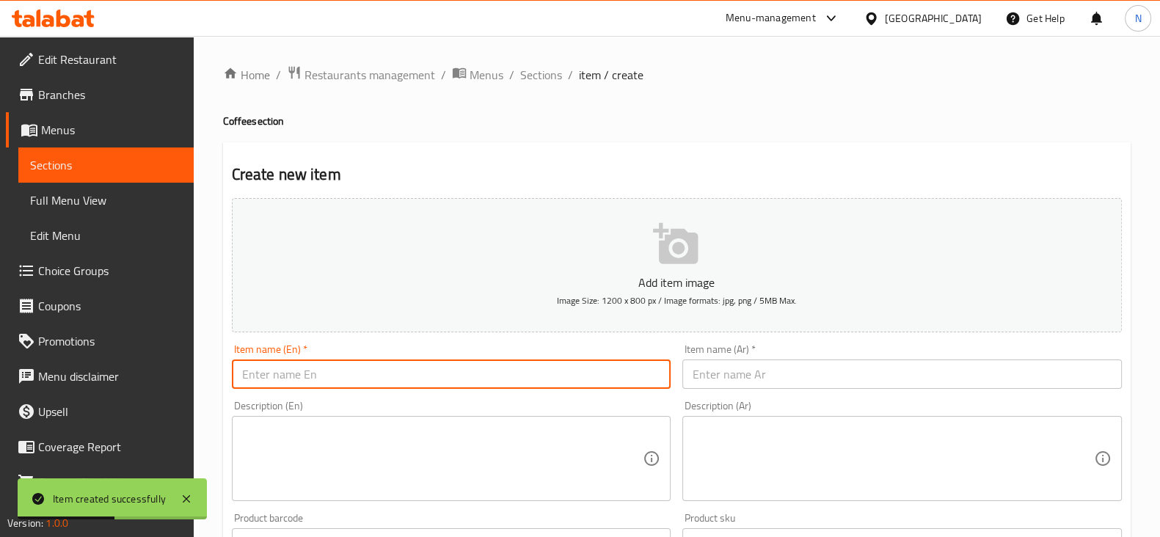
click at [432, 368] on input "text" at bounding box center [452, 374] width 440 height 29
paste input "Nutella Cappucino"
type input "Nutella Cappucino"
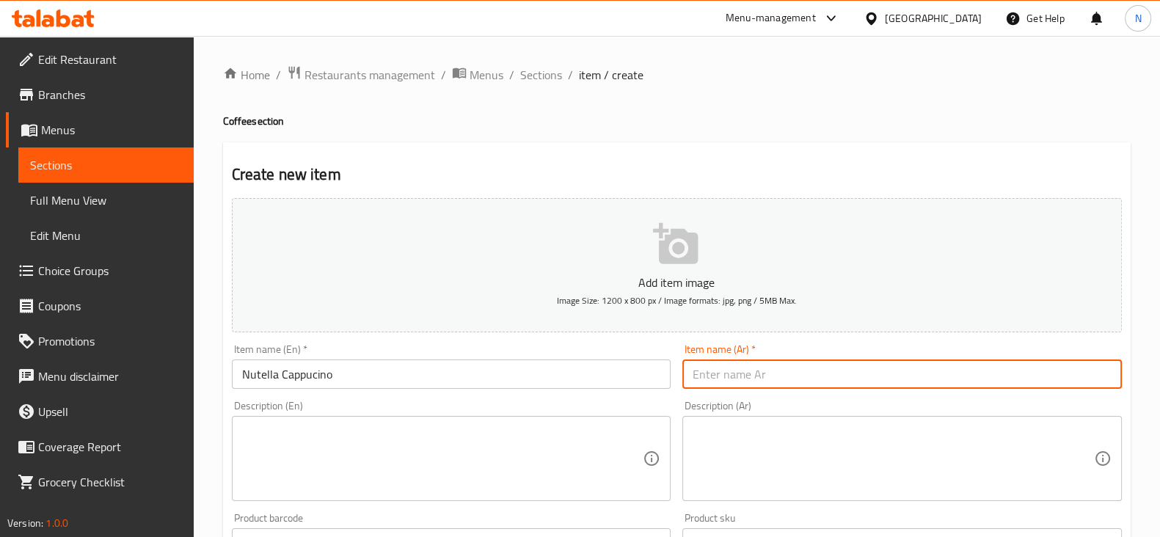
click at [719, 380] on input "text" at bounding box center [903, 374] width 440 height 29
paste input "كابتشينو نوتيلا"
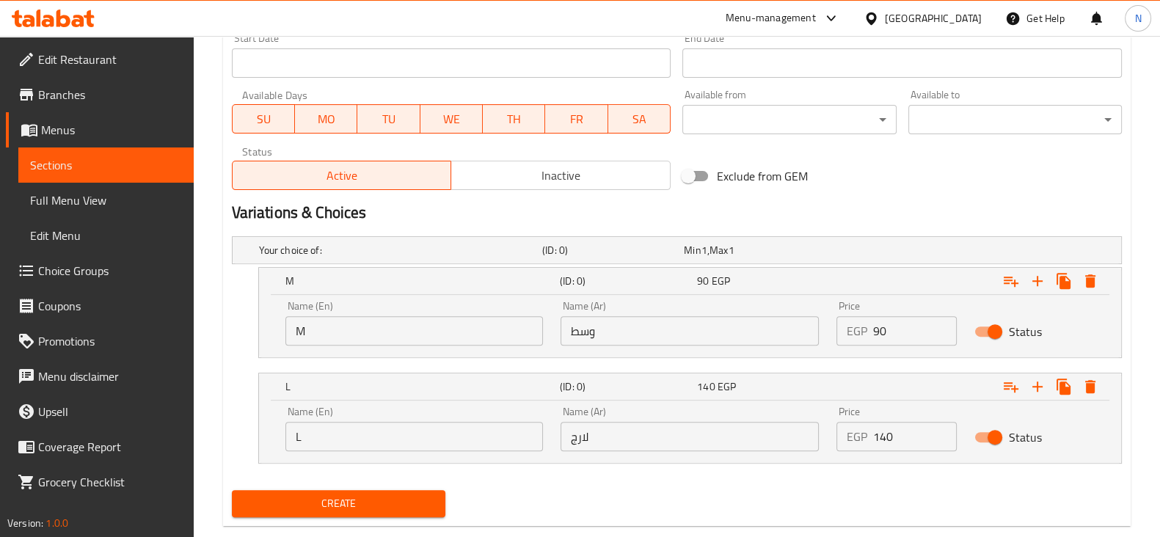
scroll to position [657, 0]
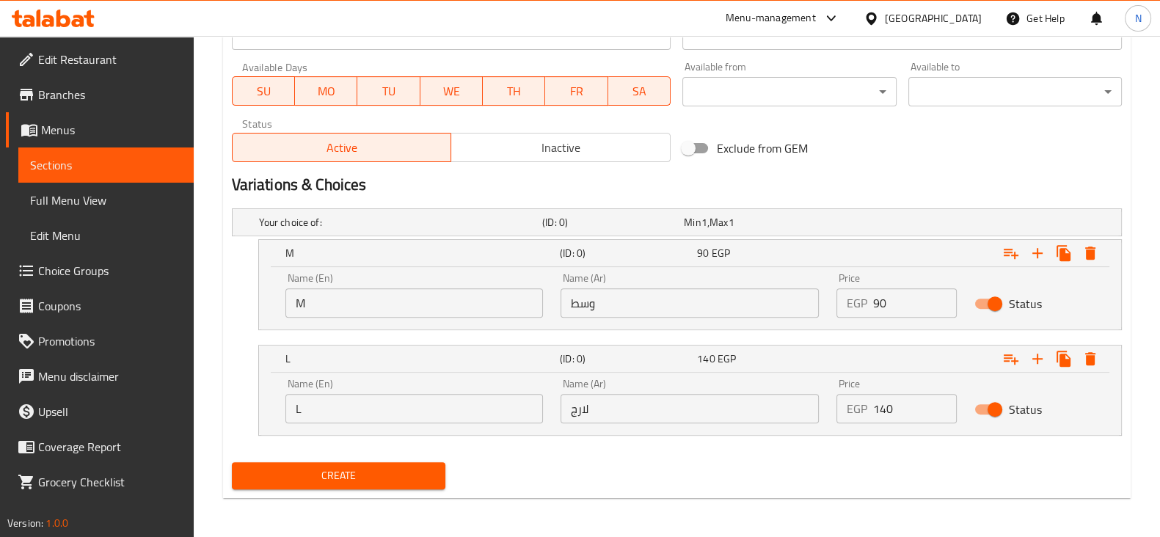
type input "كابتشينو نوتيلا"
click at [473, 300] on input "M" at bounding box center [414, 302] width 258 height 29
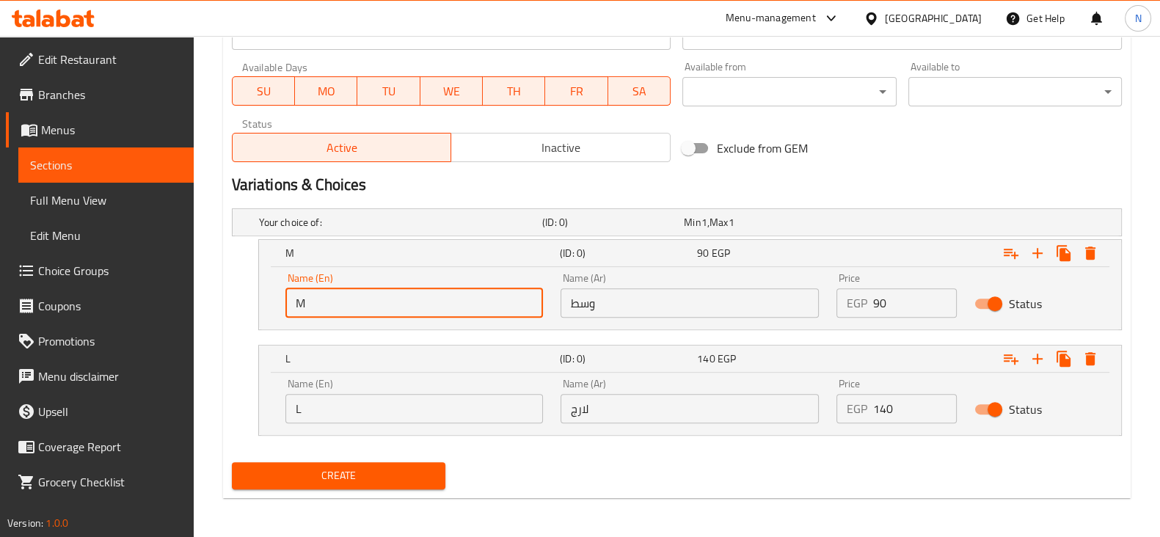
click at [473, 300] on input "M" at bounding box center [414, 302] width 258 height 29
type input "Choice"
type input "M"
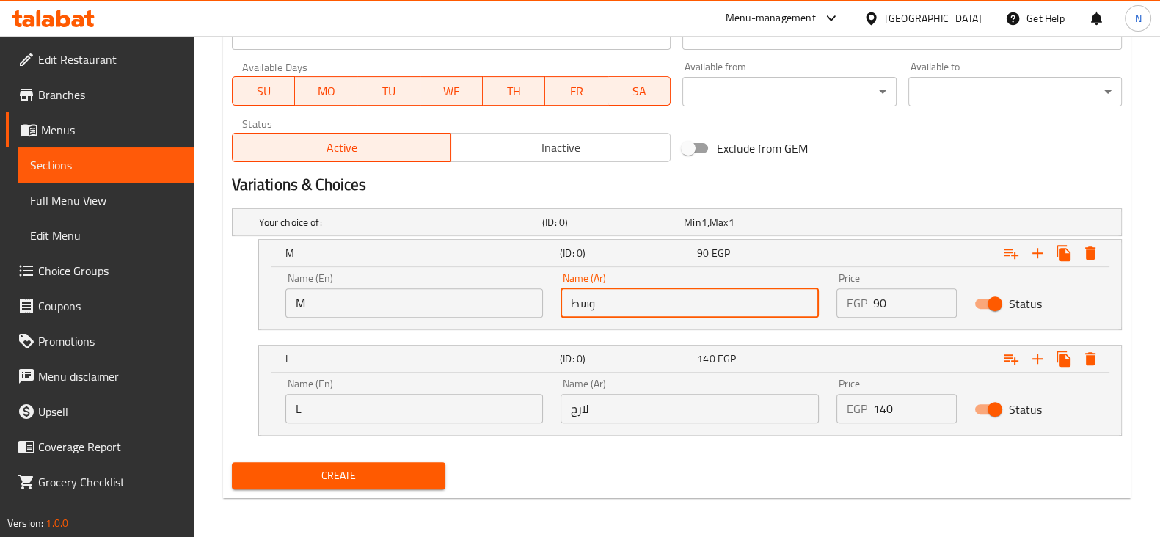
click at [630, 302] on input "وسط" at bounding box center [690, 302] width 258 height 29
type input "وسط"
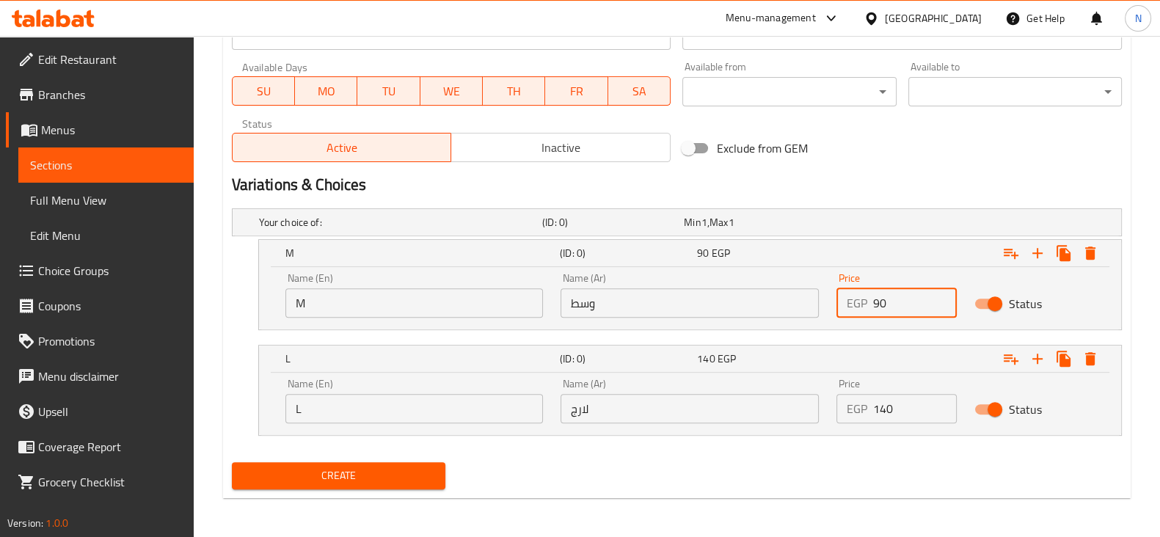
click at [932, 299] on input "90" at bounding box center [915, 302] width 84 height 29
type input "0"
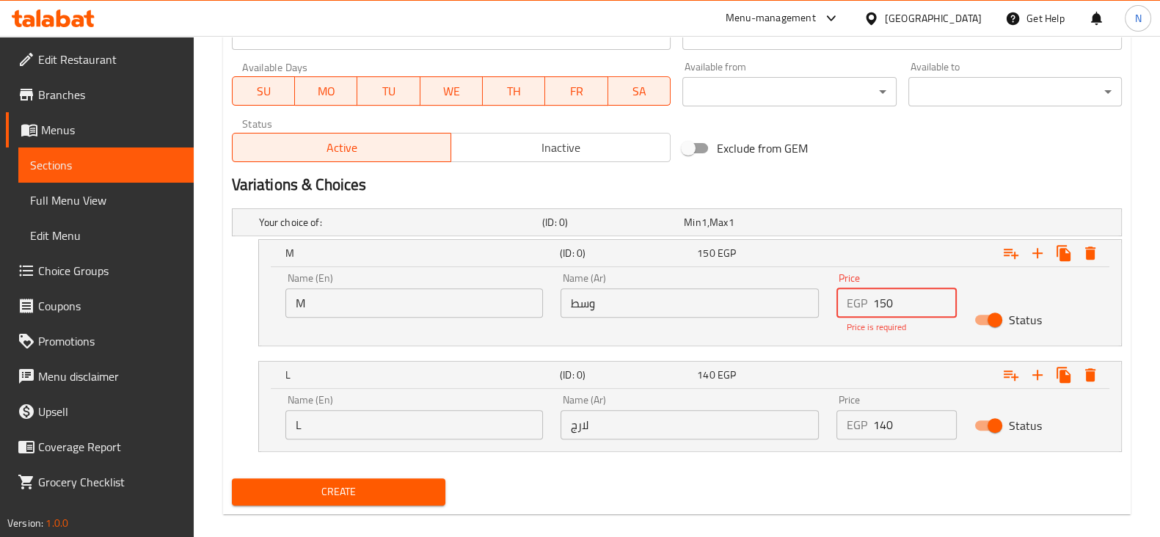
type input "150"
click at [900, 426] on div "Price EGP 140 Price" at bounding box center [897, 417] width 138 height 62
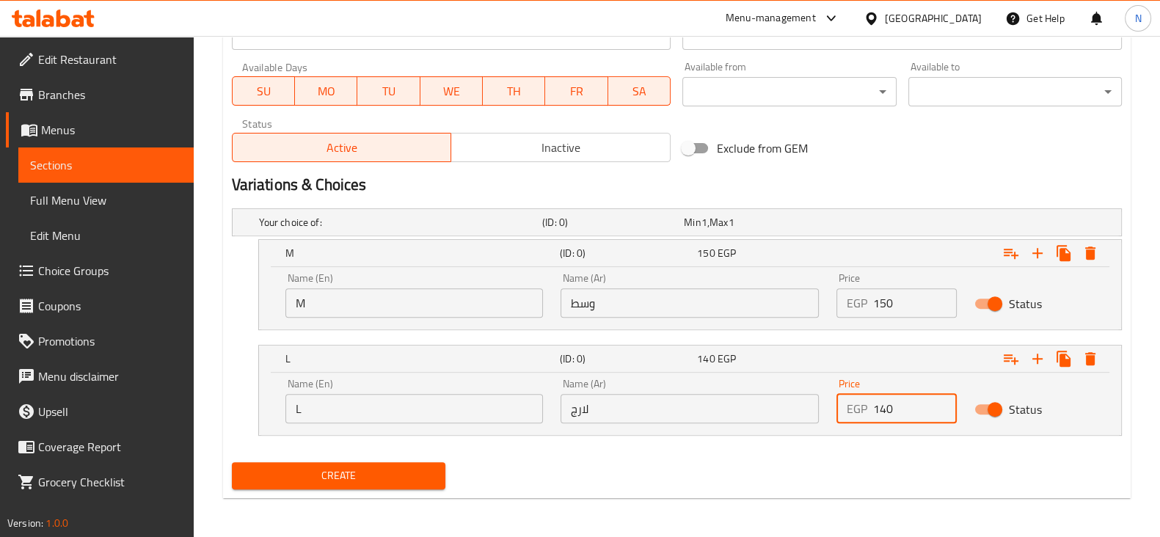
type input "0"
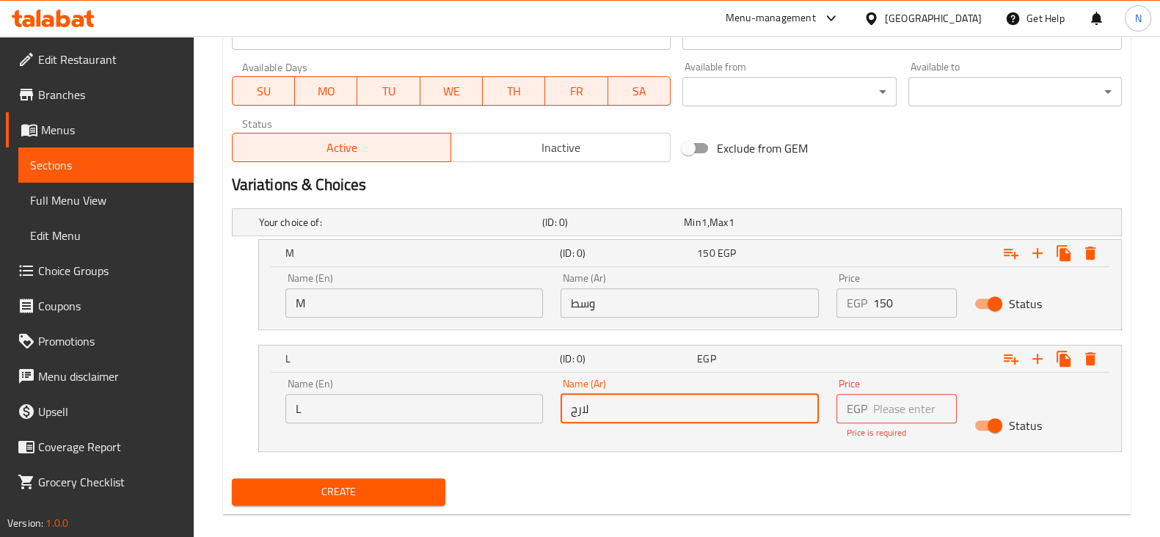
click at [624, 404] on input "لارج" at bounding box center [690, 408] width 258 height 29
type input "لارج"
click at [412, 414] on input "L" at bounding box center [414, 408] width 258 height 29
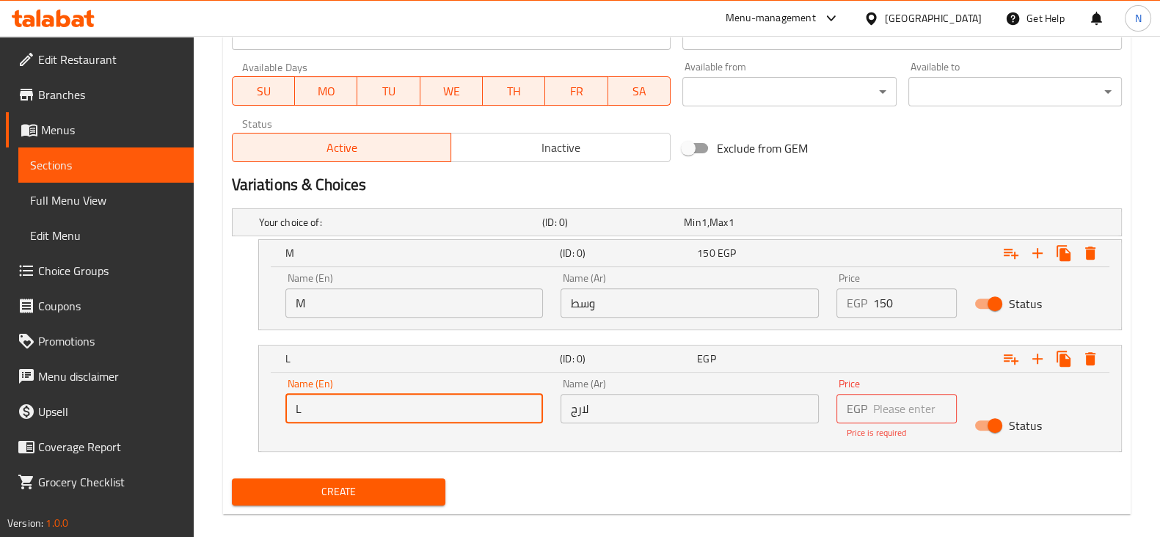
click at [412, 414] on input "L" at bounding box center [414, 408] width 258 height 29
type input "Choice"
type input "م"
type input "L"
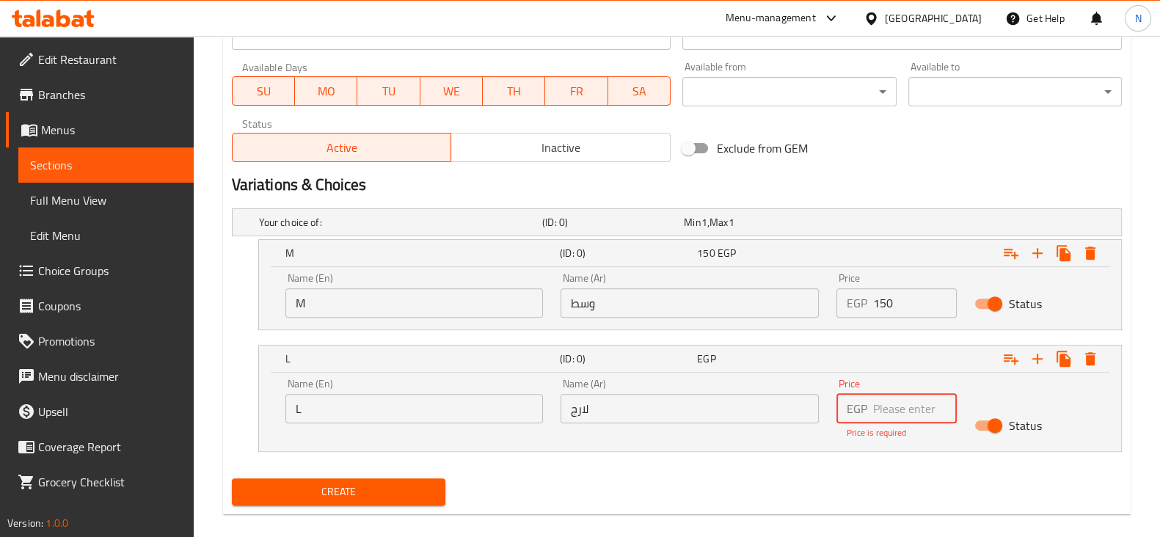
click at [890, 404] on input "number" at bounding box center [915, 408] width 84 height 29
type input "190"
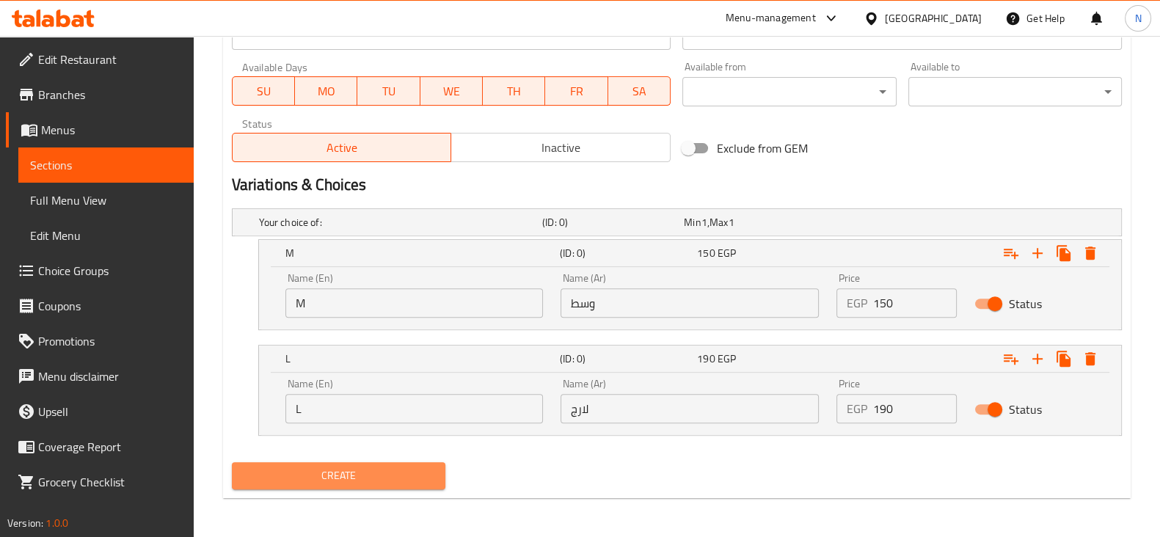
click at [360, 481] on span "Create" at bounding box center [339, 476] width 190 height 18
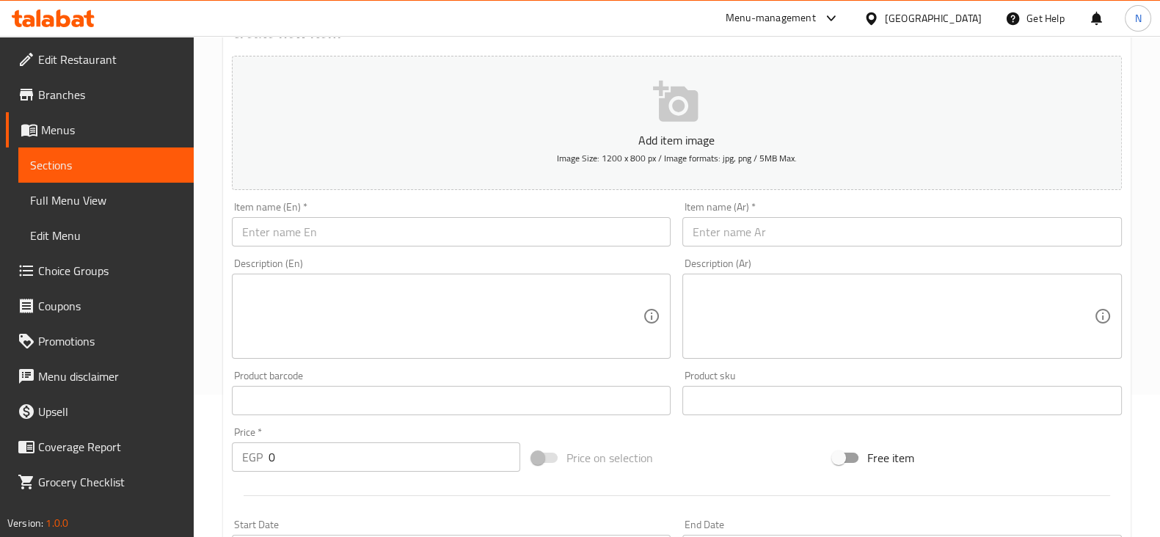
scroll to position [142, 0]
click at [387, 233] on input "text" at bounding box center [452, 231] width 440 height 29
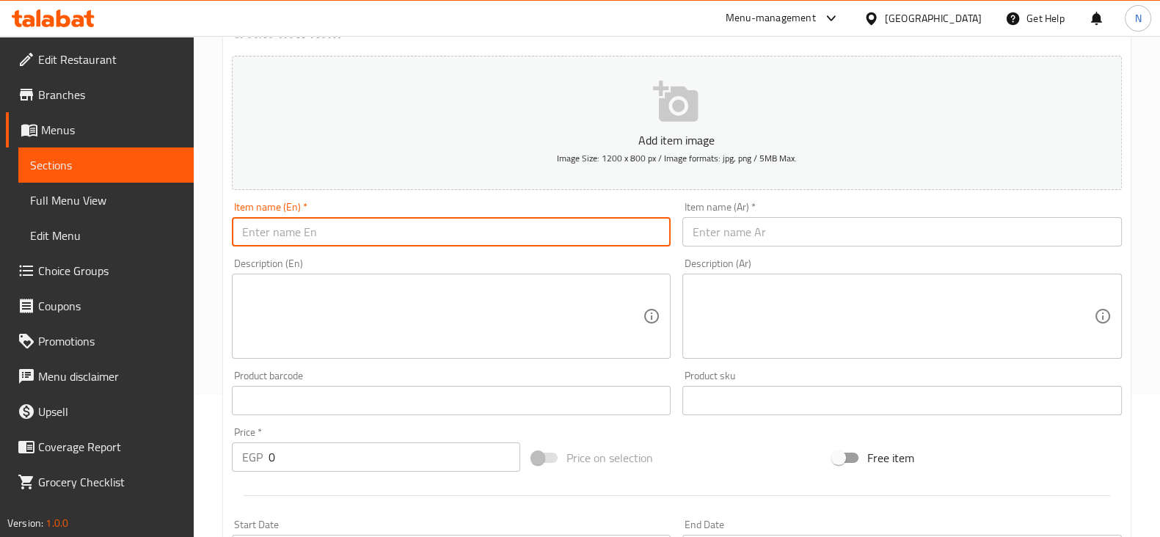
paste input "Latte"
type input "Latte"
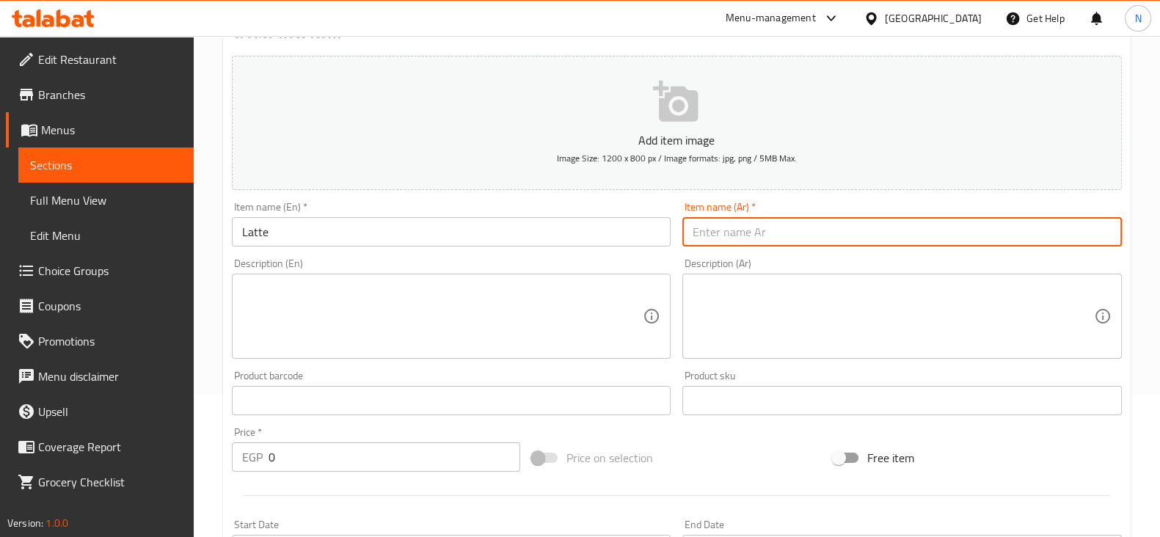
click at [748, 217] on input "text" at bounding box center [903, 231] width 440 height 29
paste input "لاتية"
type input "لاتية"
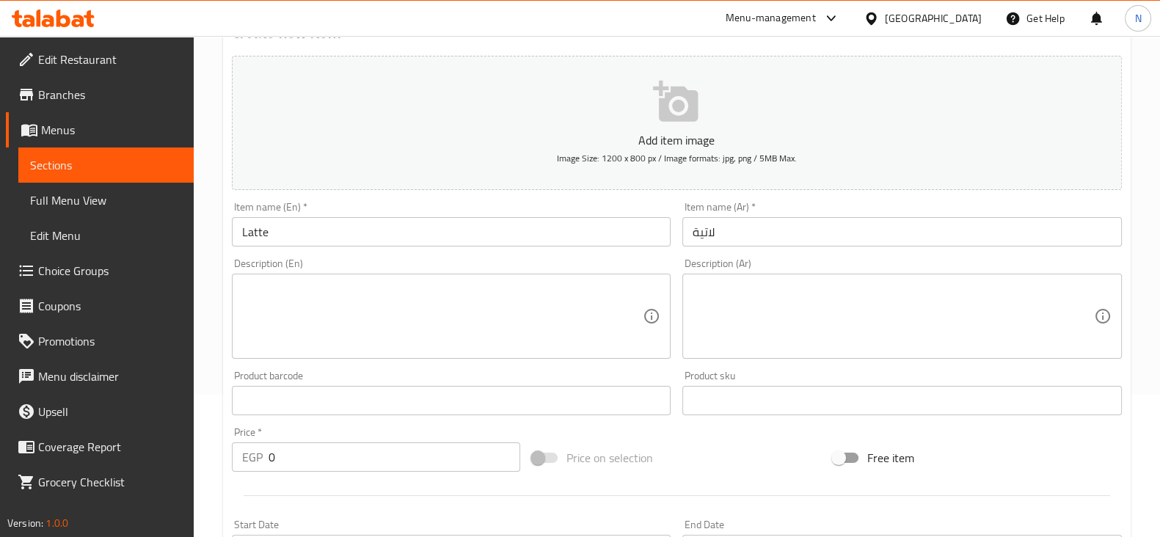
click at [565, 274] on div "Description (En)" at bounding box center [452, 316] width 440 height 85
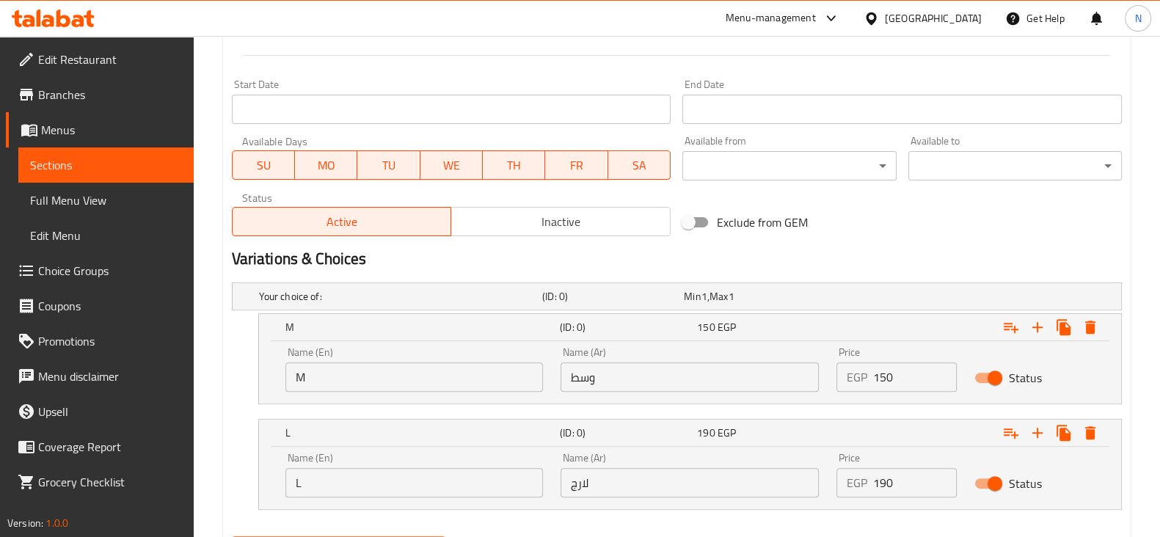
scroll to position [585, 0]
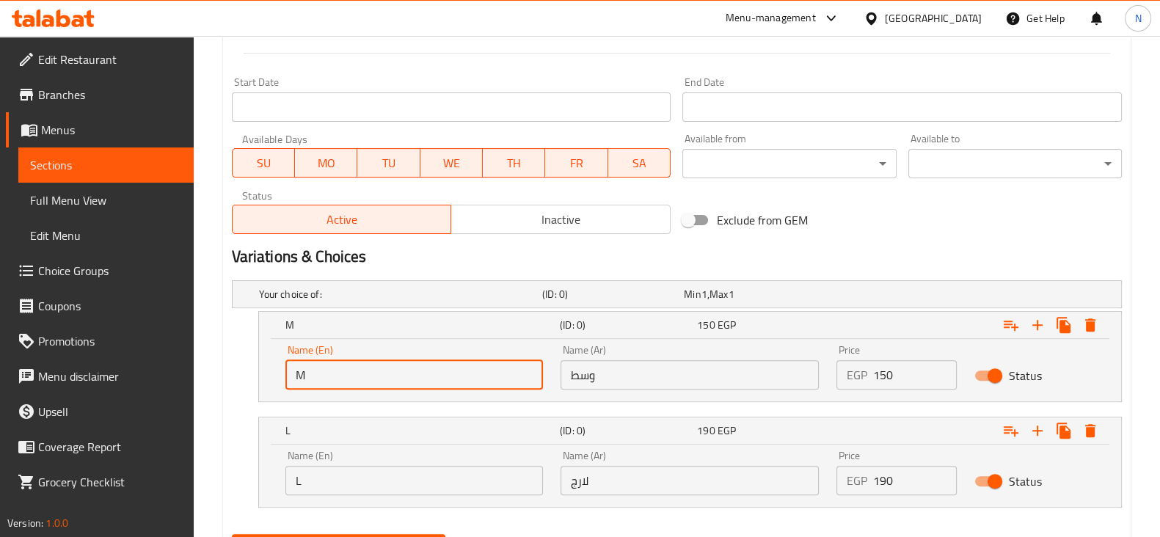
click at [376, 385] on input "M" at bounding box center [414, 374] width 258 height 29
type input "Choice"
type input "m"
type input "M"
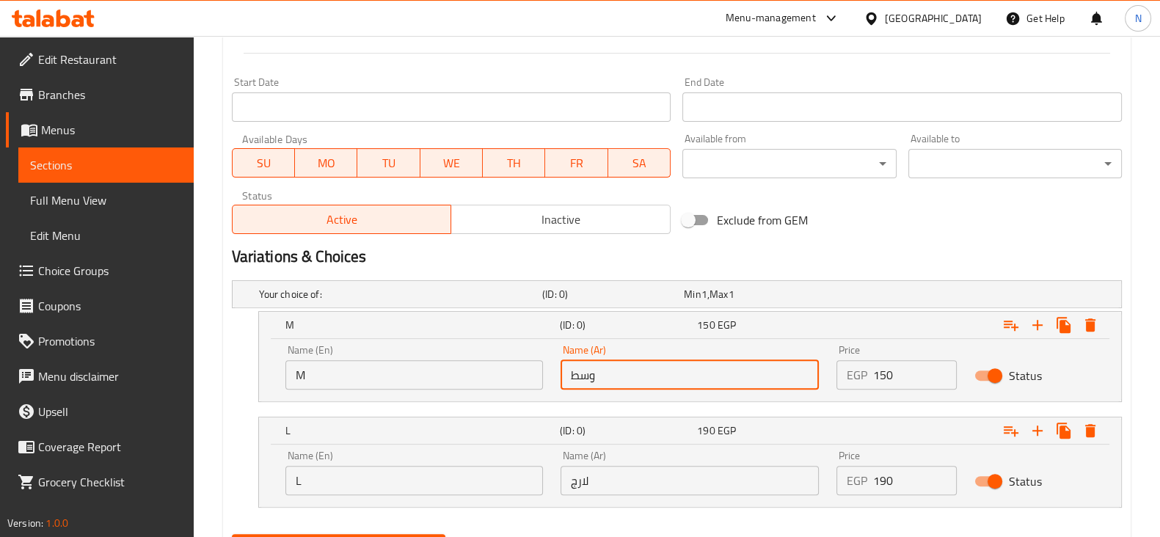
click at [618, 381] on input "وسط" at bounding box center [690, 374] width 258 height 29
type input "وسط"
type input "0"
click at [897, 376] on input "number" at bounding box center [915, 374] width 84 height 29
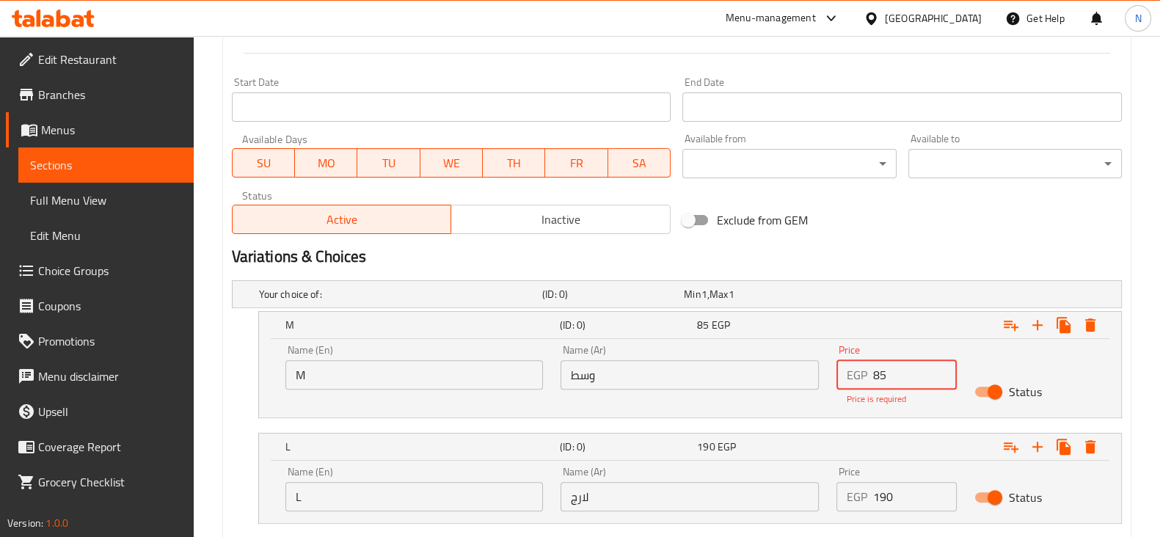
type input "85"
click at [317, 495] on div "Name (En) L Name (En)" at bounding box center [415, 489] width 276 height 62
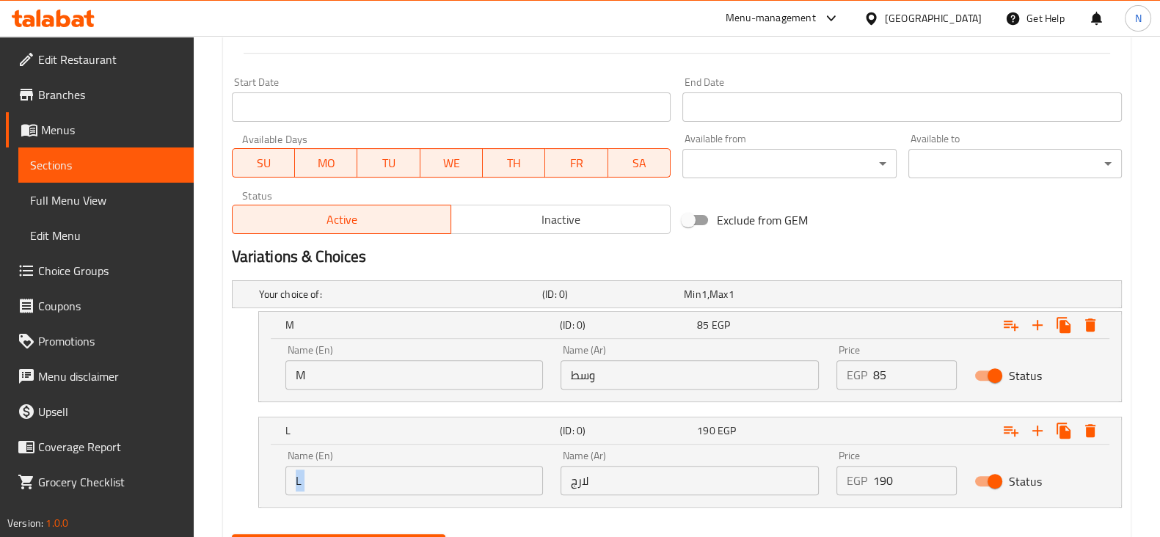
click at [317, 495] on div "Name (En) L Name (En)" at bounding box center [415, 473] width 276 height 62
click at [699, 482] on input "لارج" at bounding box center [690, 480] width 258 height 29
type input "لارج"
click at [324, 476] on input "L" at bounding box center [414, 480] width 258 height 29
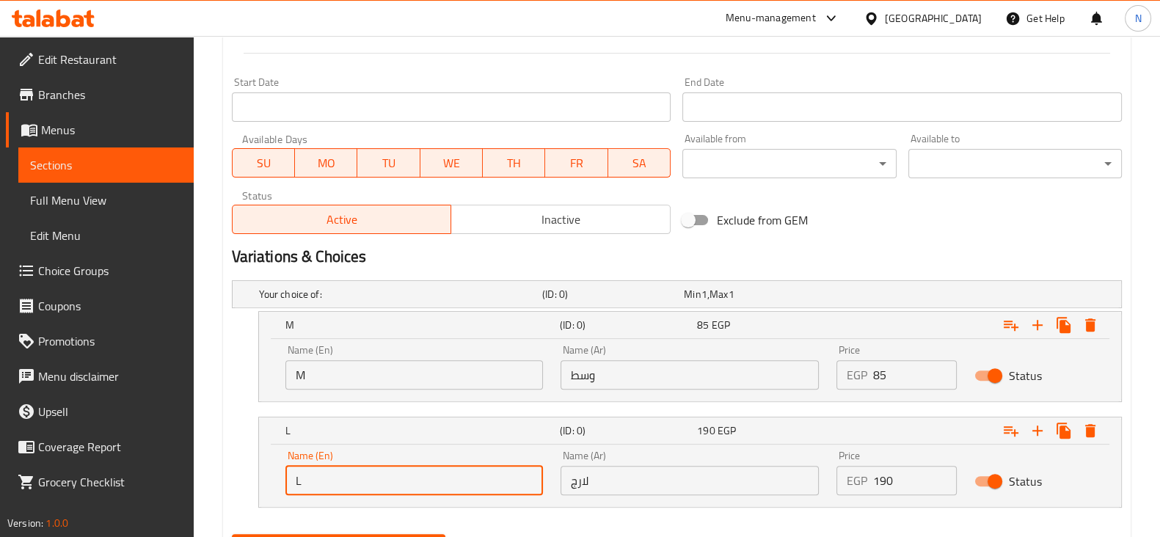
type input "Choice"
type input "L"
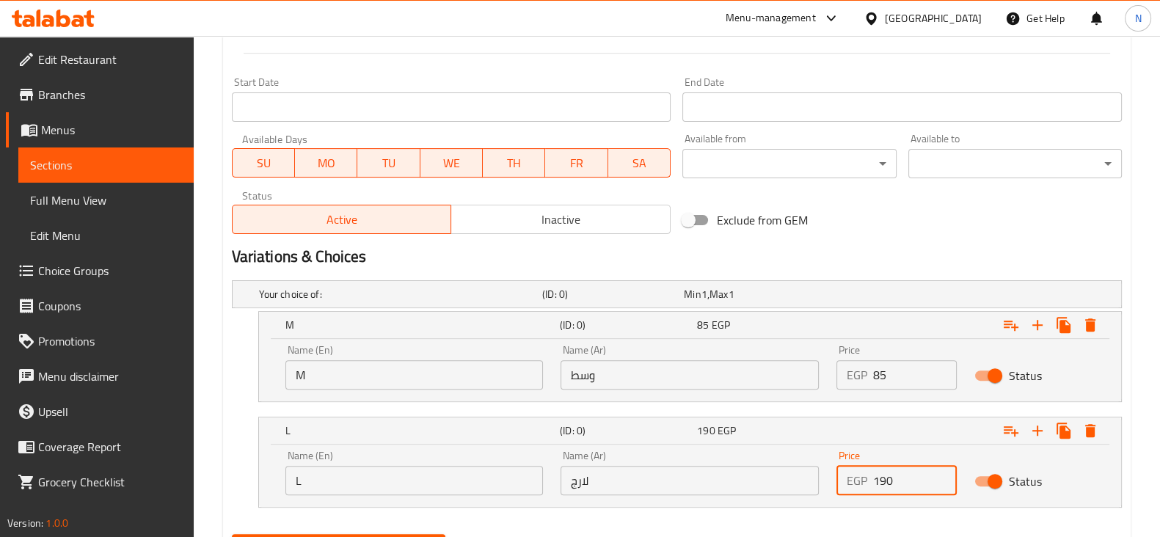
click at [880, 484] on input "190" at bounding box center [915, 480] width 84 height 29
type input "0"
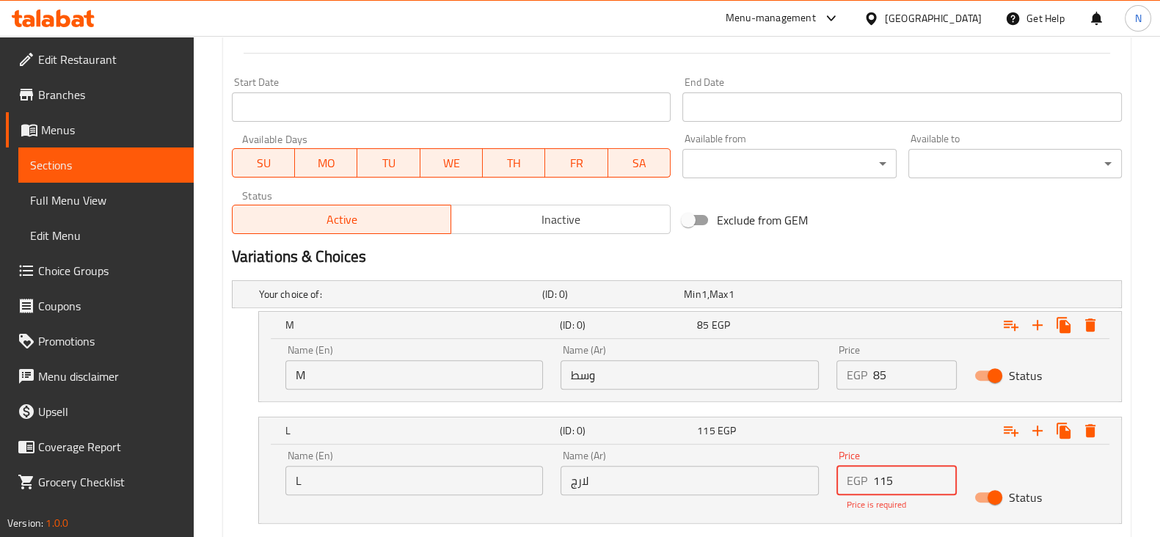
type input "115"
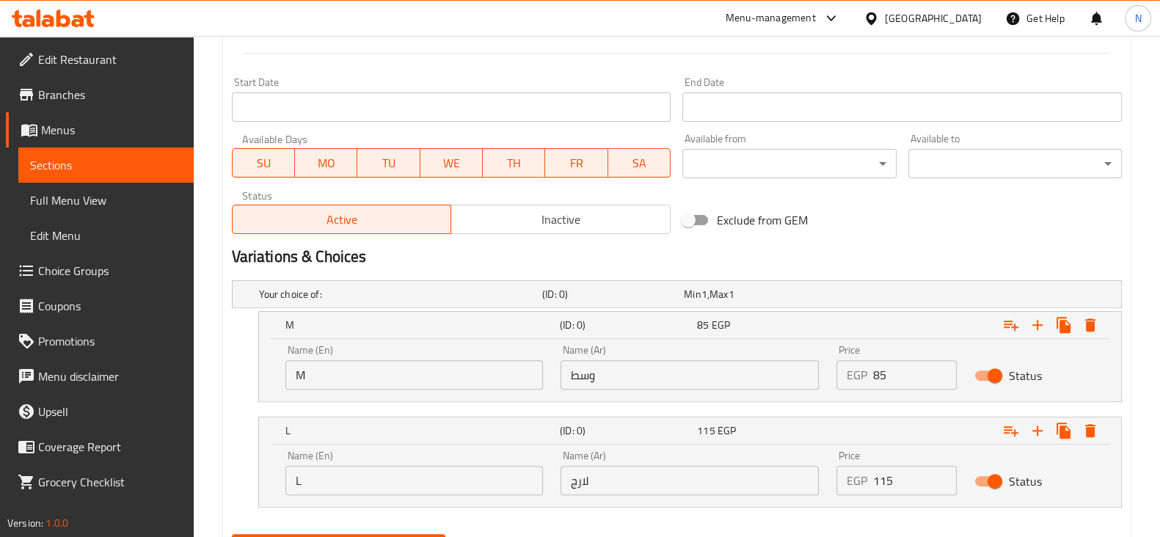
click at [945, 222] on div "Exclude from GEM" at bounding box center [827, 220] width 301 height 40
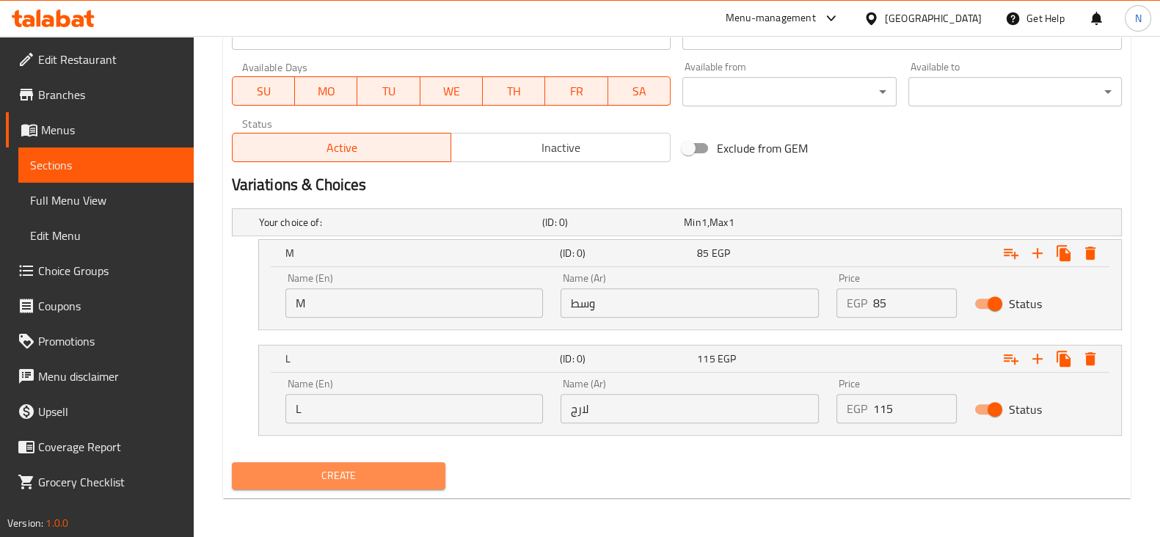
click at [426, 467] on span "Create" at bounding box center [339, 476] width 190 height 18
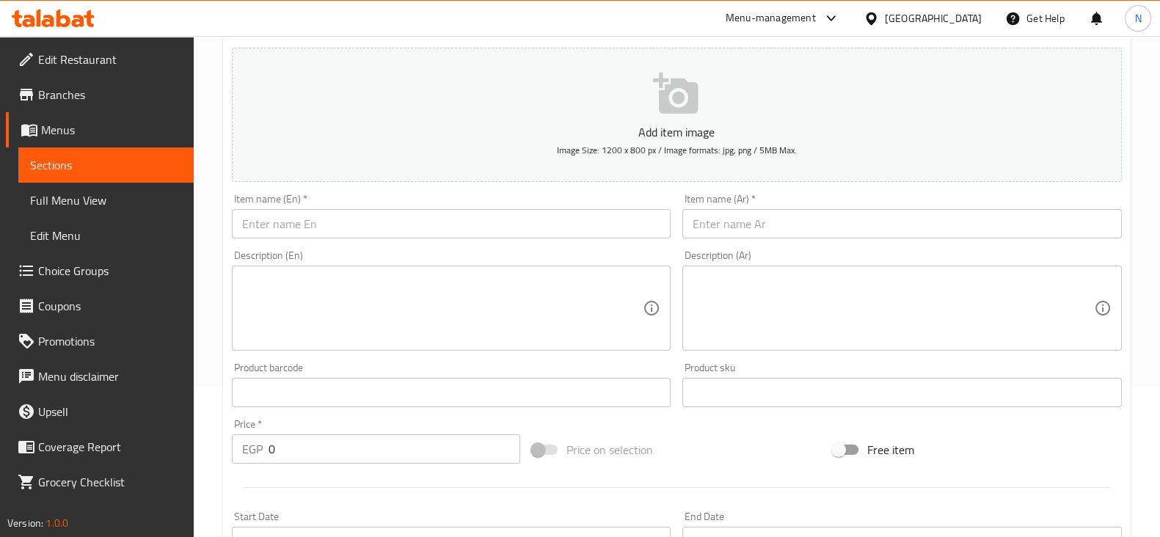
scroll to position [0, 0]
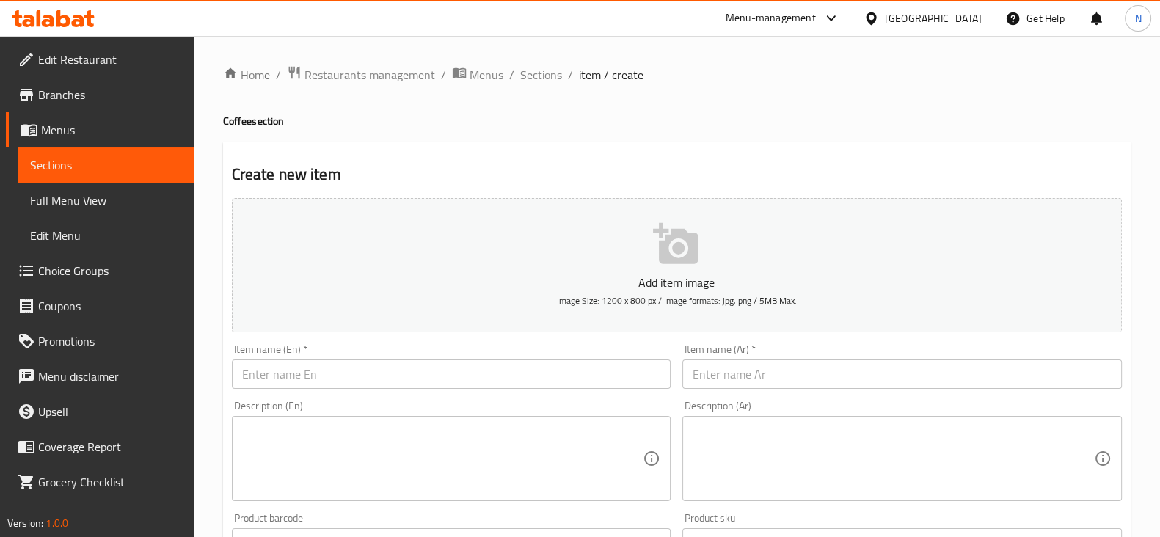
click at [472, 379] on input "text" at bounding box center [452, 374] width 440 height 29
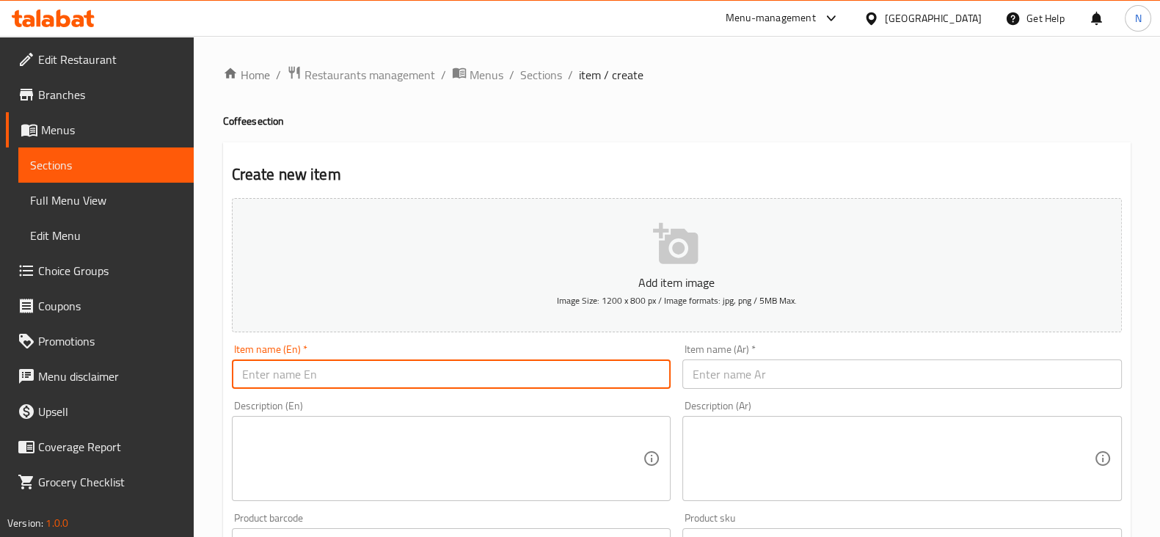
paste input "Lotus Latte"
type input "Lotus Latte"
paste input "سبريد لوتس لاتية"
click at [829, 365] on input "سبريد لوتس لاتية" at bounding box center [903, 374] width 440 height 29
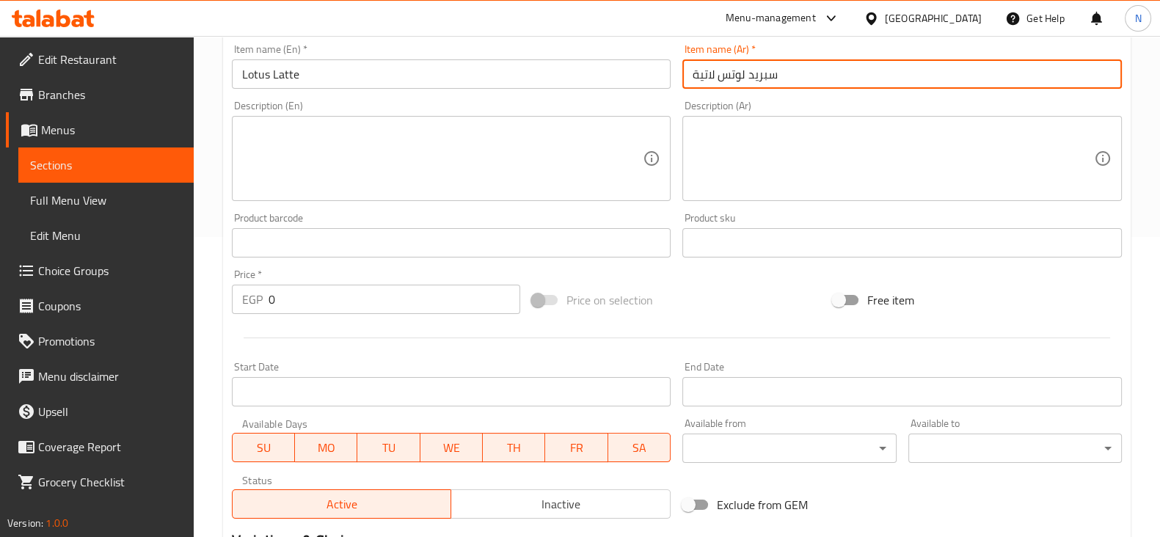
scroll to position [308, 0]
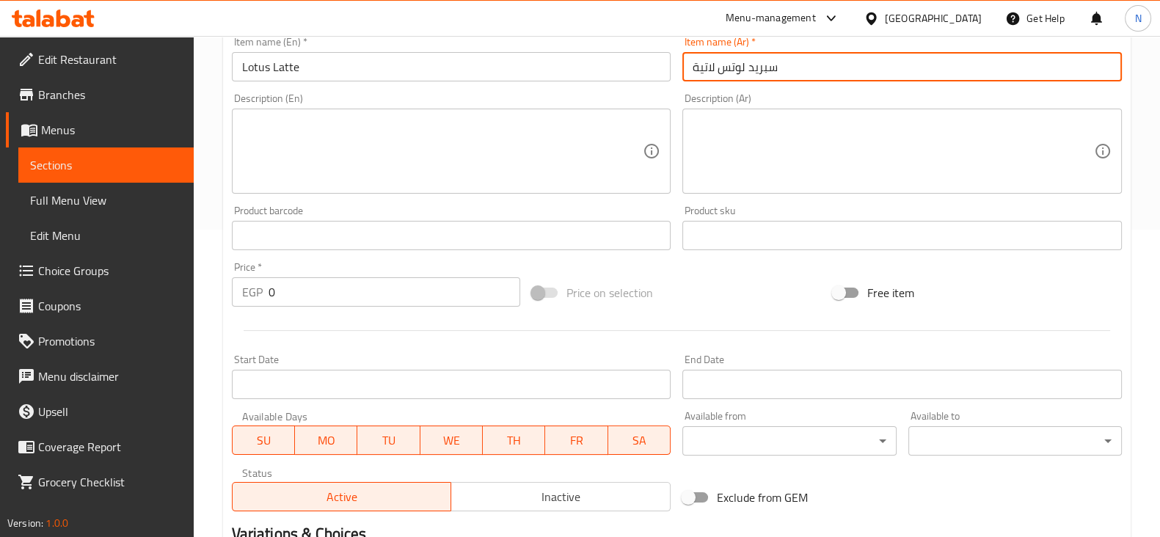
type input "سبريد لوتس لاتية"
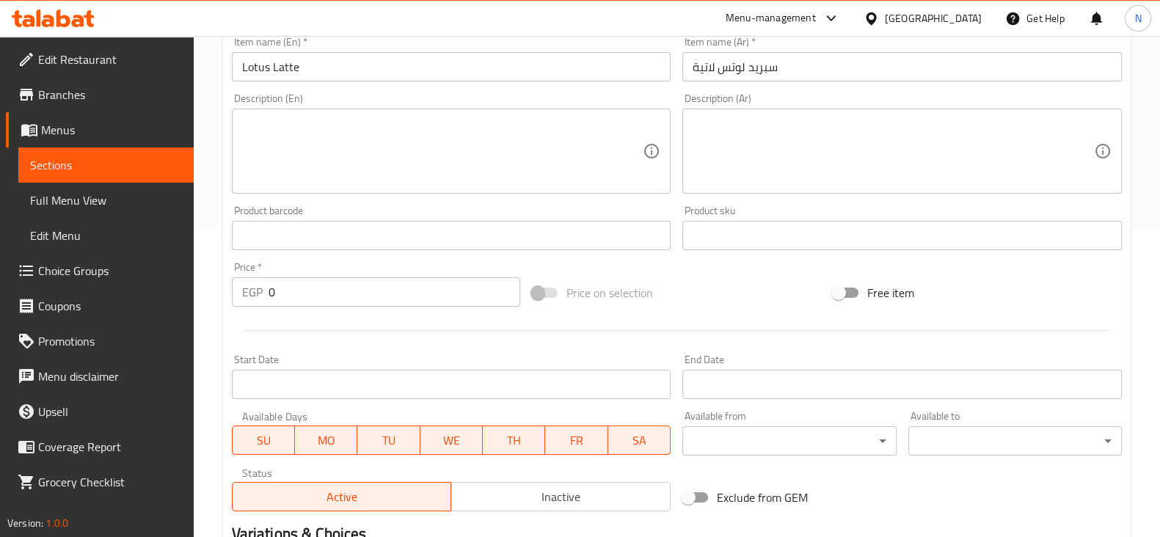
click at [454, 302] on div "Price   * EGP 0 Price *" at bounding box center [376, 284] width 301 height 57
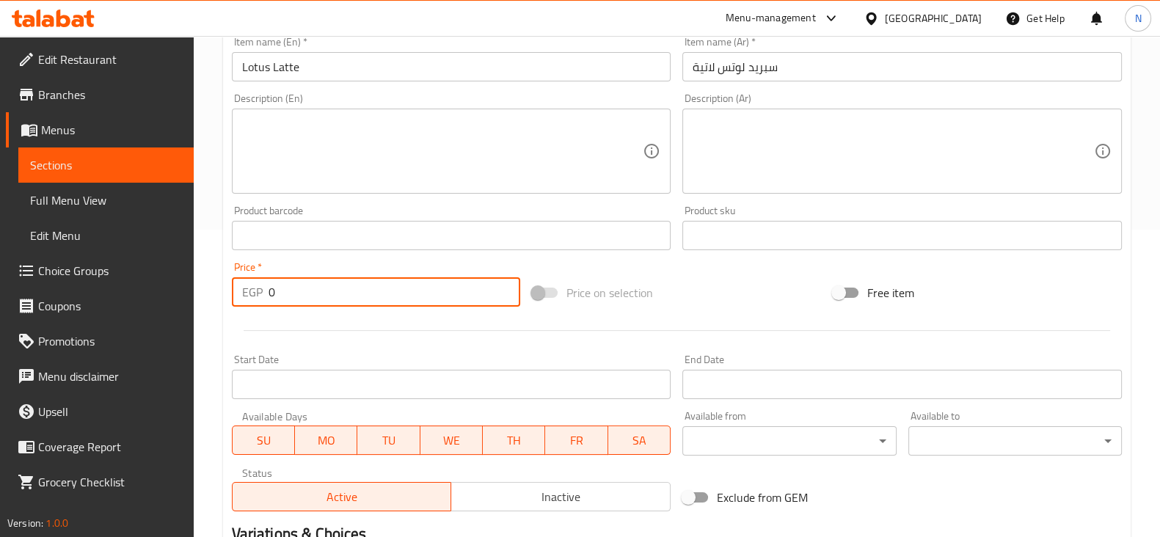
click at [454, 302] on input "0" at bounding box center [395, 291] width 252 height 29
type input "100"
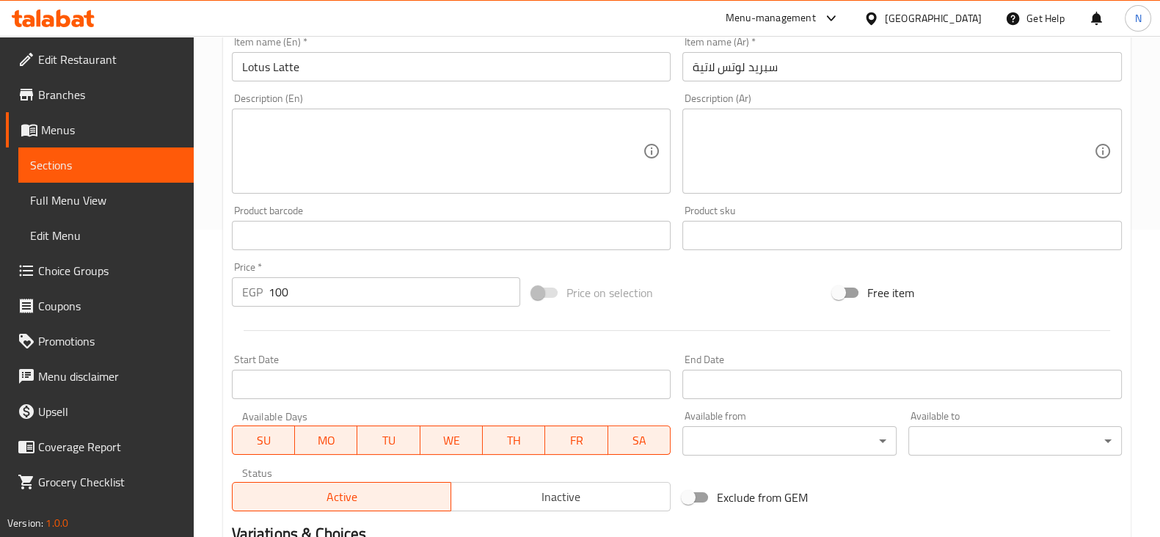
click at [638, 366] on div "Start Date Start Date" at bounding box center [452, 376] width 440 height 45
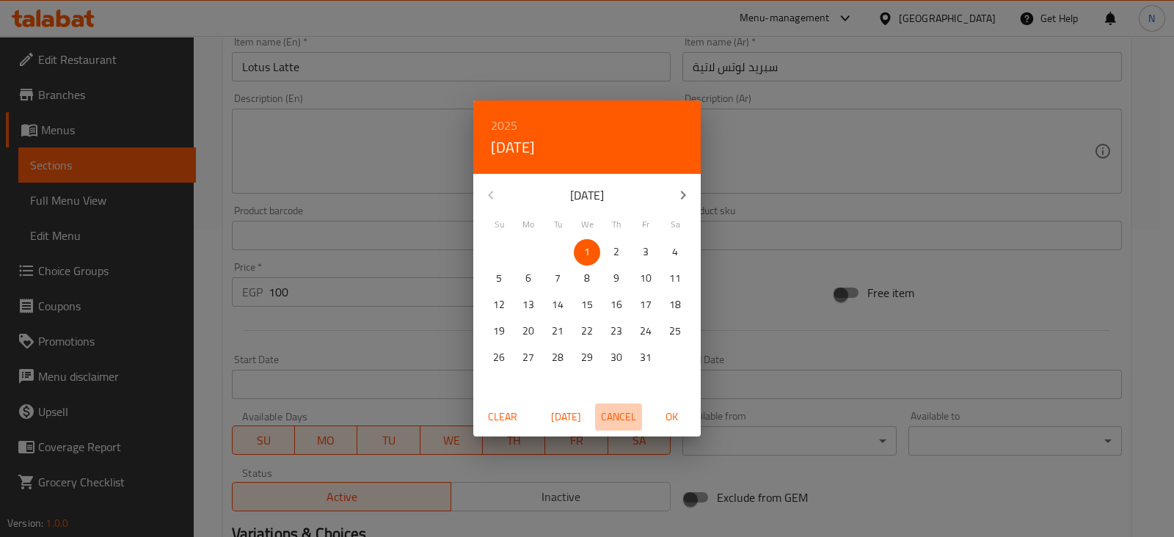
click at [610, 414] on span "Cancel" at bounding box center [618, 417] width 35 height 18
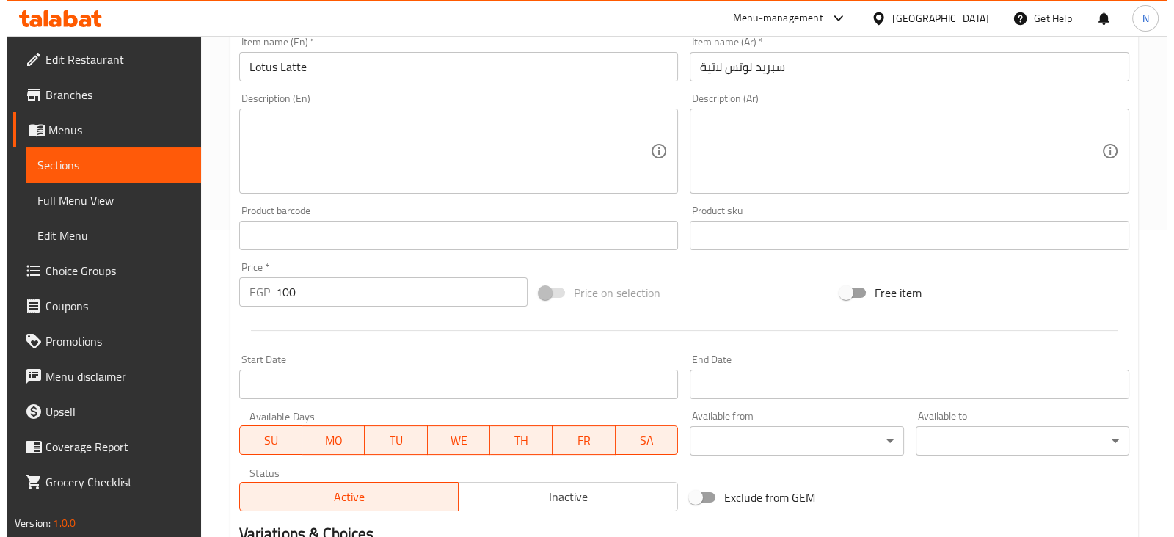
scroll to position [657, 0]
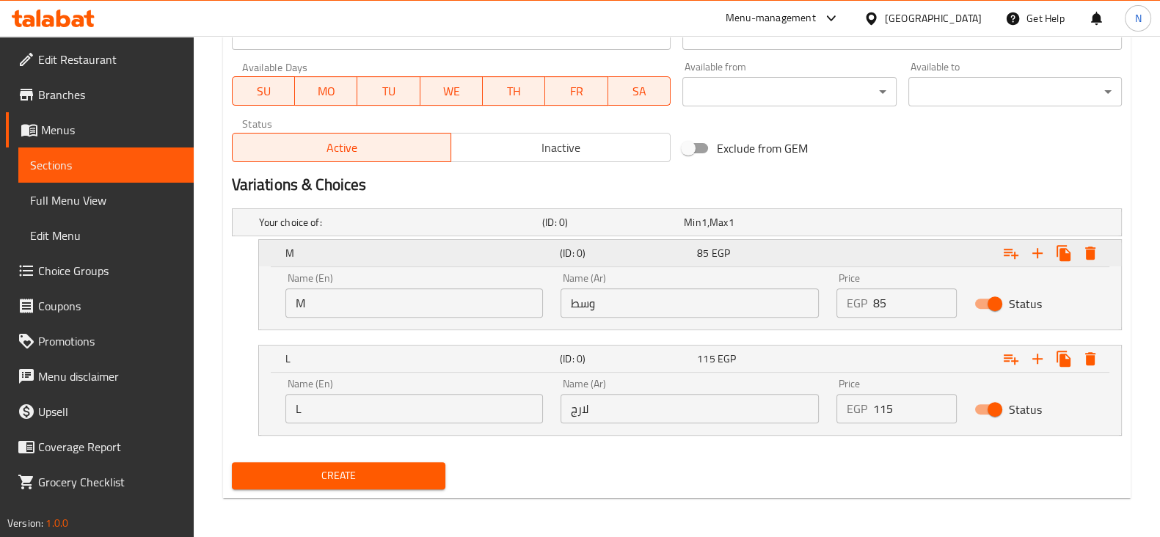
click at [1103, 246] on div "Expand" at bounding box center [1051, 253] width 106 height 26
click at [1089, 247] on icon "Expand" at bounding box center [1091, 253] width 18 height 18
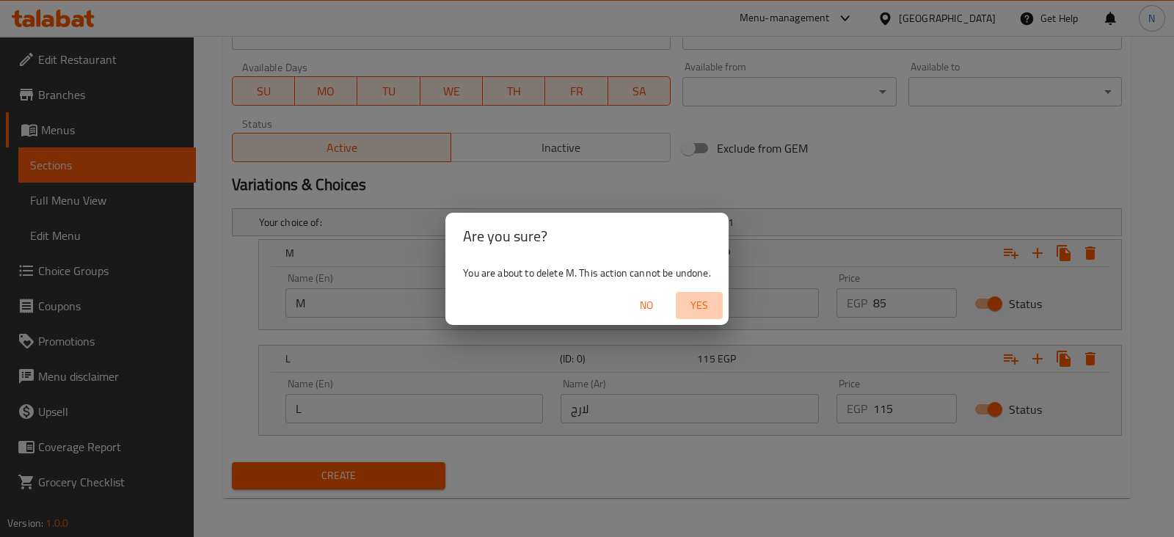
click at [708, 300] on span "Yes" at bounding box center [699, 305] width 35 height 18
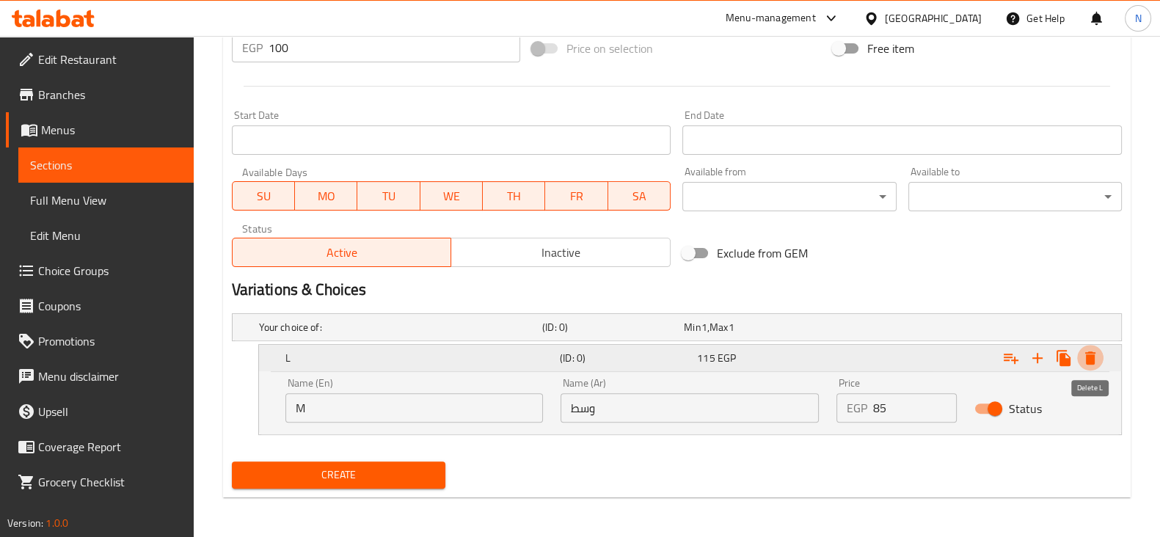
click at [1094, 352] on icon "Expand" at bounding box center [1090, 358] width 10 height 13
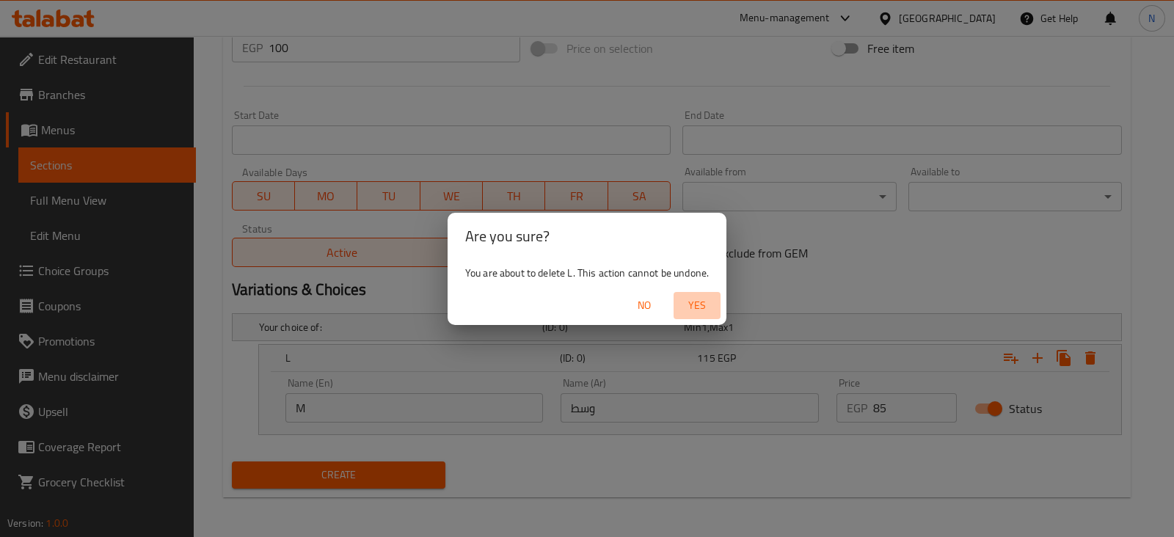
click at [694, 309] on span "Yes" at bounding box center [697, 305] width 35 height 18
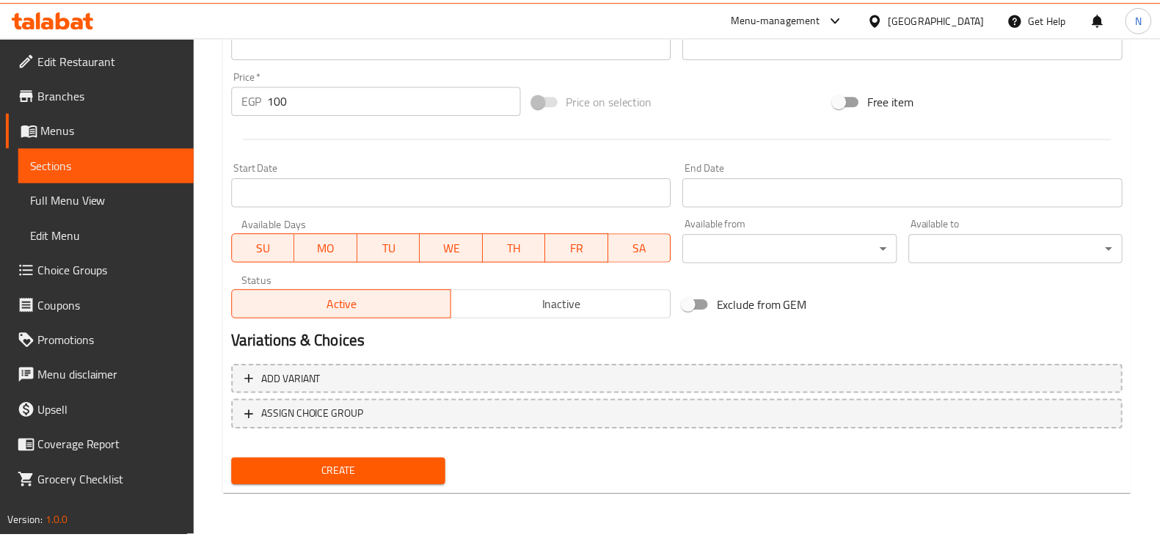
scroll to position [499, 0]
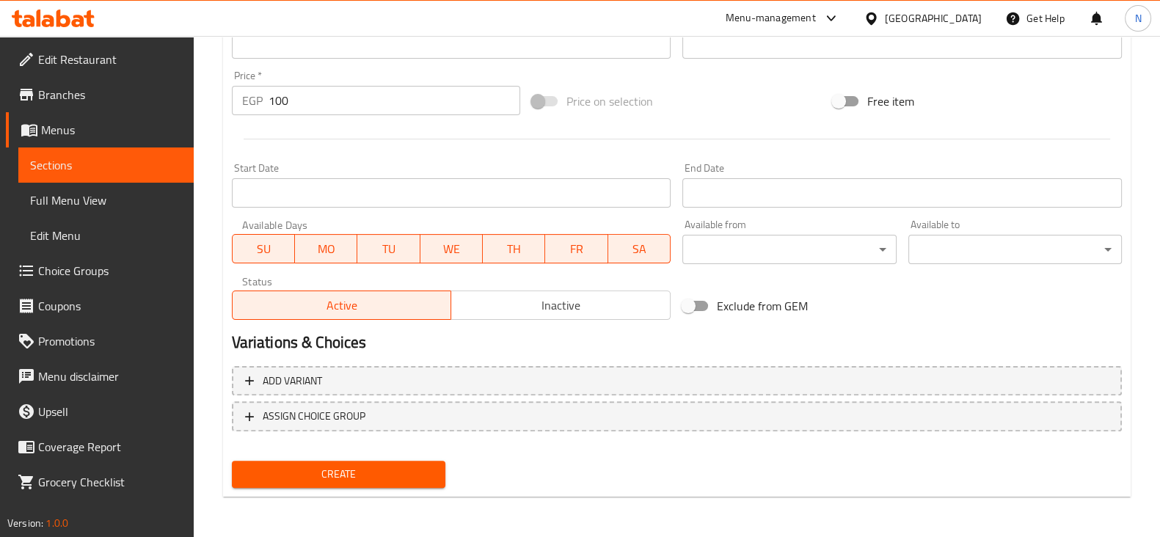
click at [426, 461] on button "Create" at bounding box center [339, 474] width 214 height 27
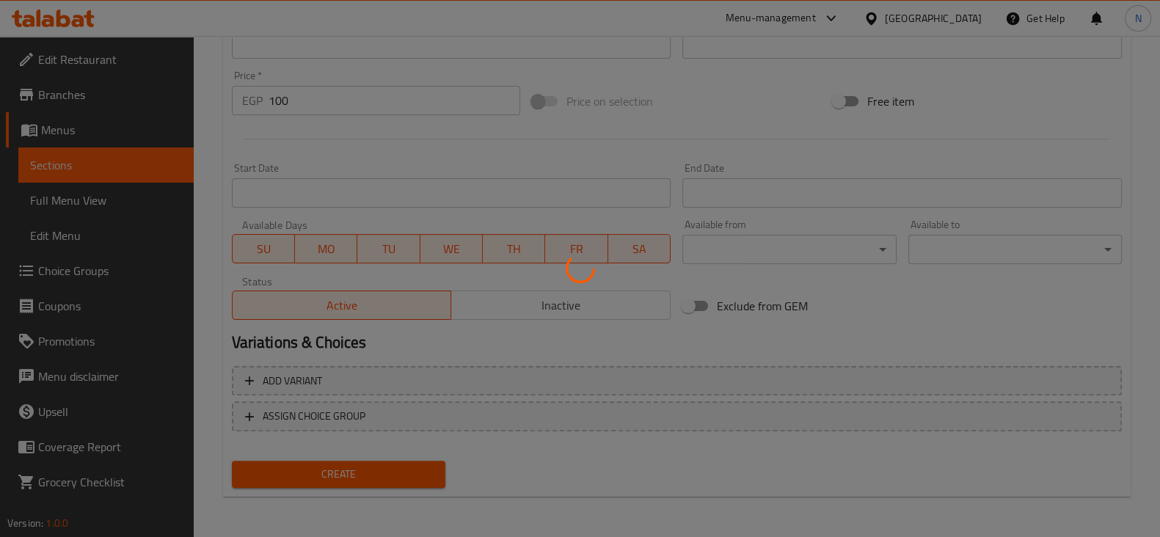
type input "0"
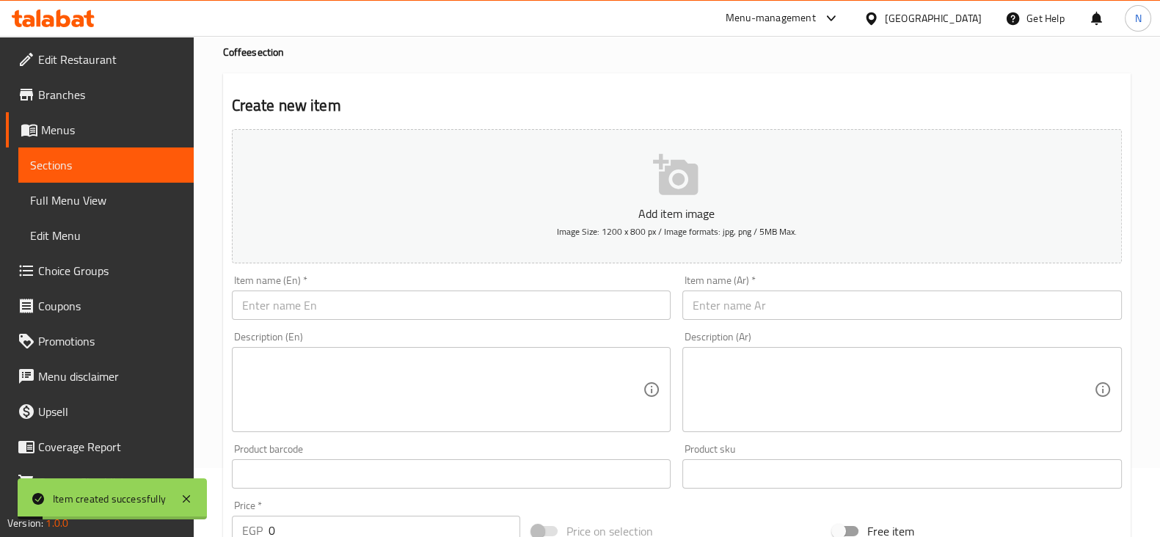
scroll to position [68, 0]
paste input "Pistachio Latte"
click at [456, 295] on input "Pistachio Latte" at bounding box center [452, 306] width 440 height 29
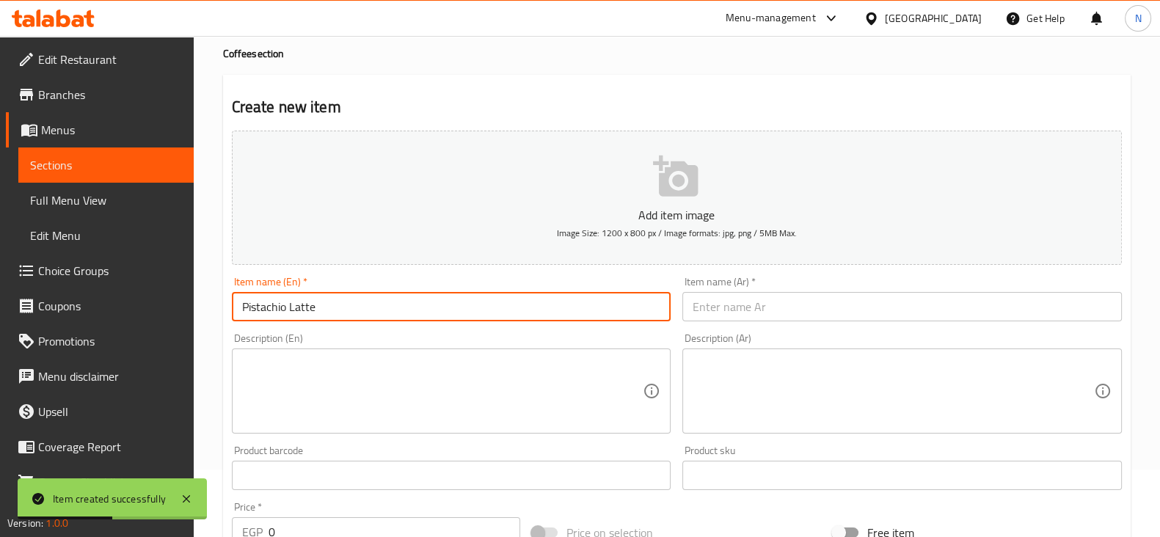
type input "Pistachio Latte"
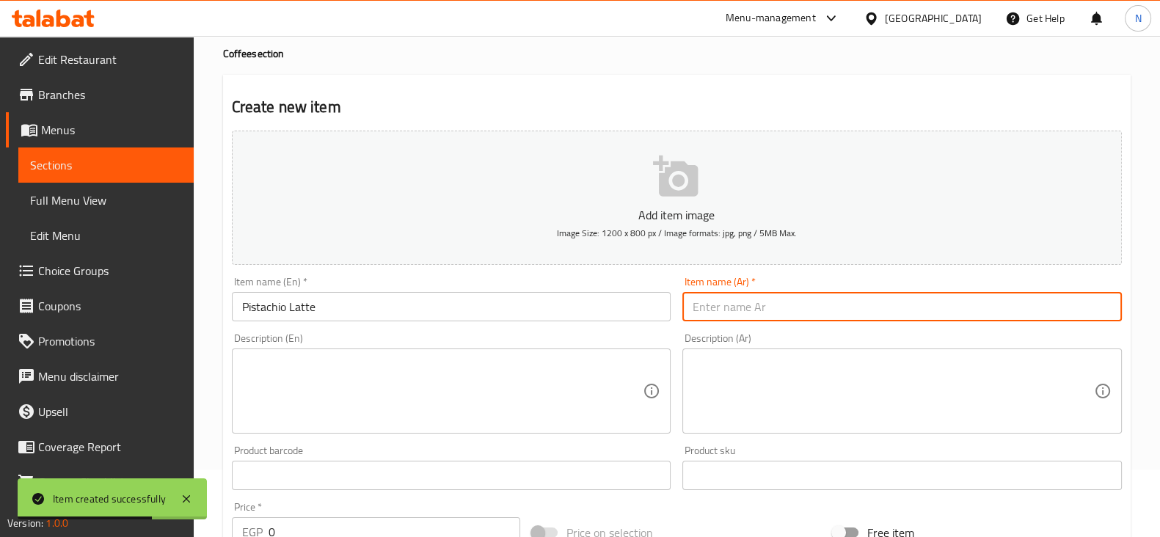
click at [720, 305] on input "text" at bounding box center [903, 306] width 440 height 29
paste input "بيستاشيو لاتية"
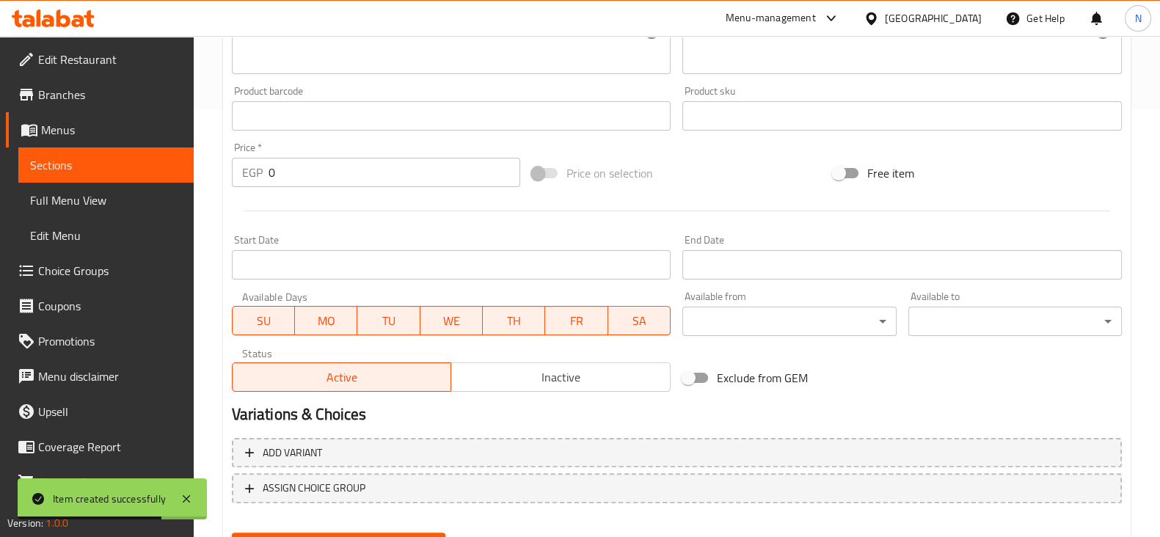
scroll to position [499, 0]
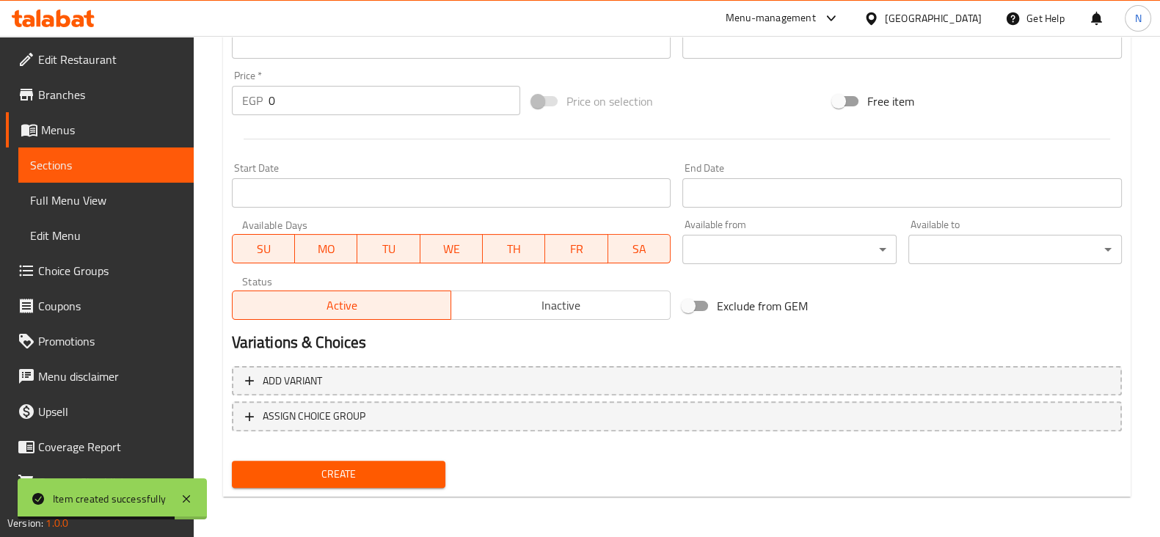
type input "بيستاشيو لاتية"
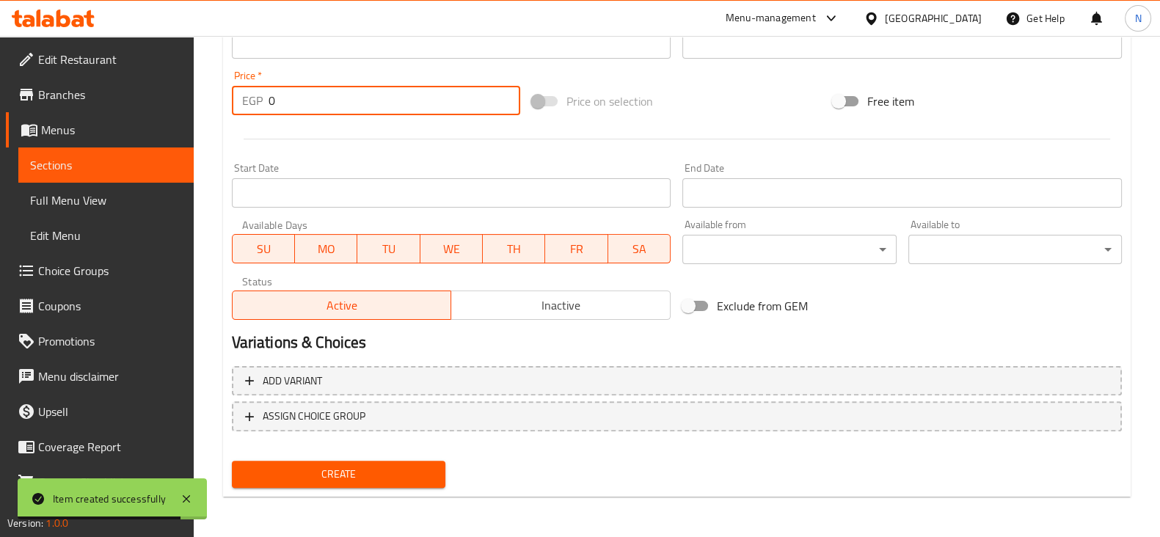
click at [393, 103] on input "0" at bounding box center [395, 100] width 252 height 29
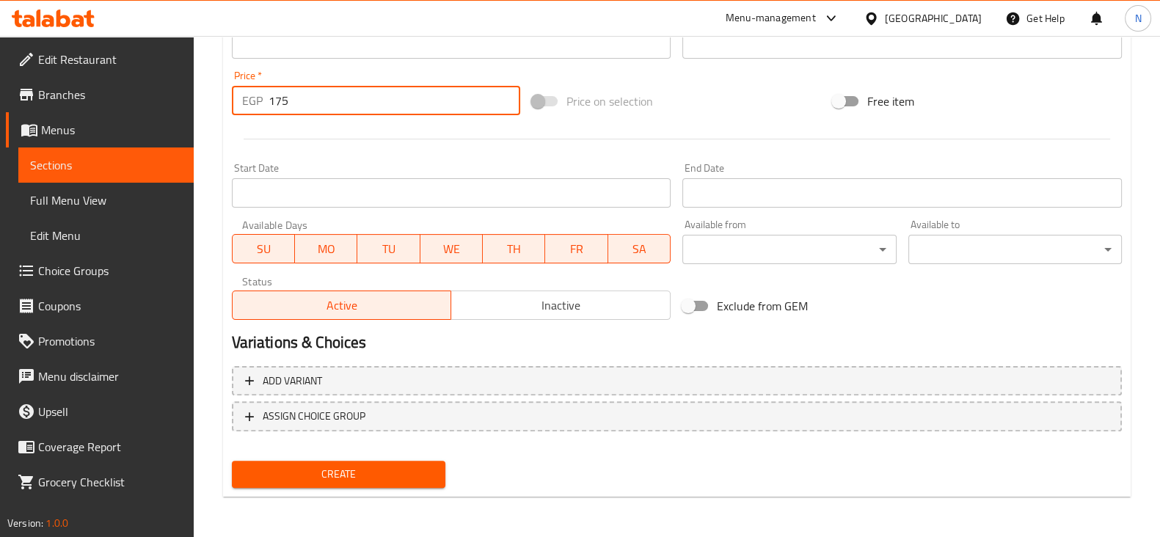
type input "175"
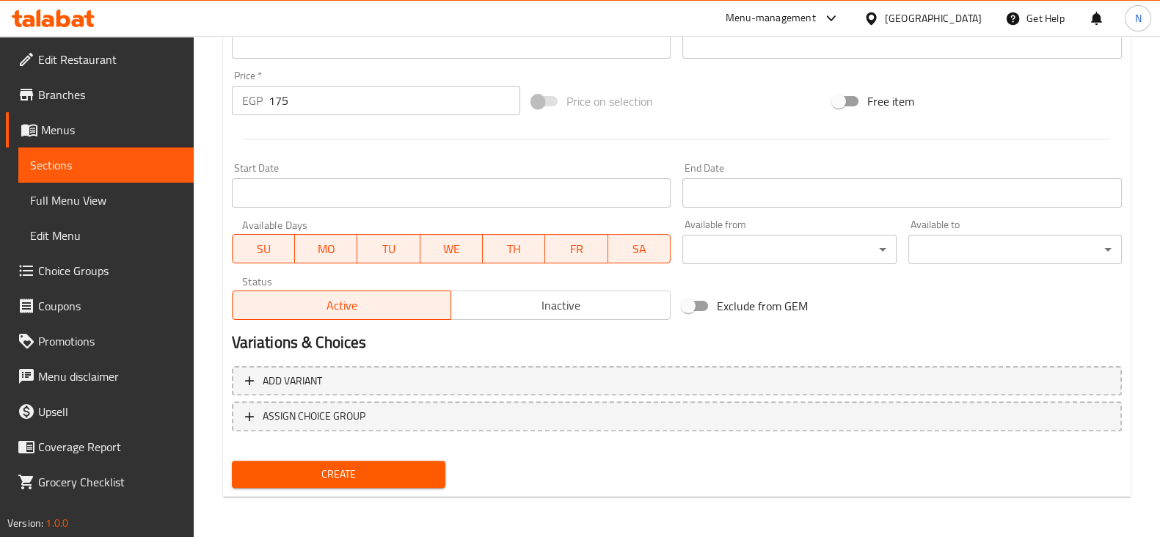
click at [392, 146] on div at bounding box center [677, 139] width 902 height 36
click at [277, 470] on span "Create" at bounding box center [339, 474] width 190 height 18
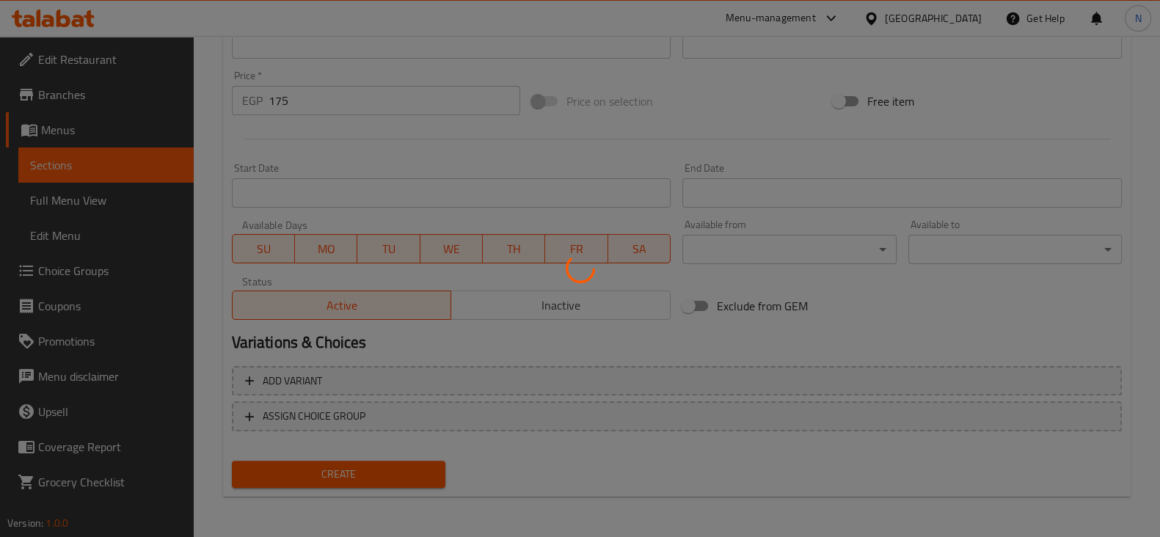
type input "0"
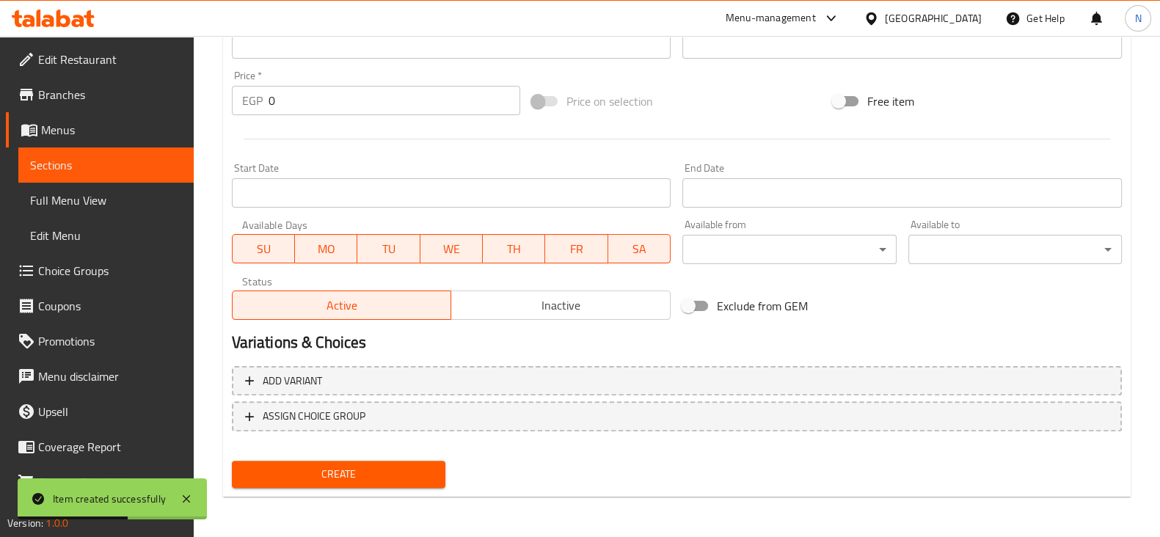
scroll to position [0, 0]
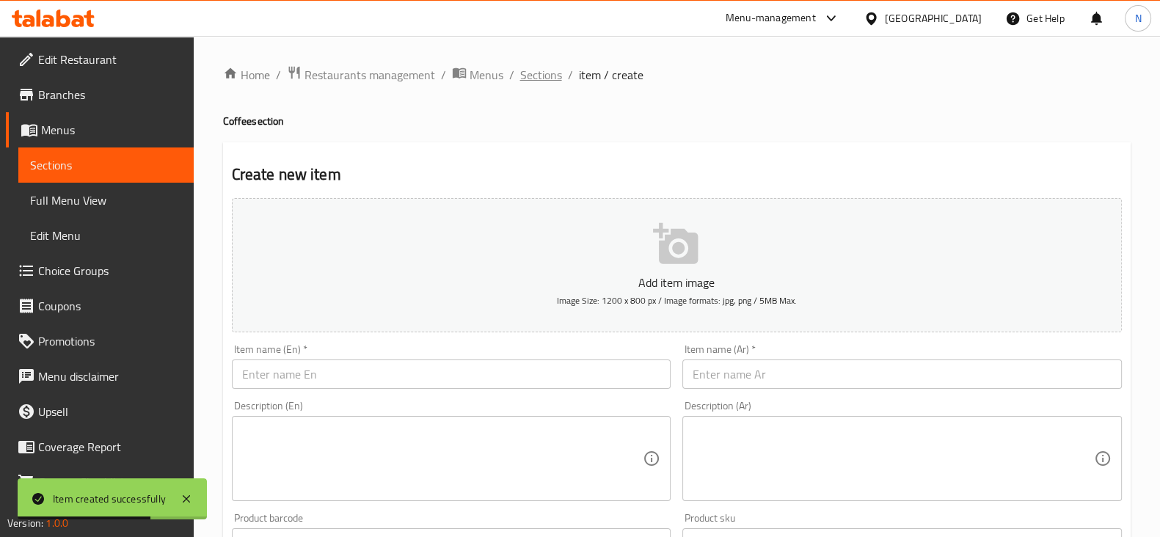
click at [528, 78] on span "Sections" at bounding box center [541, 75] width 42 height 18
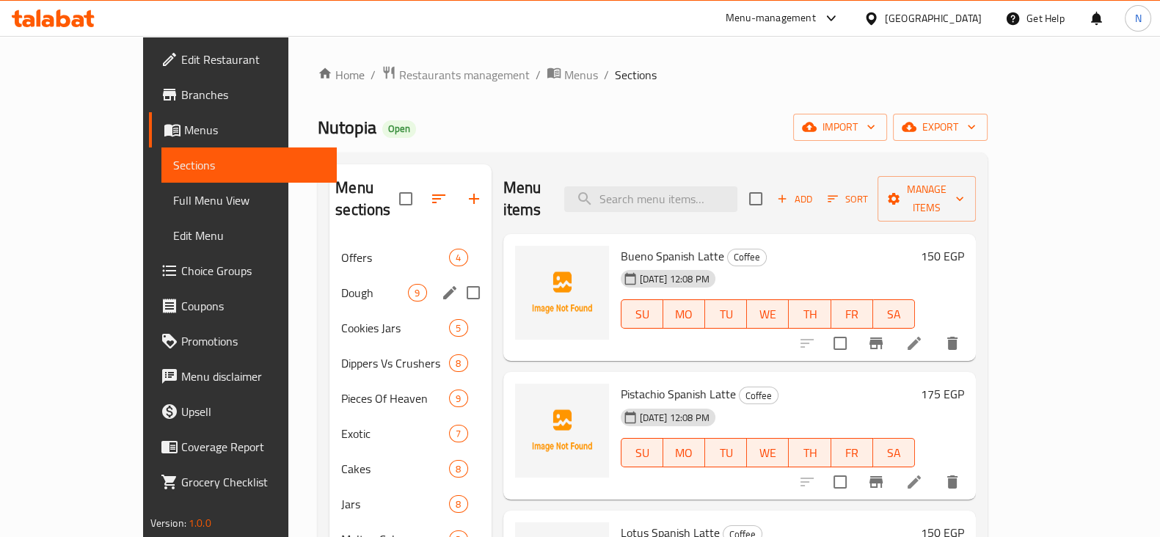
click at [330, 283] on div "Dough 9" at bounding box center [410, 292] width 161 height 35
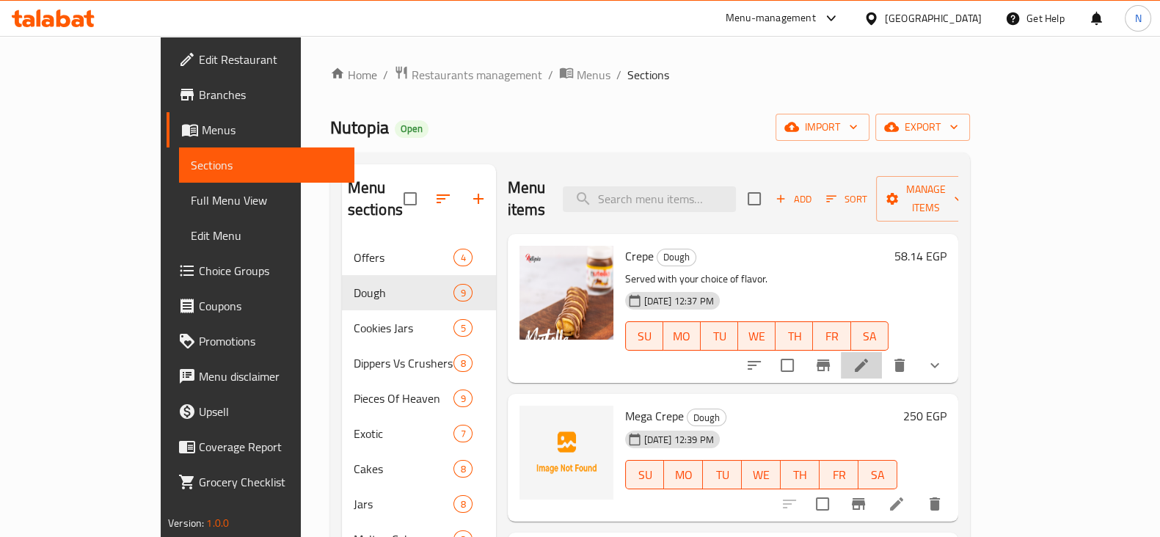
click at [882, 354] on li at bounding box center [861, 365] width 41 height 26
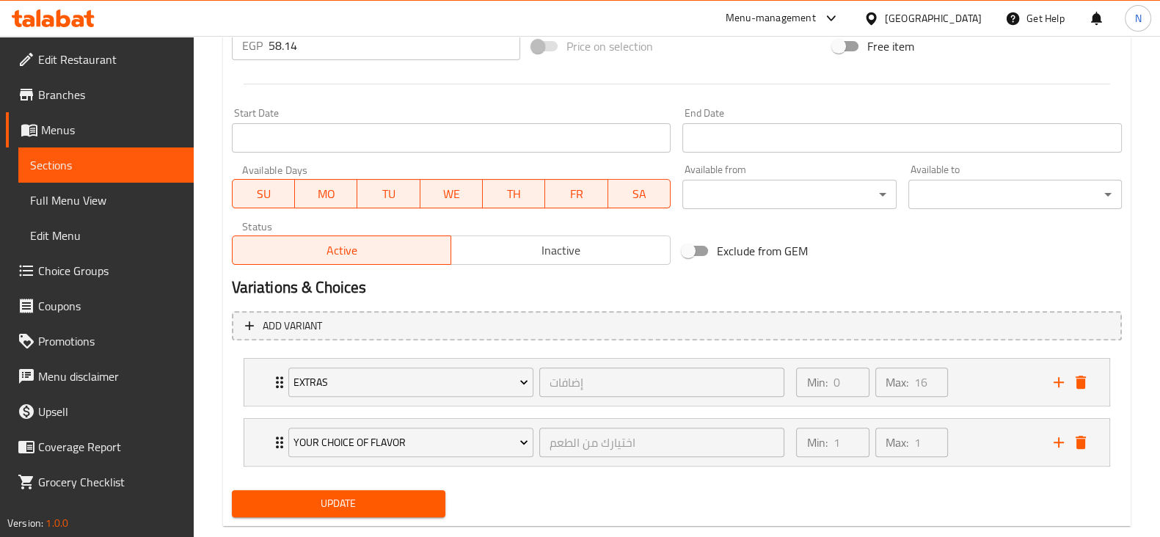
scroll to position [605, 0]
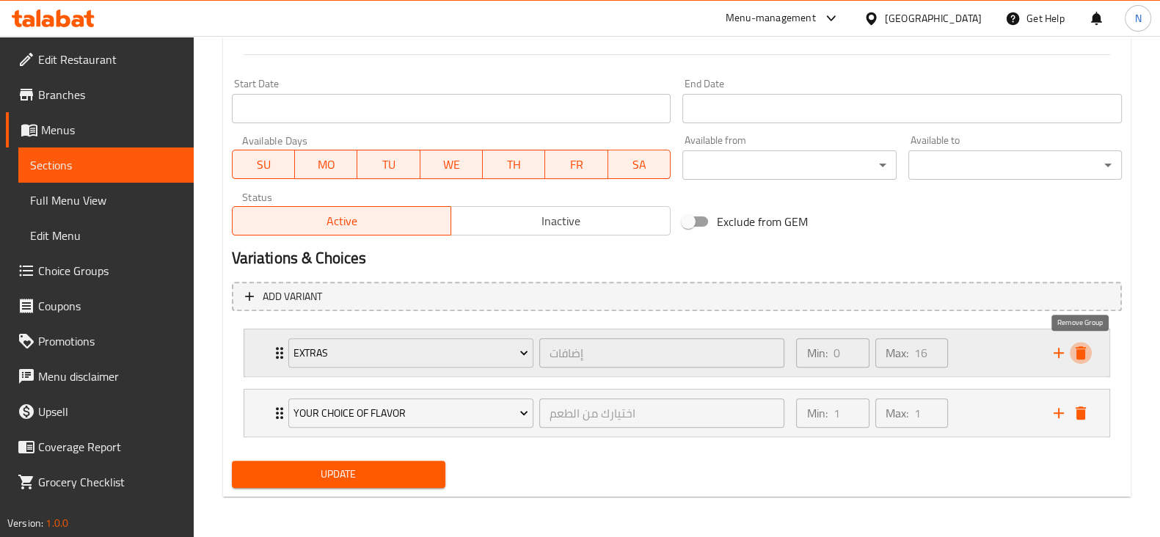
click at [1081, 354] on icon "delete" at bounding box center [1081, 352] width 10 height 13
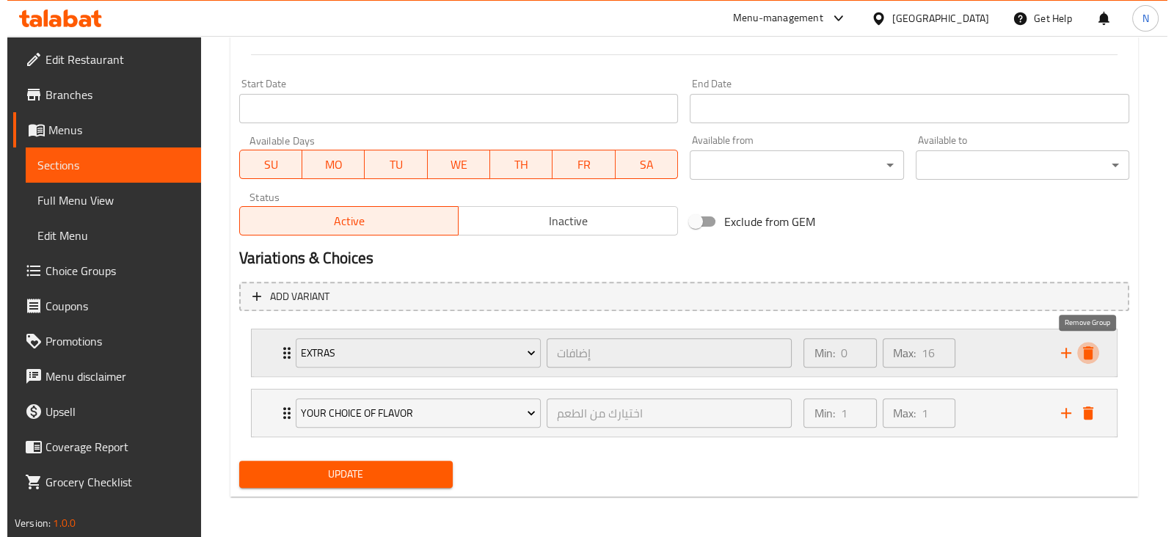
scroll to position [545, 0]
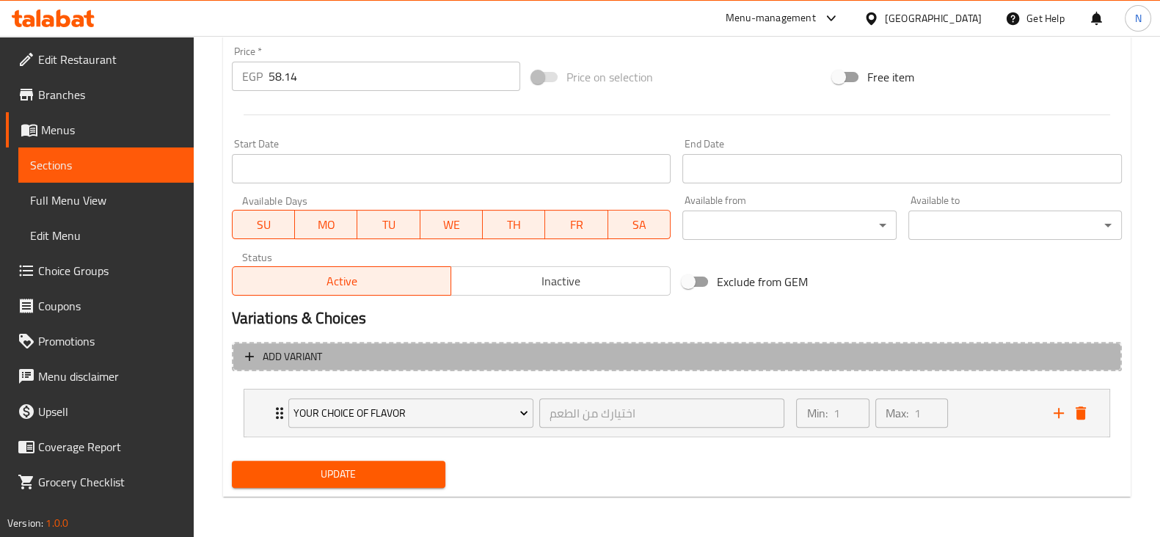
click at [1081, 354] on span "Add variant" at bounding box center [677, 357] width 864 height 18
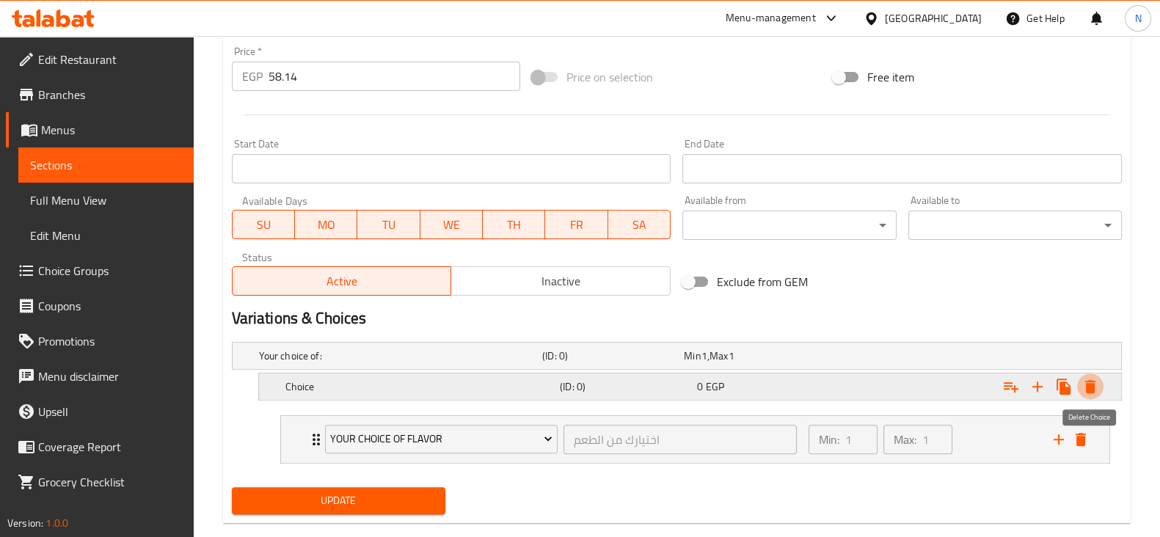
click at [1094, 380] on icon "Expand" at bounding box center [1090, 386] width 10 height 13
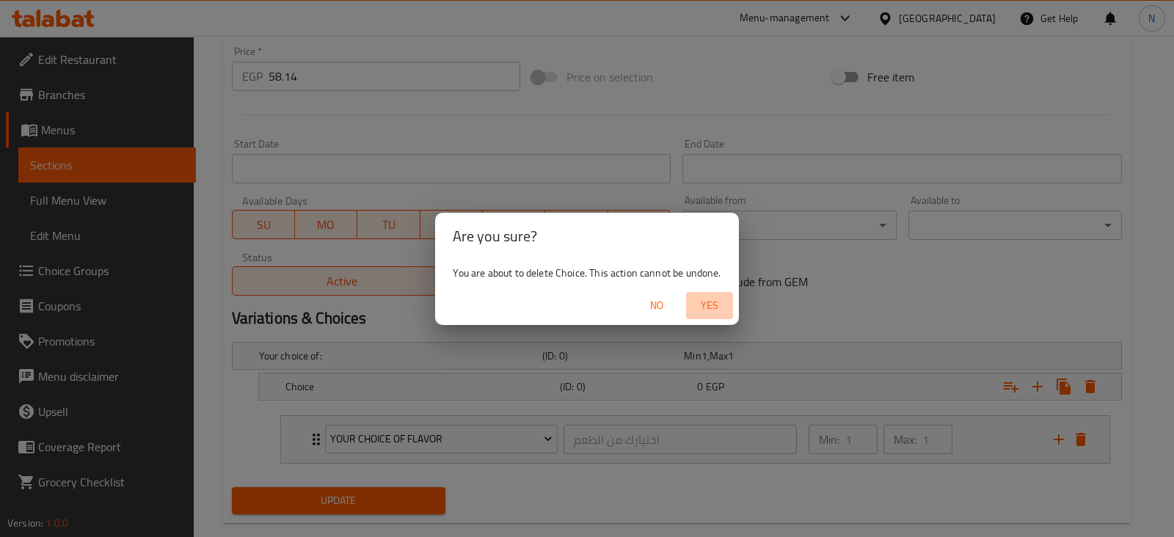
click at [712, 307] on span "Yes" at bounding box center [709, 305] width 35 height 18
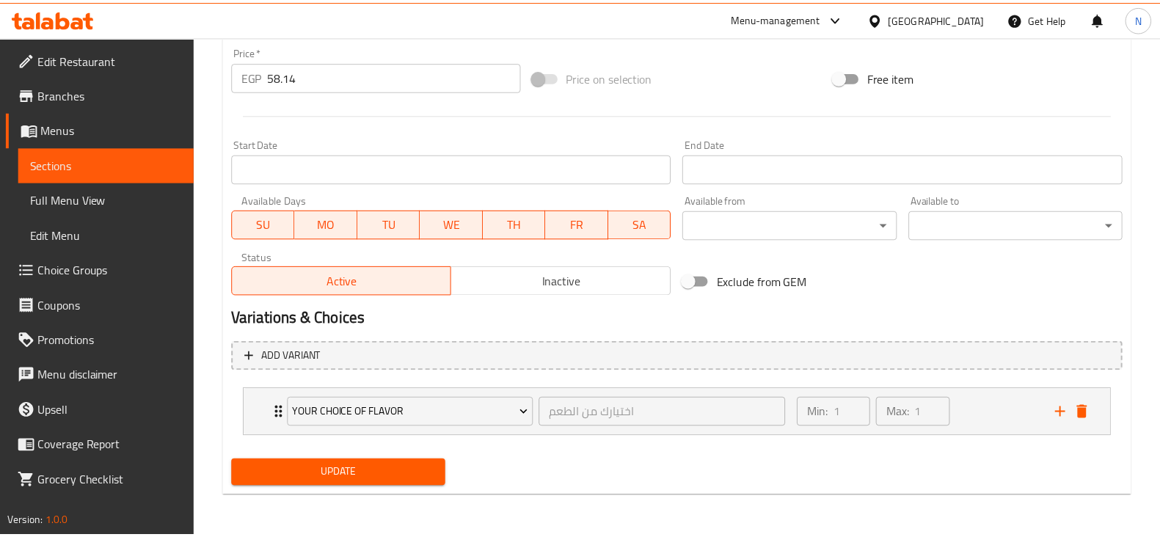
scroll to position [539, 0]
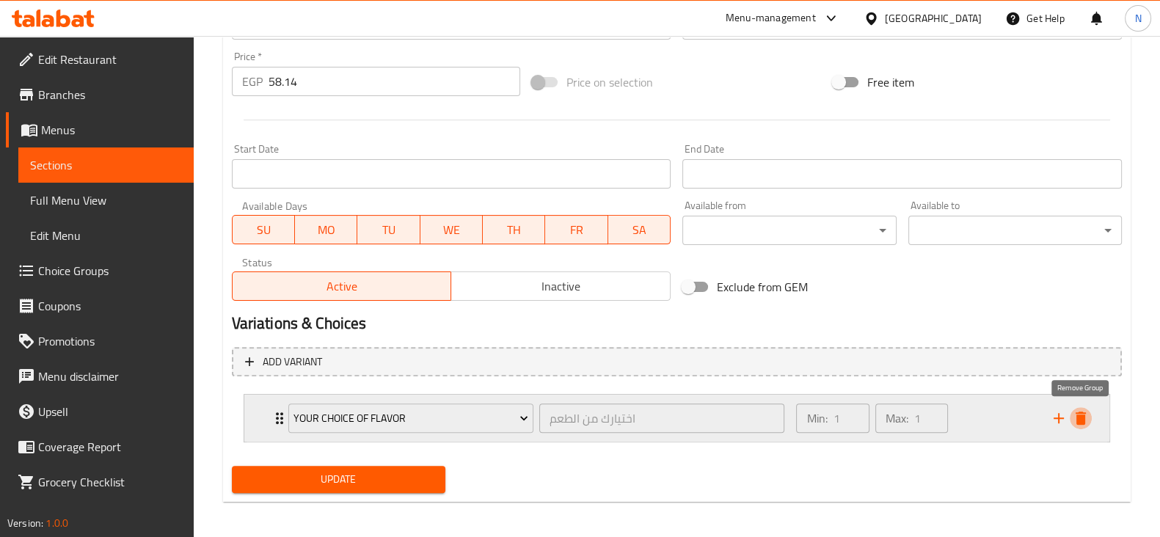
click at [1087, 419] on icon "delete" at bounding box center [1081, 419] width 18 height 18
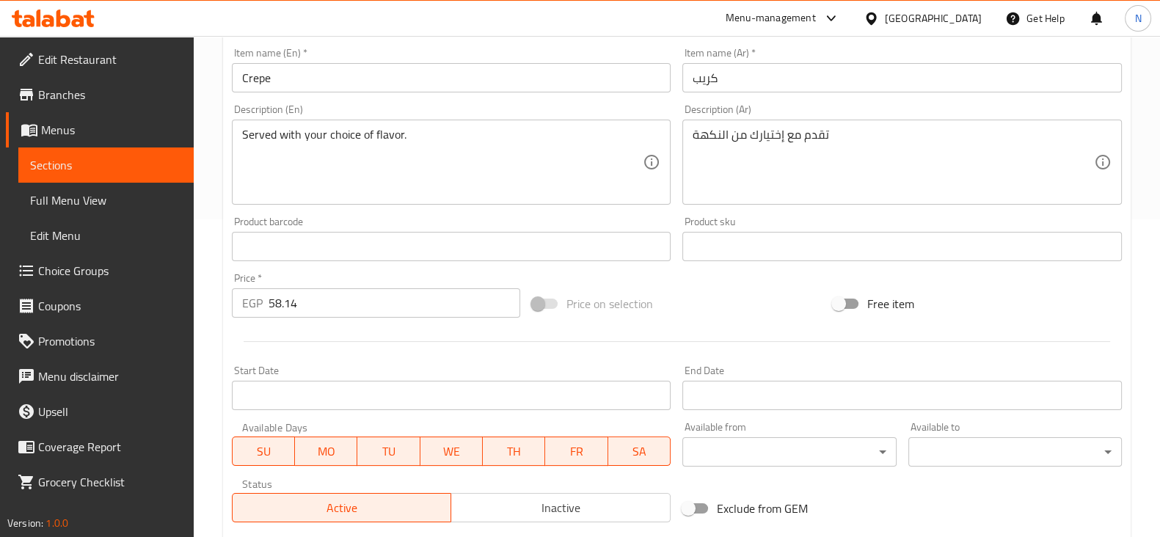
scroll to position [315, 0]
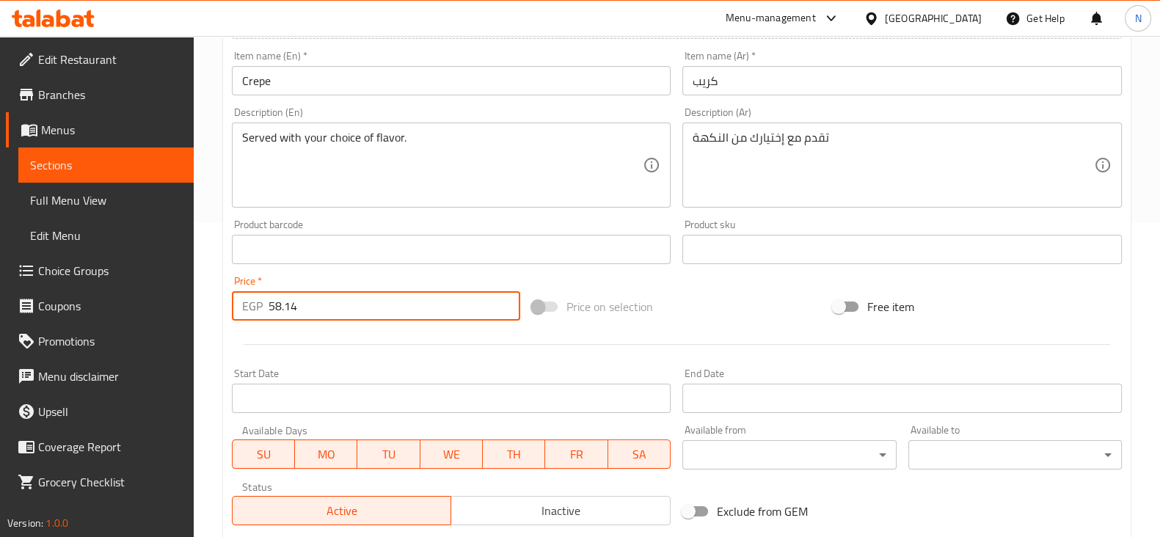
click at [346, 308] on input "58.14" at bounding box center [395, 305] width 252 height 29
type input "5"
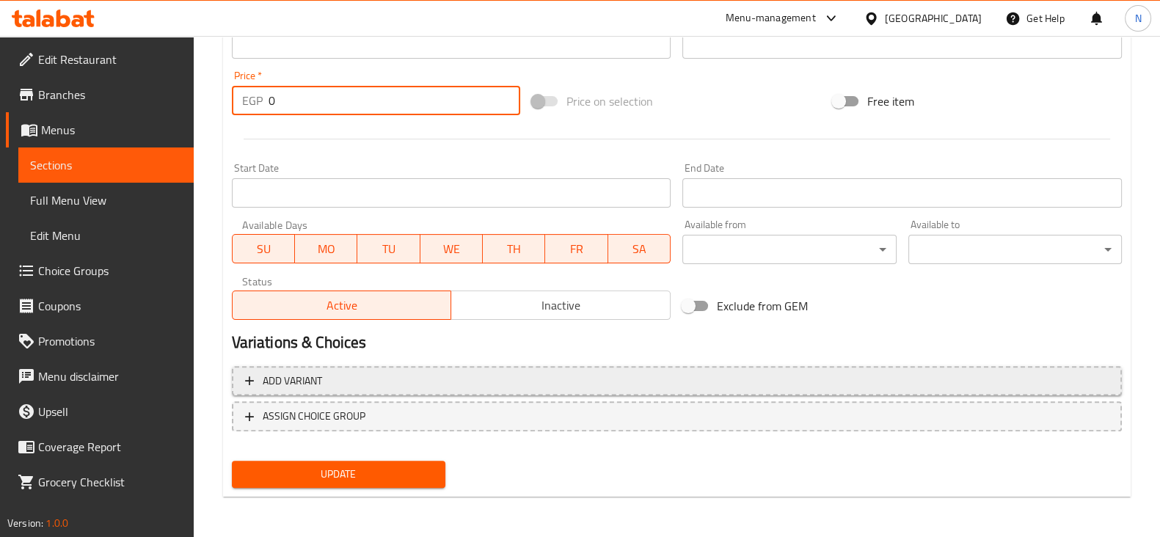
type input "0"
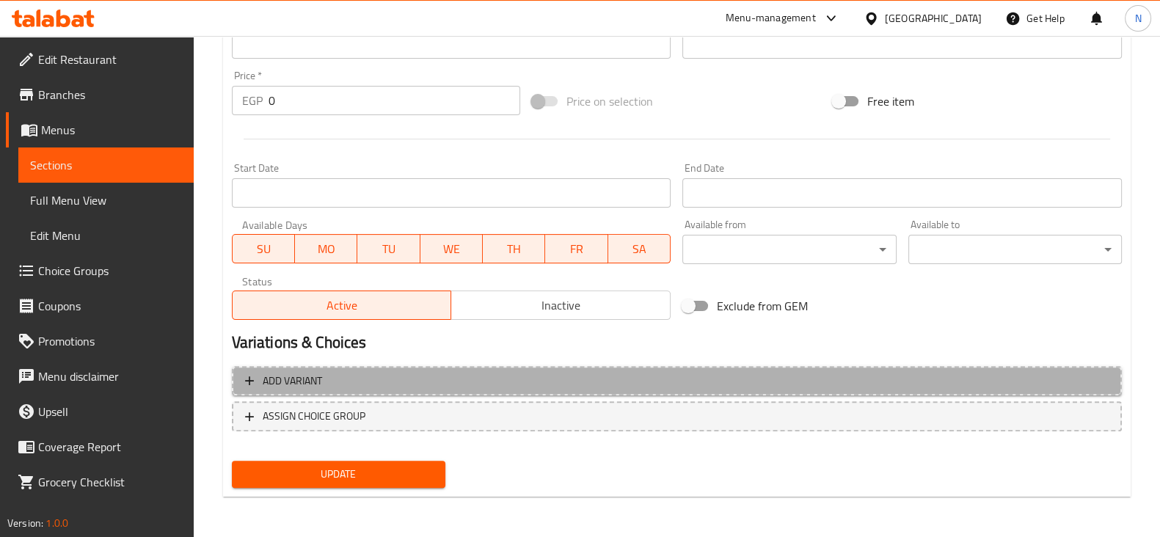
click at [332, 384] on span "Add variant" at bounding box center [677, 381] width 864 height 18
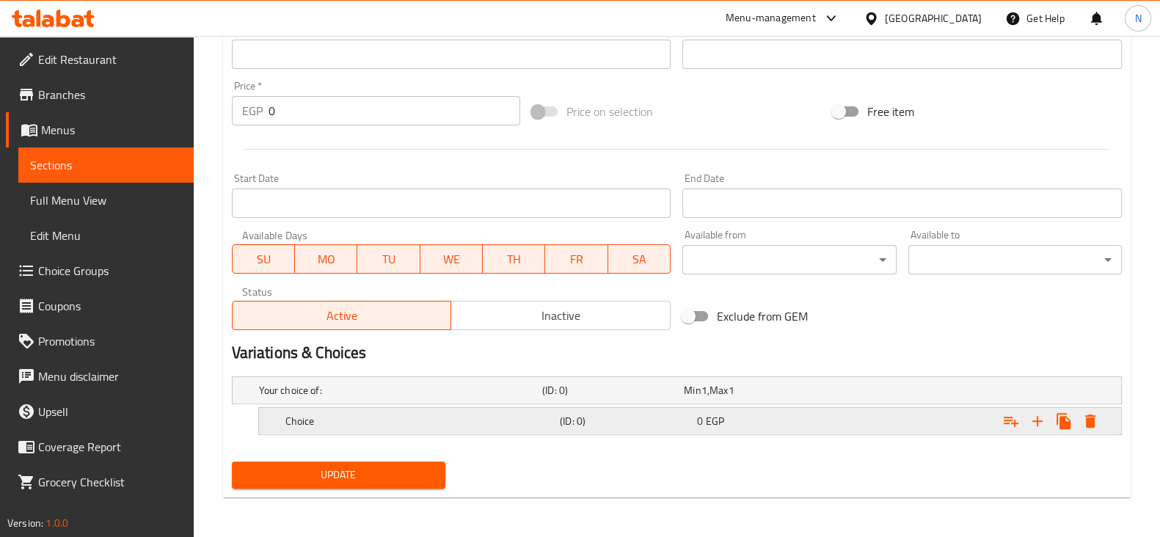
click at [338, 418] on h5 "Choice" at bounding box center [419, 421] width 269 height 15
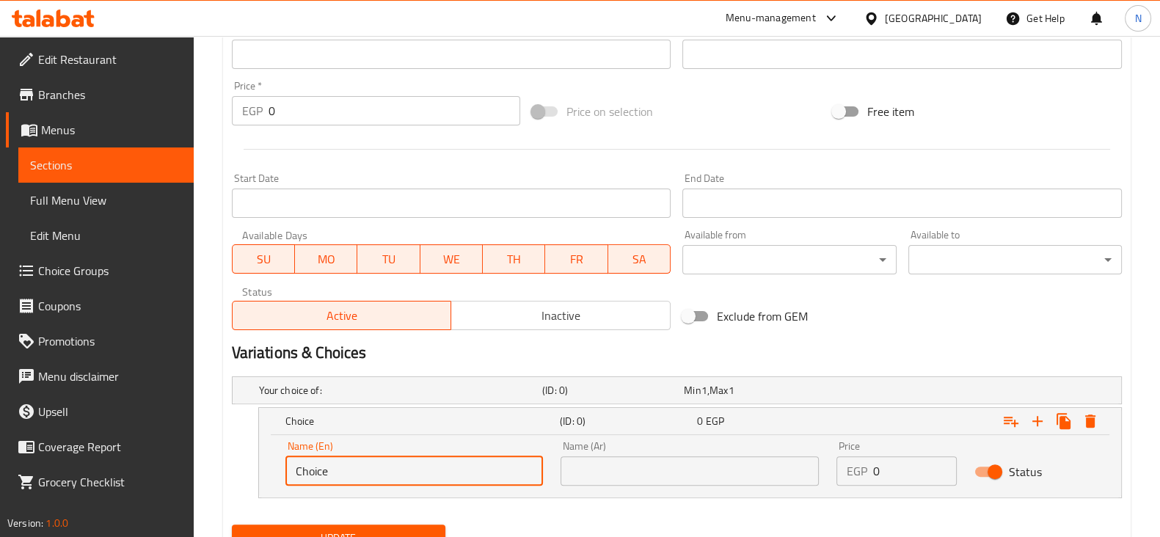
click at [343, 462] on input "Choice" at bounding box center [414, 470] width 258 height 29
type input "N"
type input "Nutella"
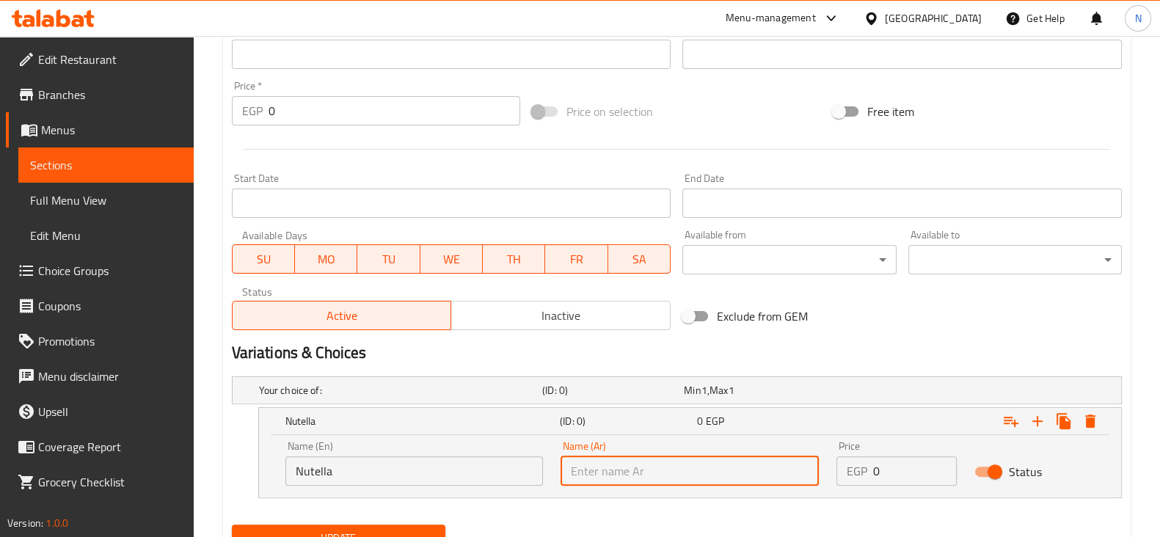
click at [625, 476] on input "text" at bounding box center [690, 470] width 258 height 29
type input "نوتيلا"
click at [881, 475] on input "0" at bounding box center [915, 470] width 84 height 29
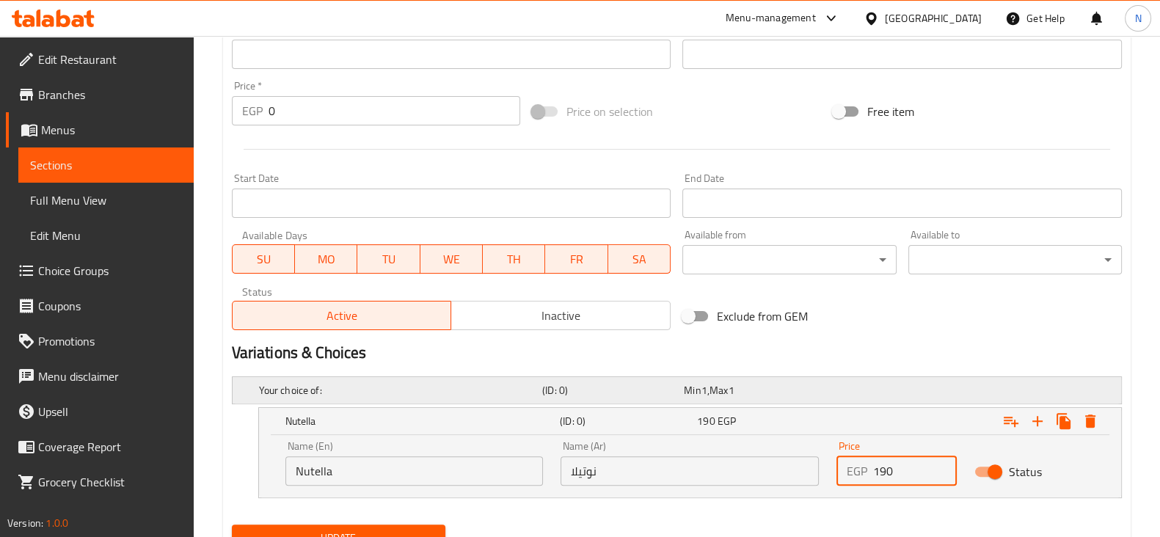
scroll to position [573, 0]
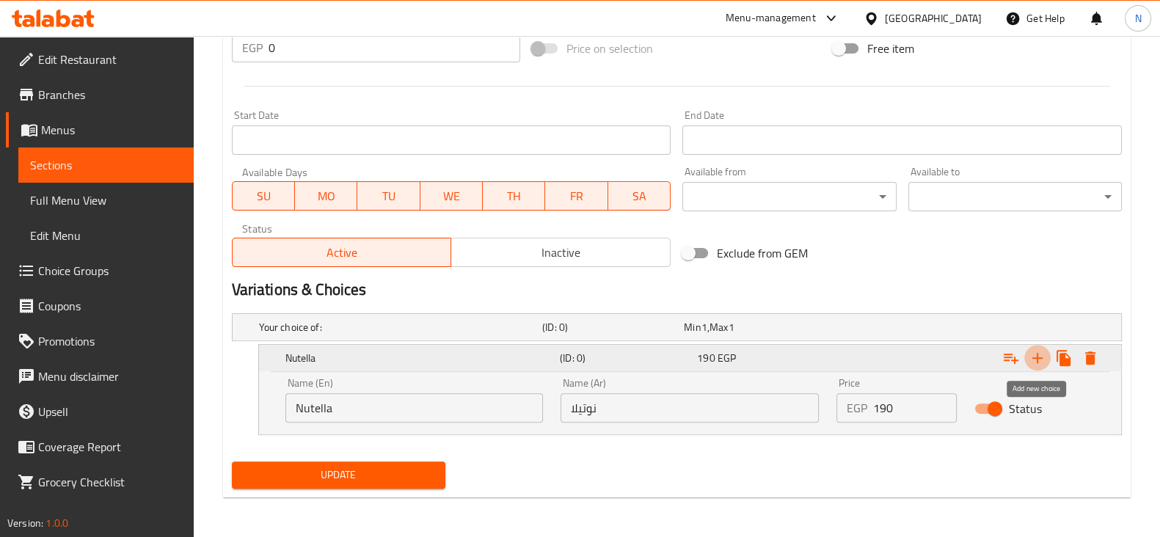
click at [1038, 360] on icon "Expand" at bounding box center [1038, 358] width 10 height 10
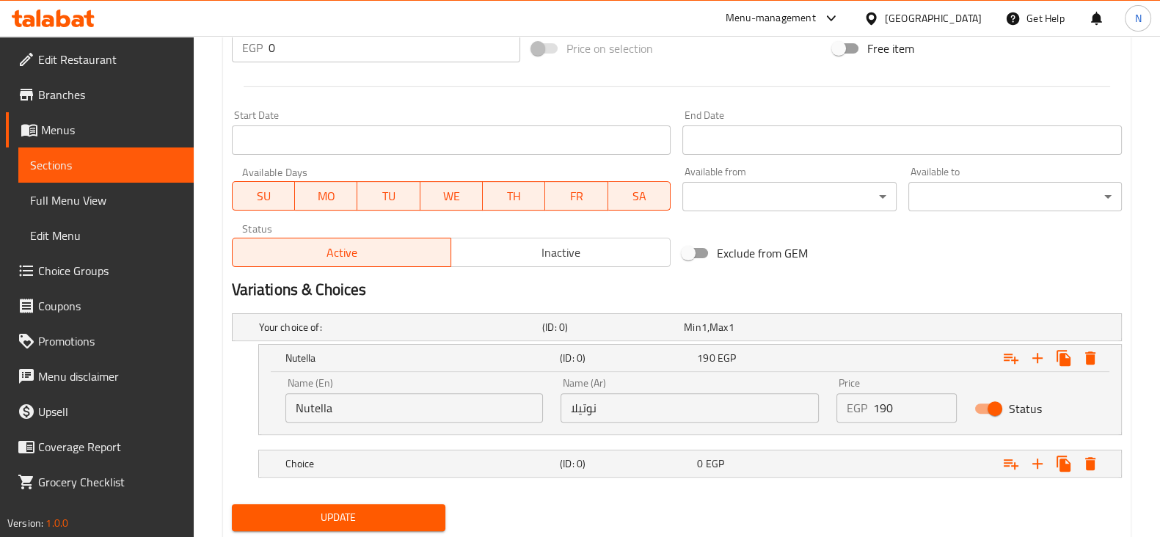
scroll to position [616, 0]
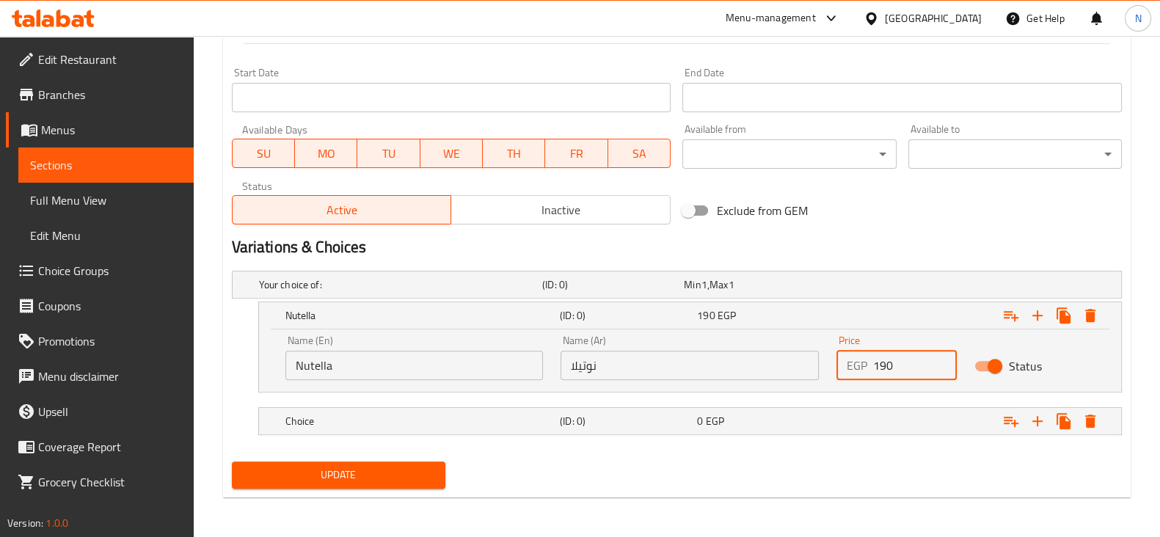
click at [915, 367] on input "190" at bounding box center [915, 365] width 84 height 29
type input "140"
click at [523, 425] on h5 "Choice" at bounding box center [419, 421] width 269 height 15
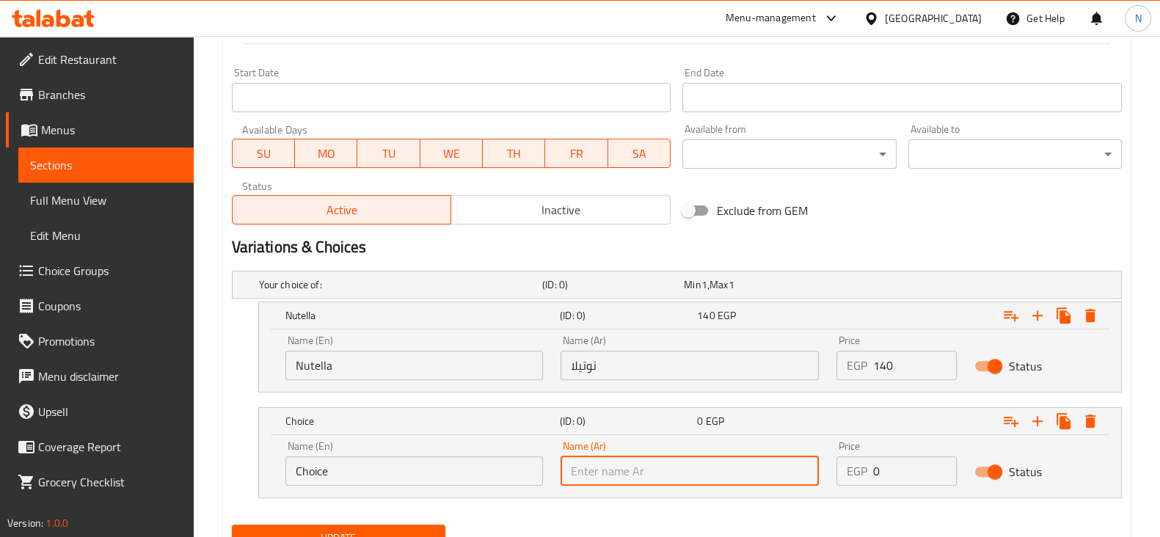
click at [594, 472] on input "text" at bounding box center [690, 470] width 258 height 29
type input "لوتس"
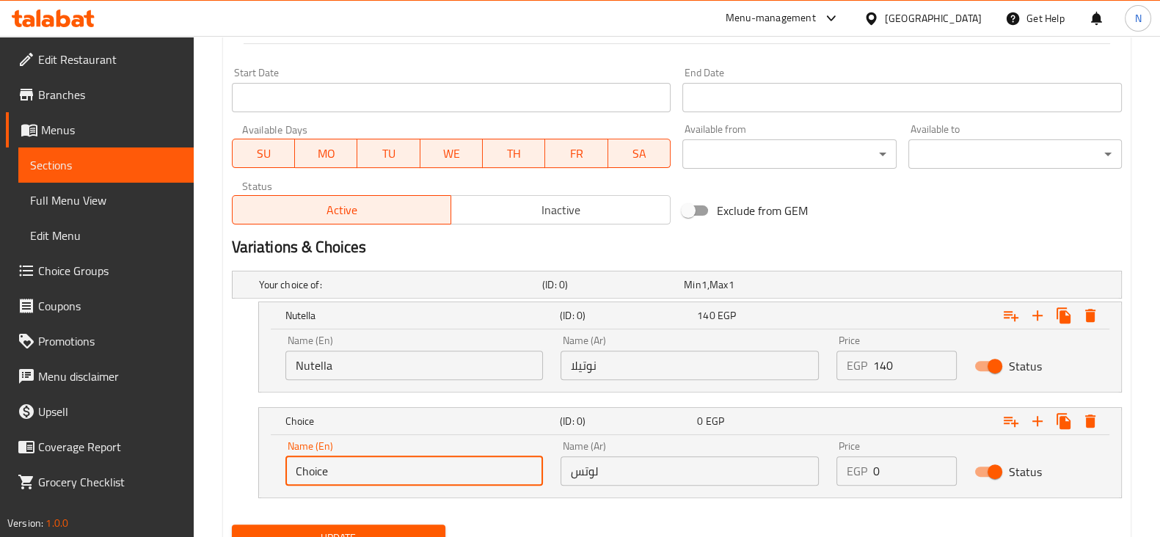
click at [303, 470] on input "Choice" at bounding box center [414, 470] width 258 height 29
click at [232, 525] on button "Update" at bounding box center [339, 538] width 214 height 27
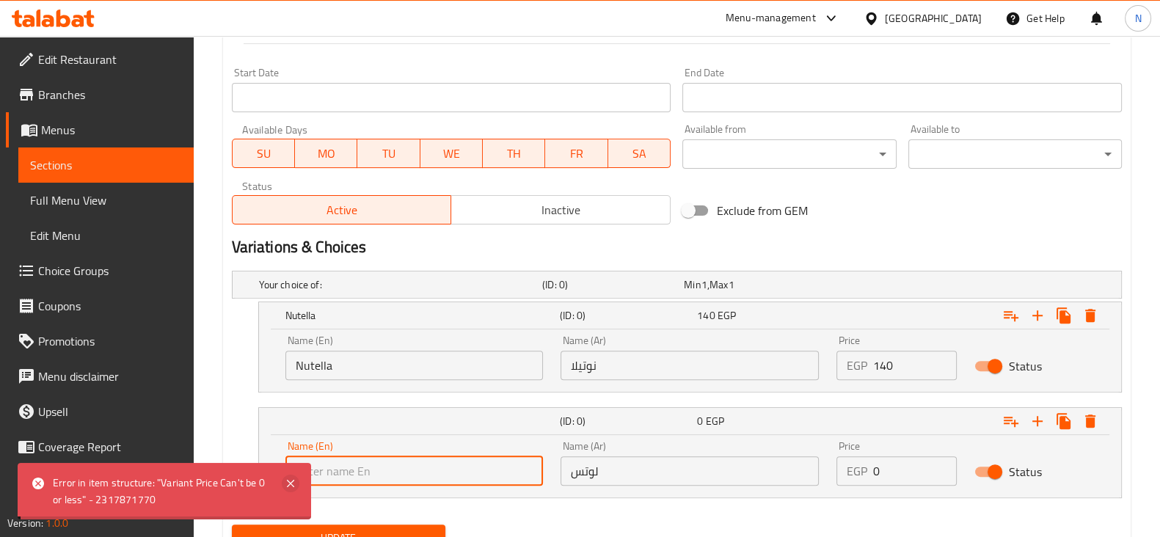
click at [292, 475] on icon at bounding box center [291, 484] width 18 height 18
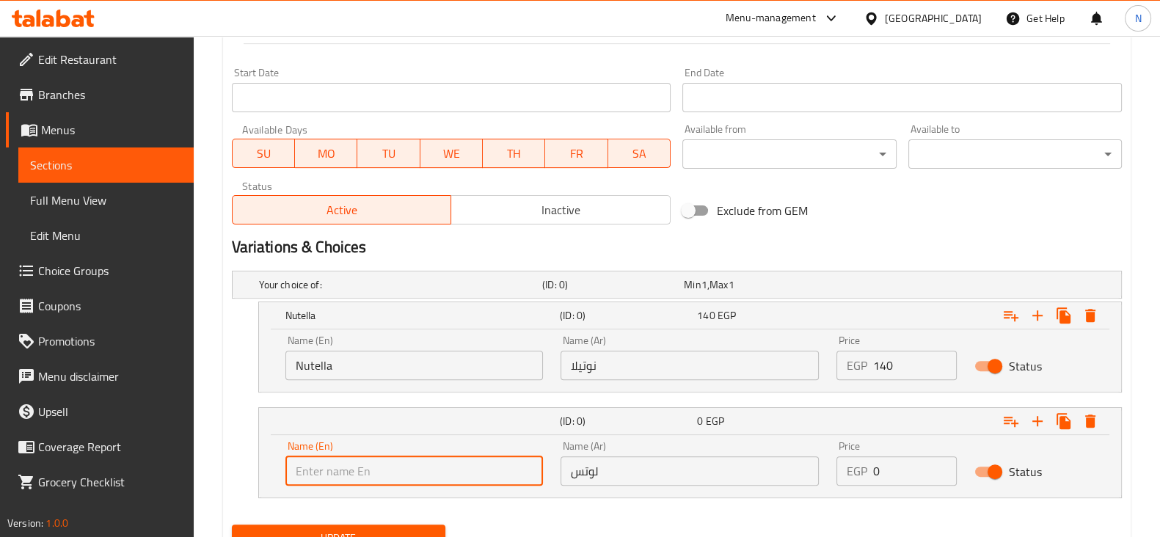
click at [343, 475] on input "text" at bounding box center [414, 470] width 258 height 29
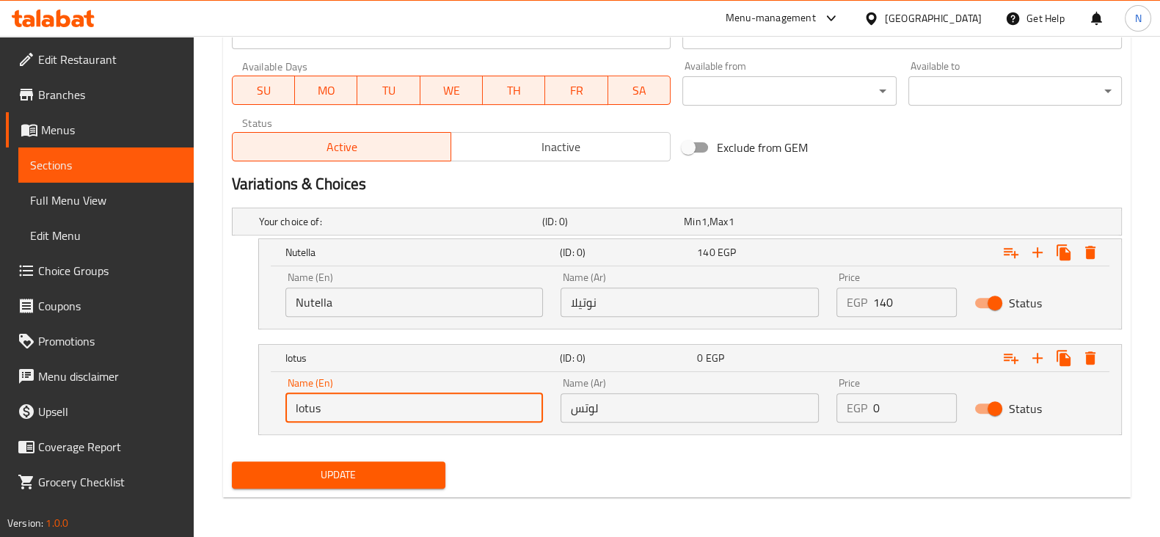
click at [358, 396] on input "lotus" at bounding box center [414, 407] width 258 height 29
click at [297, 407] on input "lotus" at bounding box center [414, 407] width 258 height 29
type input "Lotus"
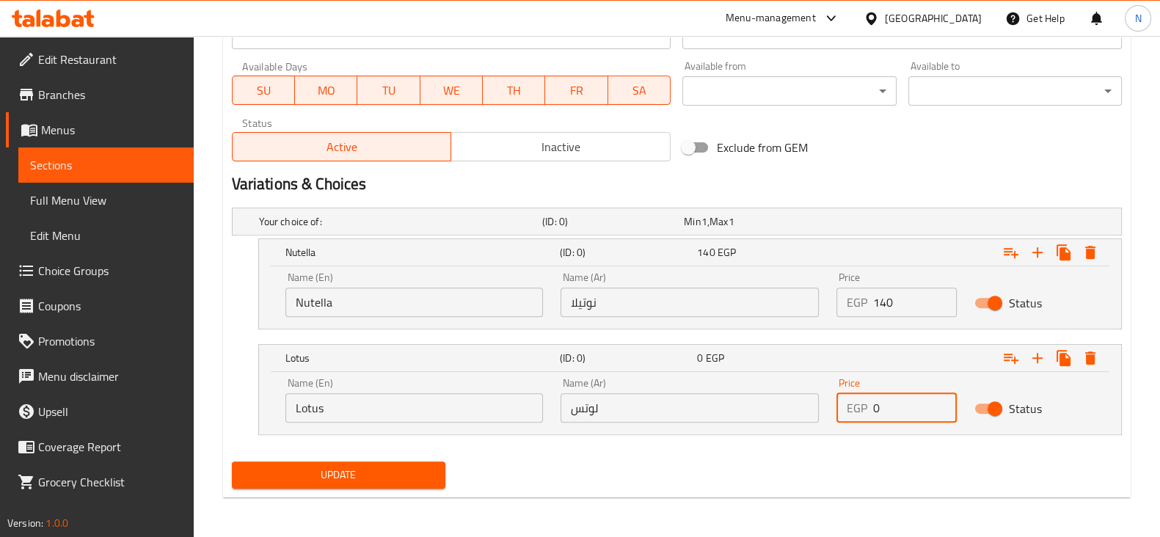
click at [904, 414] on input "0" at bounding box center [915, 407] width 84 height 29
type input "140"
click at [1039, 349] on icon "Expand" at bounding box center [1038, 358] width 18 height 18
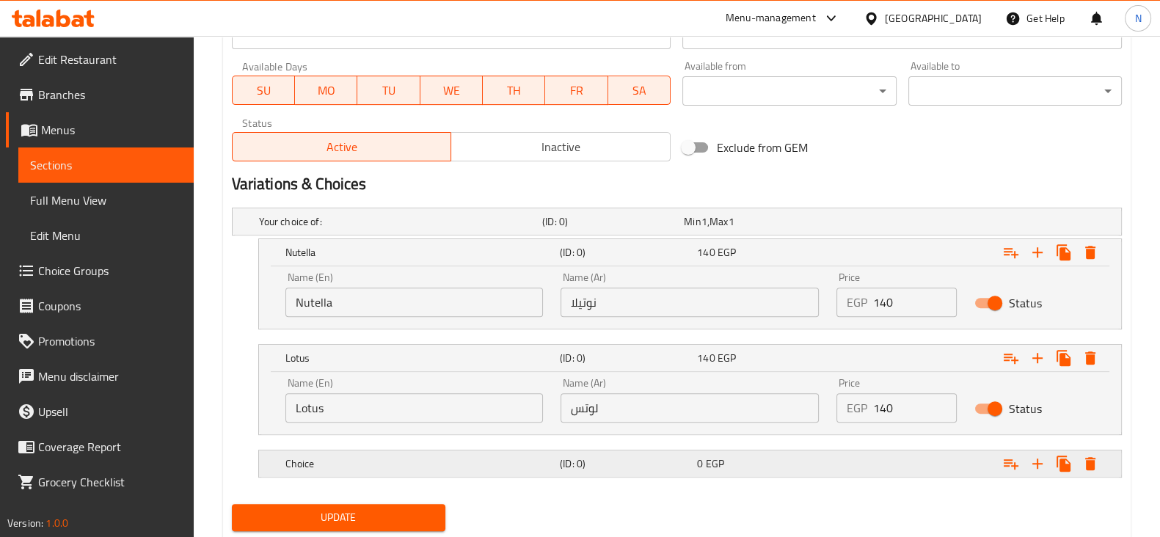
click at [532, 462] on h5 "Choice" at bounding box center [419, 463] width 269 height 15
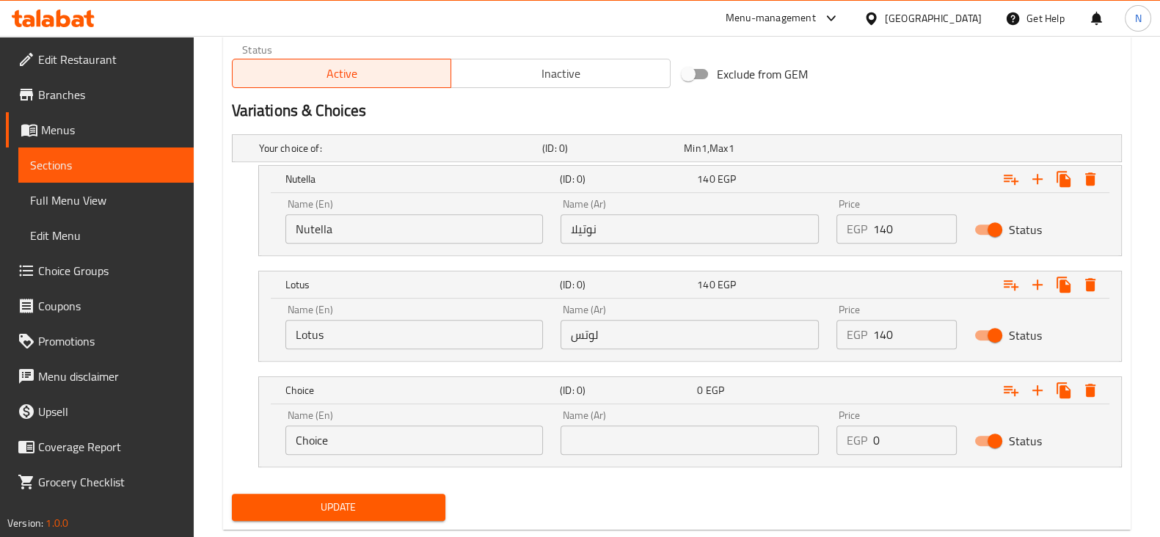
scroll to position [752, 0]
drag, startPoint x: 461, startPoint y: 454, endPoint x: 442, endPoint y: 401, distance: 56.2
click at [442, 401] on div "Choice (ID: 0) 0 EGP Name (En) Choice Name (En) Name (Ar) Name (Ar) Price EGP 0…" at bounding box center [690, 422] width 862 height 90
click at [442, 401] on div "Choice (ID: 0) 0 EGP" at bounding box center [695, 390] width 824 height 32
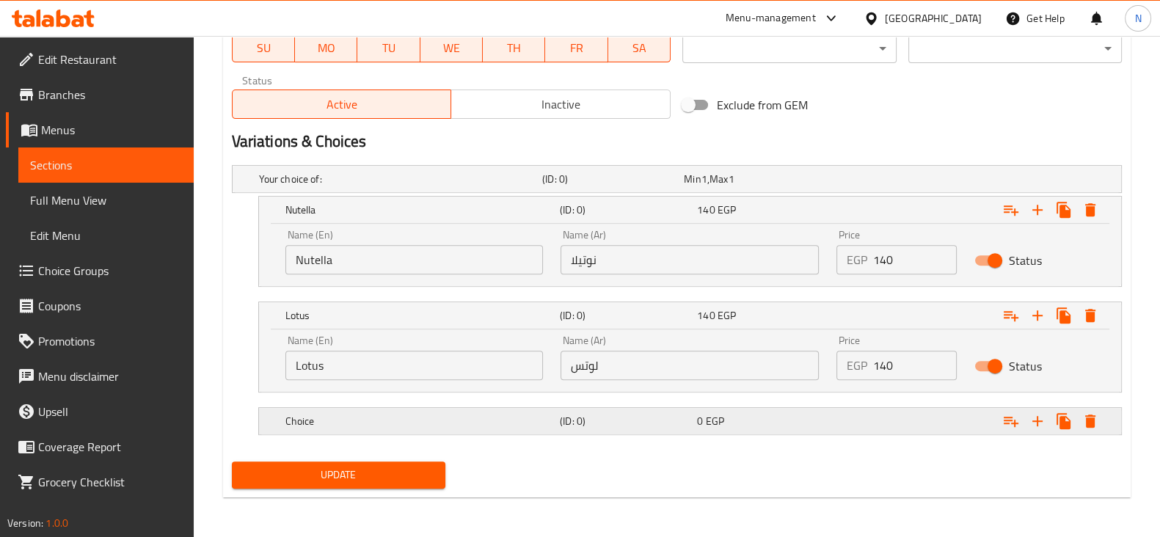
click at [404, 421] on h5 "Choice" at bounding box center [419, 421] width 269 height 15
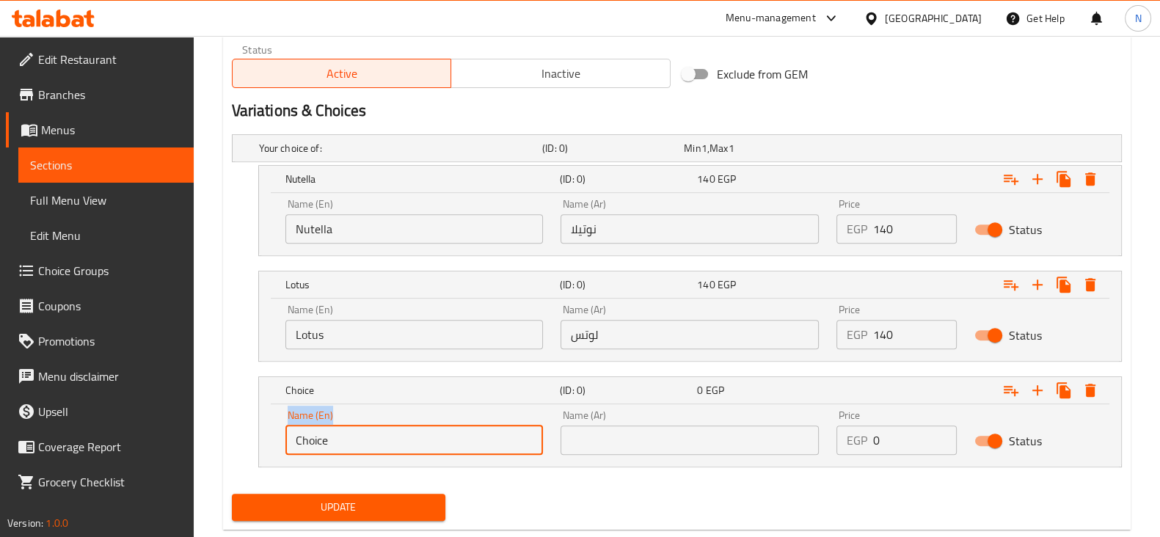
click at [404, 434] on input "Choice" at bounding box center [414, 440] width 258 height 29
type input "C"
type input "Kinder"
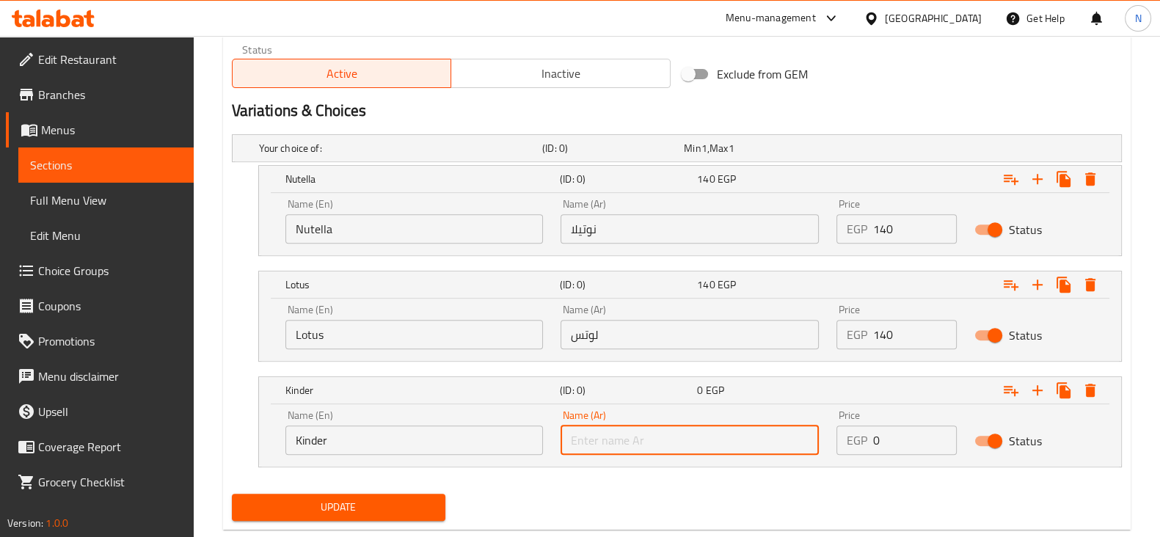
click at [641, 442] on input "text" at bounding box center [690, 440] width 258 height 29
type input "كيندر"
click at [907, 438] on input "0" at bounding box center [915, 440] width 84 height 29
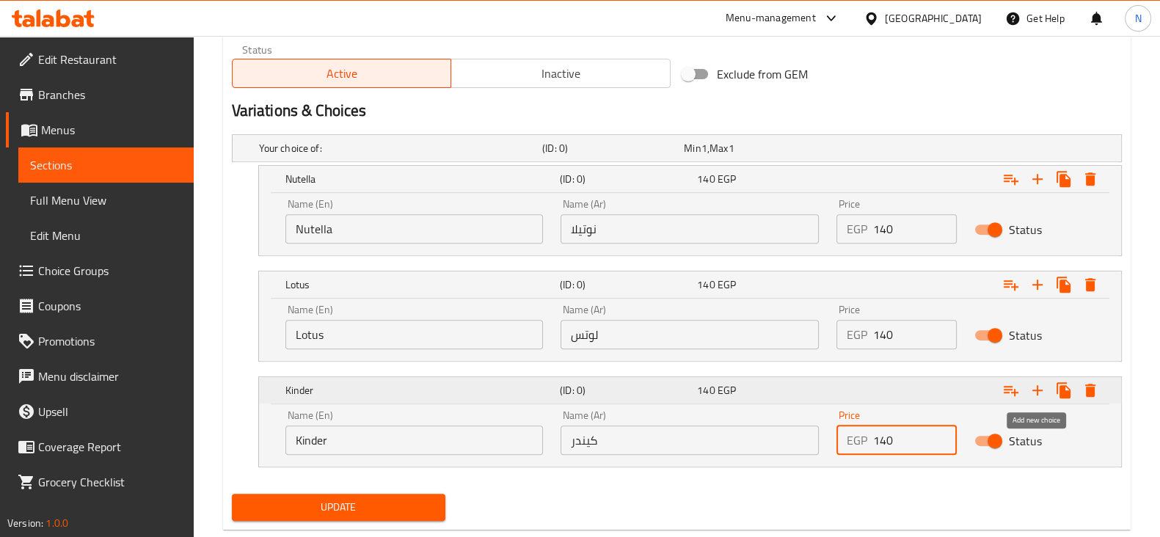
type input "140"
click at [1036, 384] on icon "Expand" at bounding box center [1038, 391] width 18 height 18
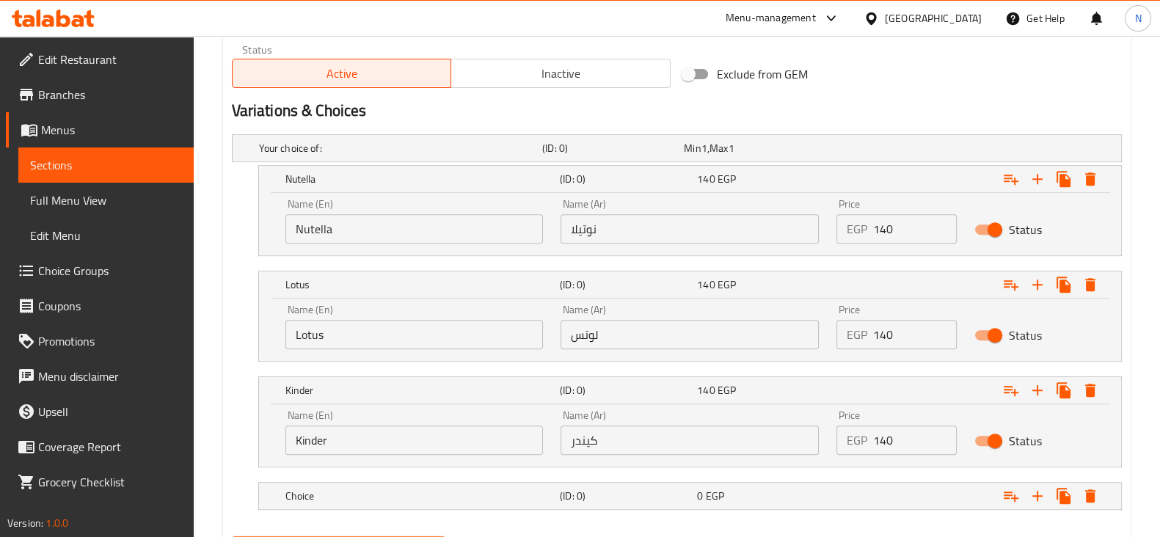
scroll to position [826, 0]
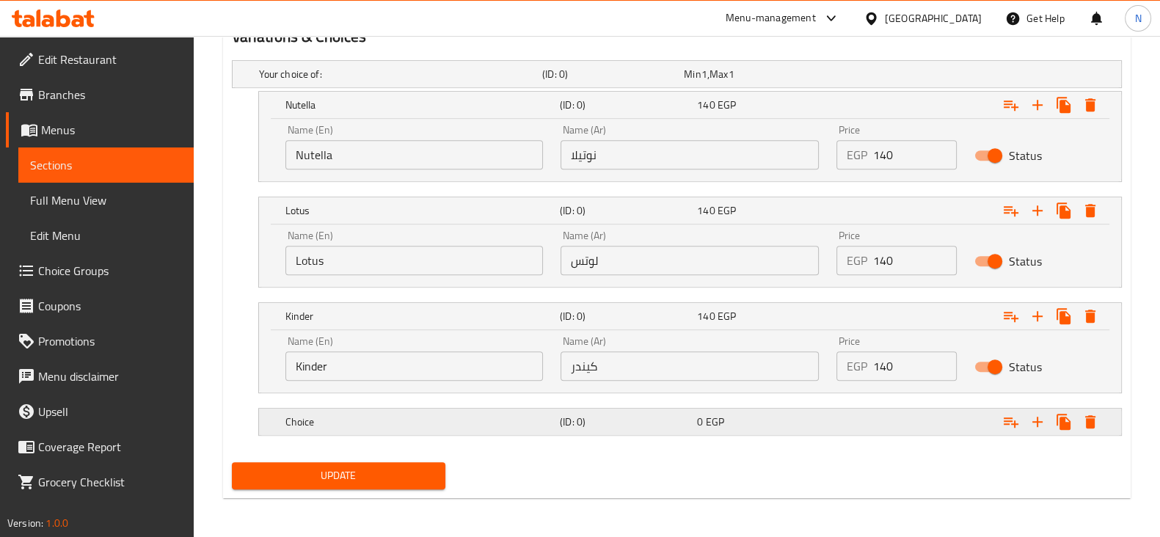
click at [669, 418] on h5 "(ID: 0)" at bounding box center [625, 422] width 131 height 15
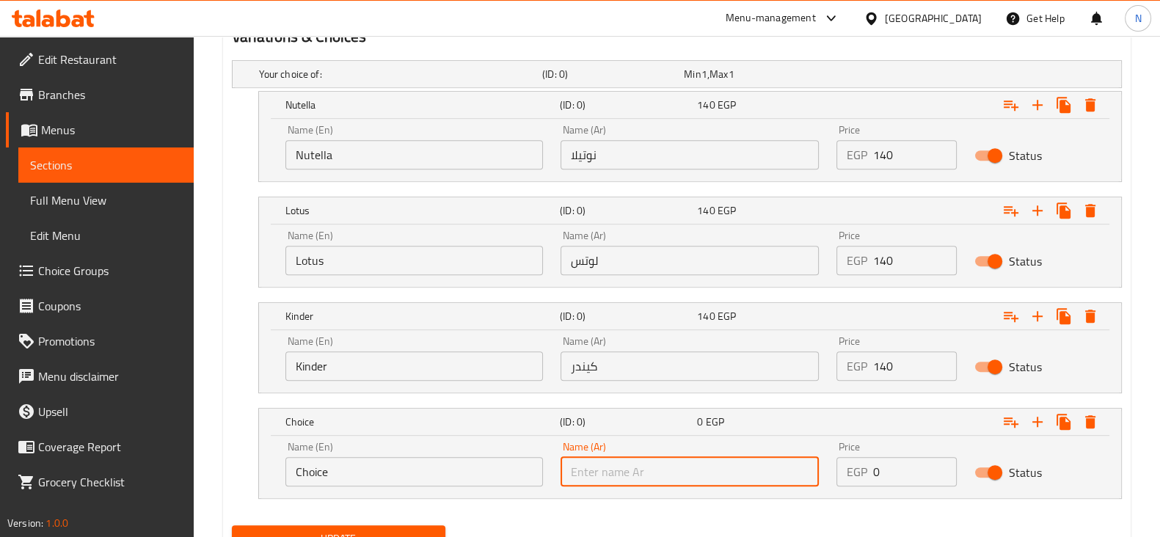
click at [699, 460] on input "text" at bounding box center [690, 471] width 258 height 29
type input "بيستاشيو"
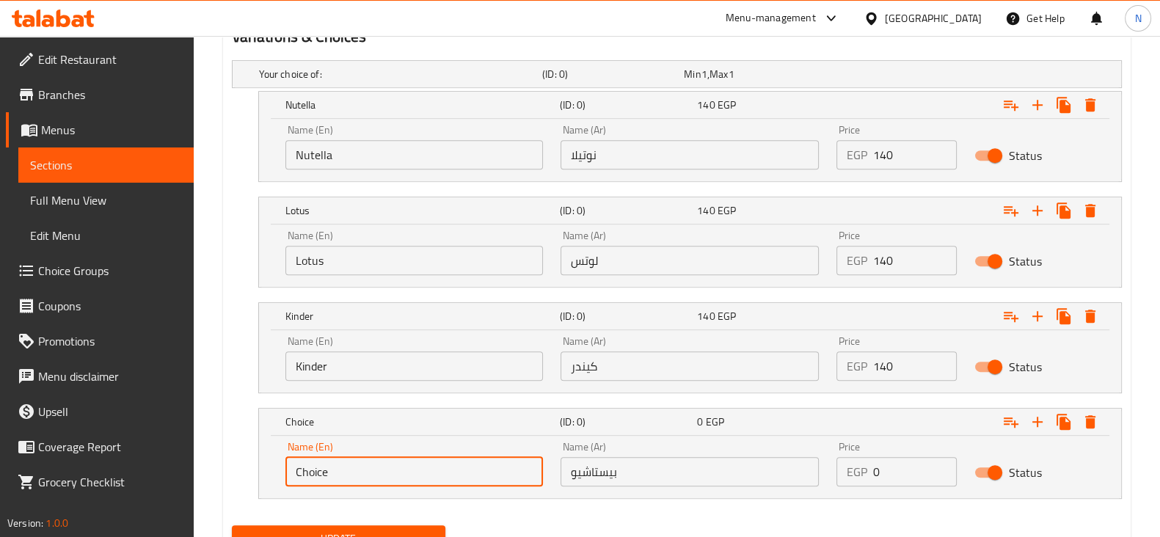
click at [317, 467] on input "Choice" at bounding box center [414, 471] width 258 height 29
click at [298, 473] on input "pistachio" at bounding box center [414, 471] width 258 height 29
type input "Pistachio"
click at [895, 475] on input "0" at bounding box center [915, 471] width 84 height 29
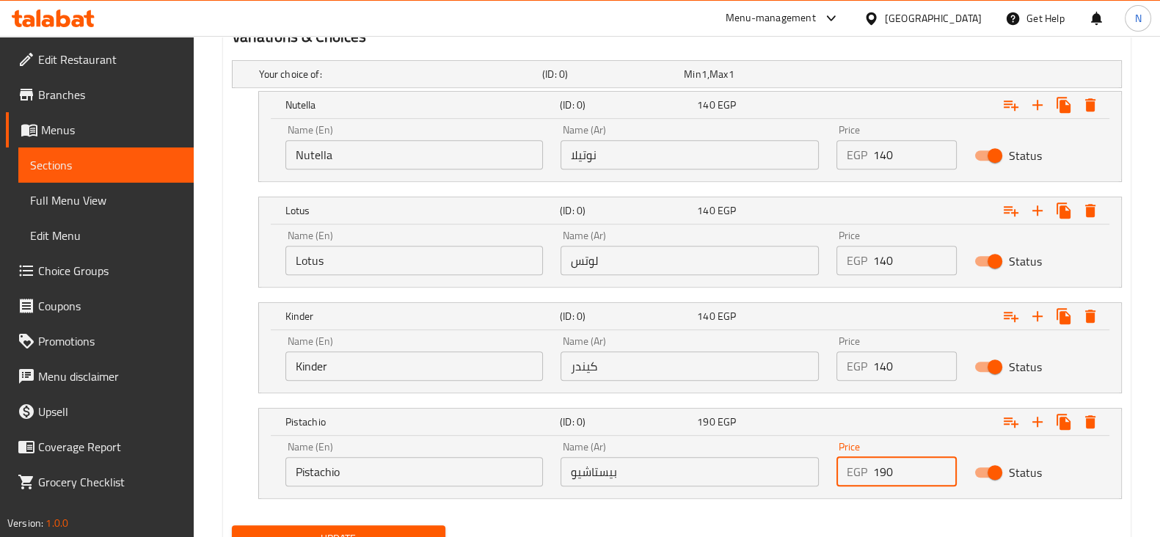
type input "190"
click at [578, 502] on nav at bounding box center [677, 508] width 890 height 12
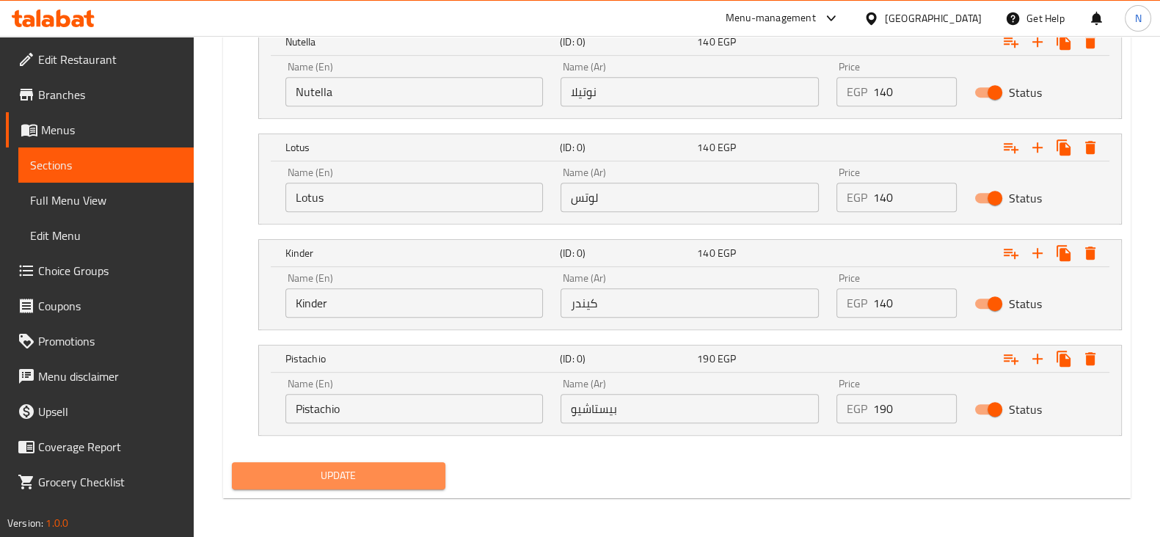
click at [435, 467] on button "Update" at bounding box center [339, 475] width 214 height 27
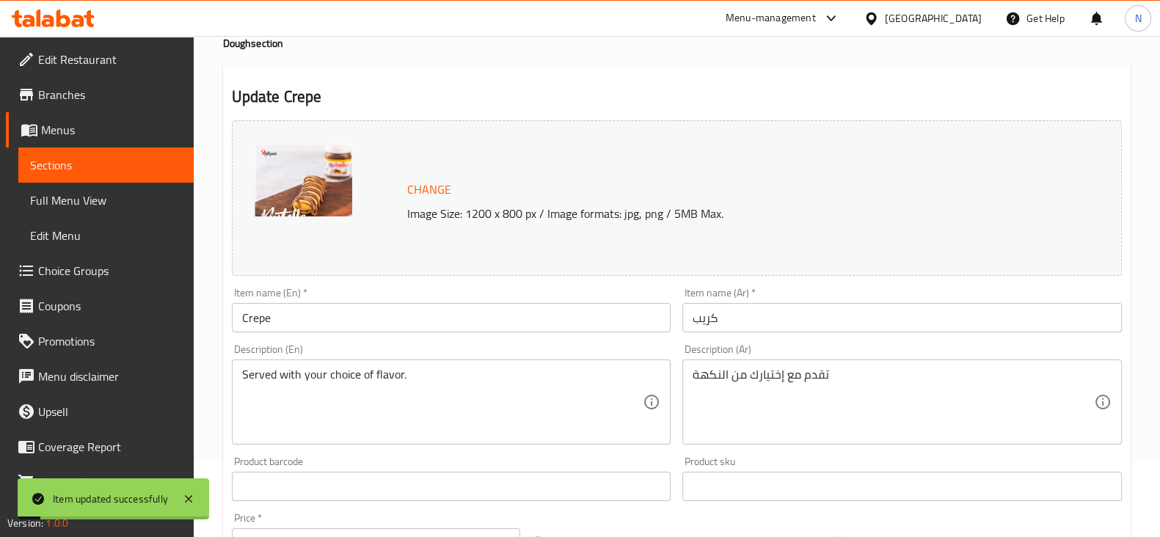
scroll to position [0, 0]
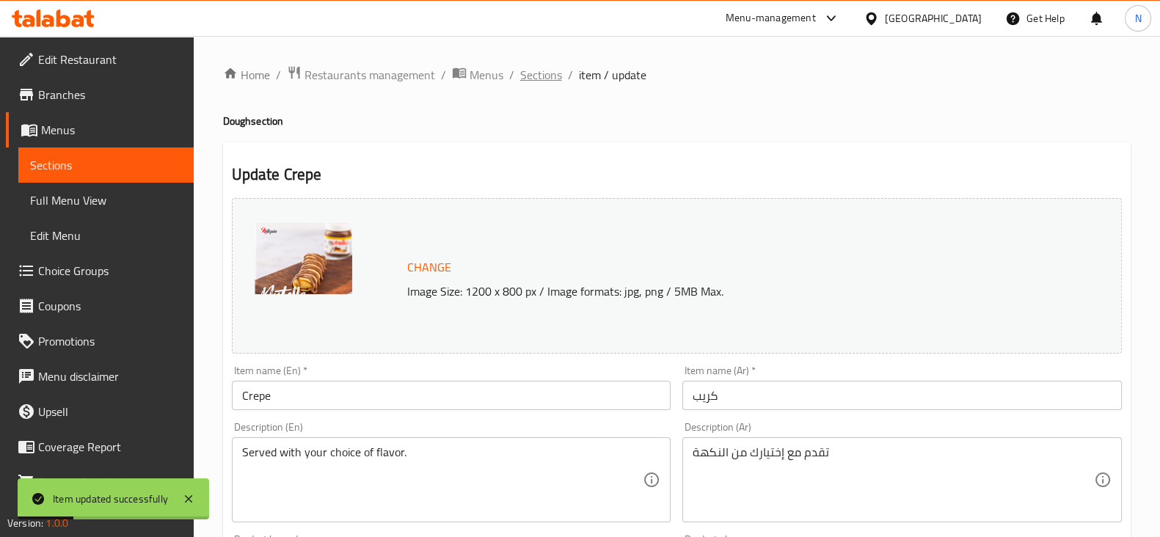
click at [540, 80] on span "Sections" at bounding box center [541, 75] width 42 height 18
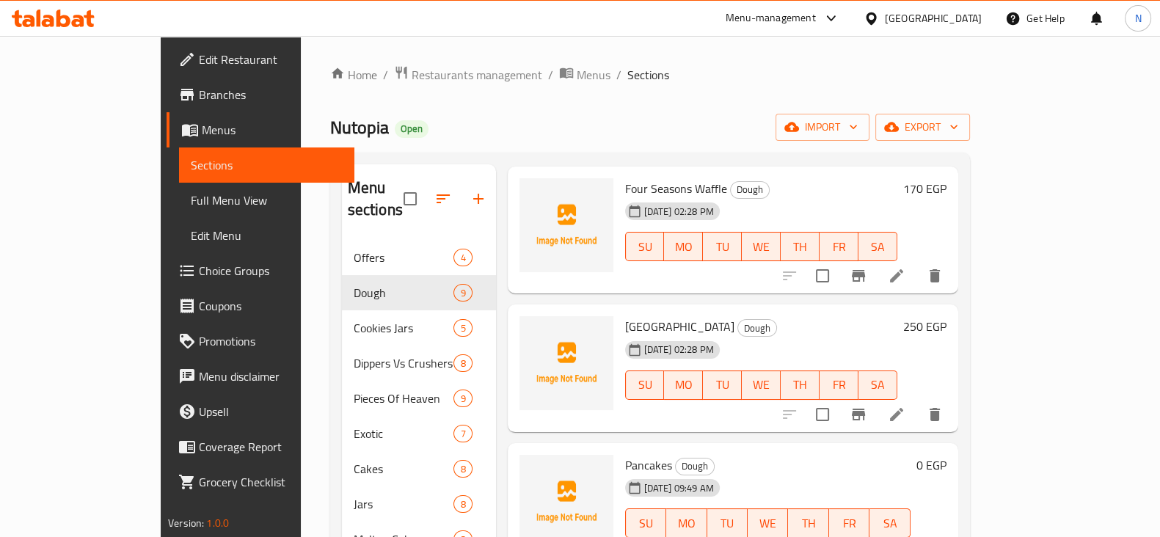
scroll to position [467, 0]
